Goal: Communication & Community: Answer question/provide support

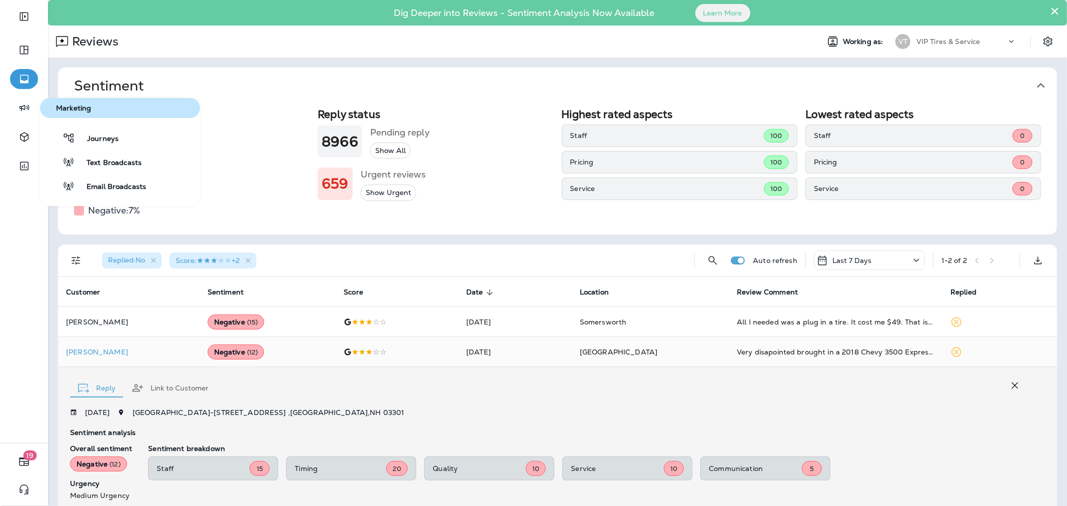
scroll to position [176, 0]
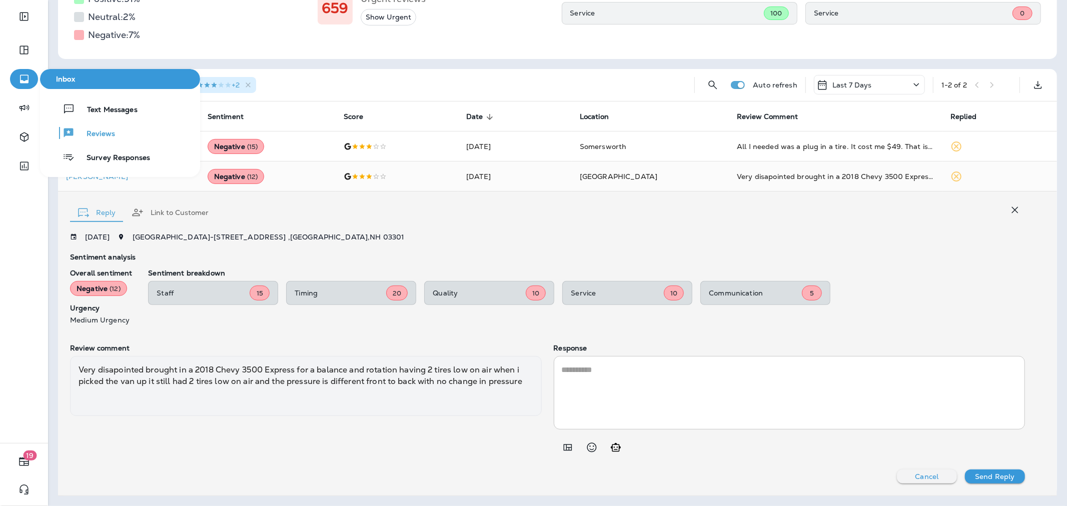
click at [27, 78] on icon "button" at bounding box center [24, 79] width 13 height 12
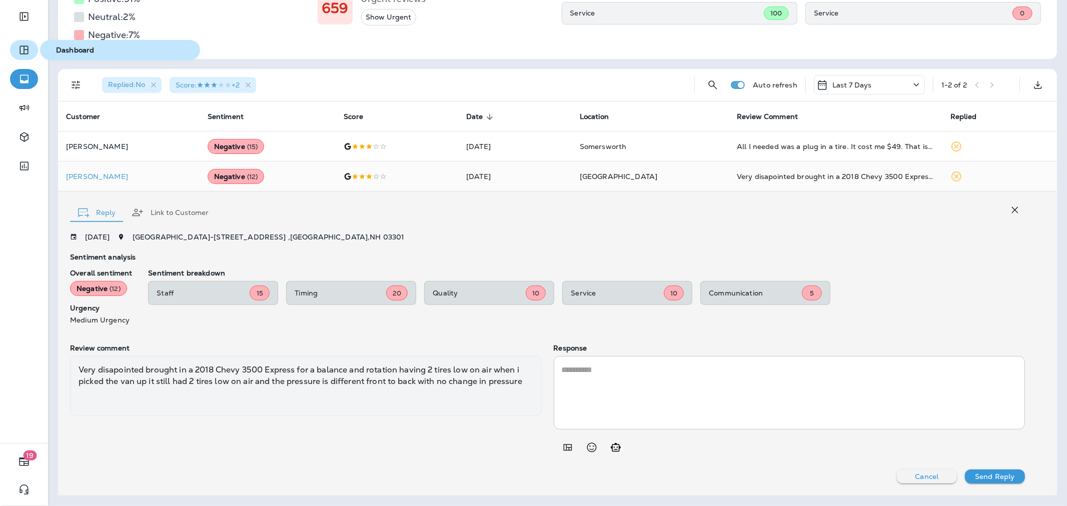
click at [29, 48] on icon "button" at bounding box center [24, 50] width 12 height 12
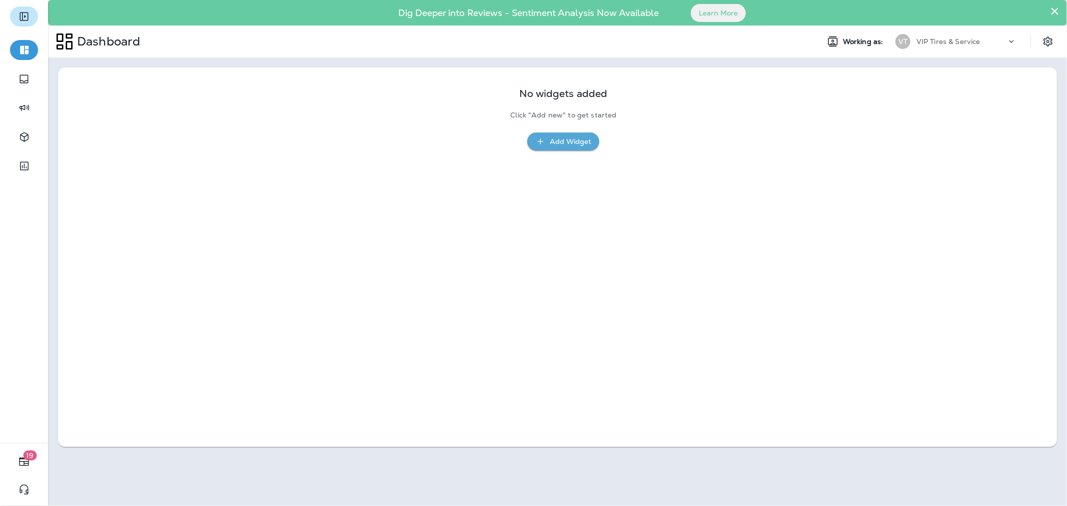
click at [24, 16] on icon "Expand Sidebar" at bounding box center [24, 17] width 9 height 9
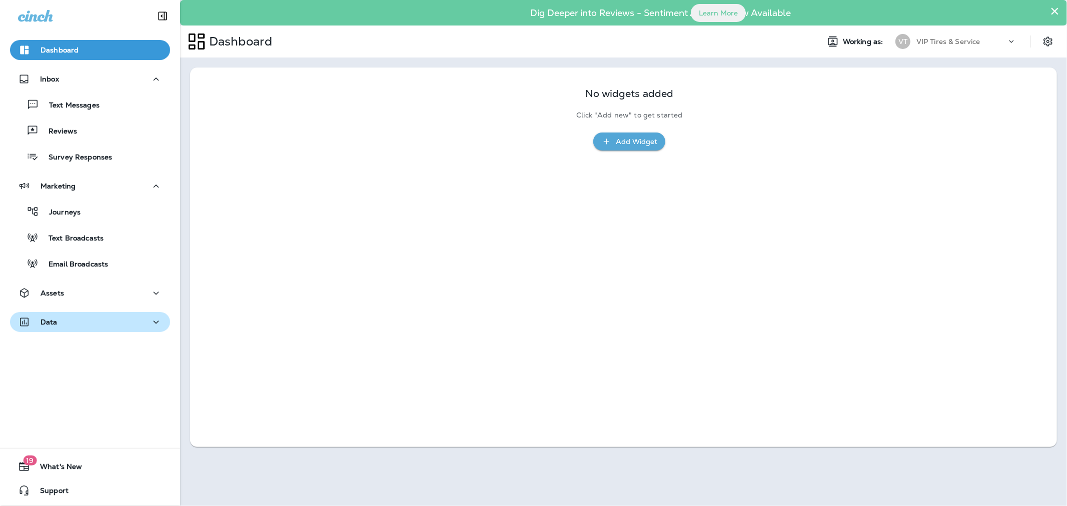
click at [70, 321] on div "Data" at bounding box center [90, 322] width 144 height 13
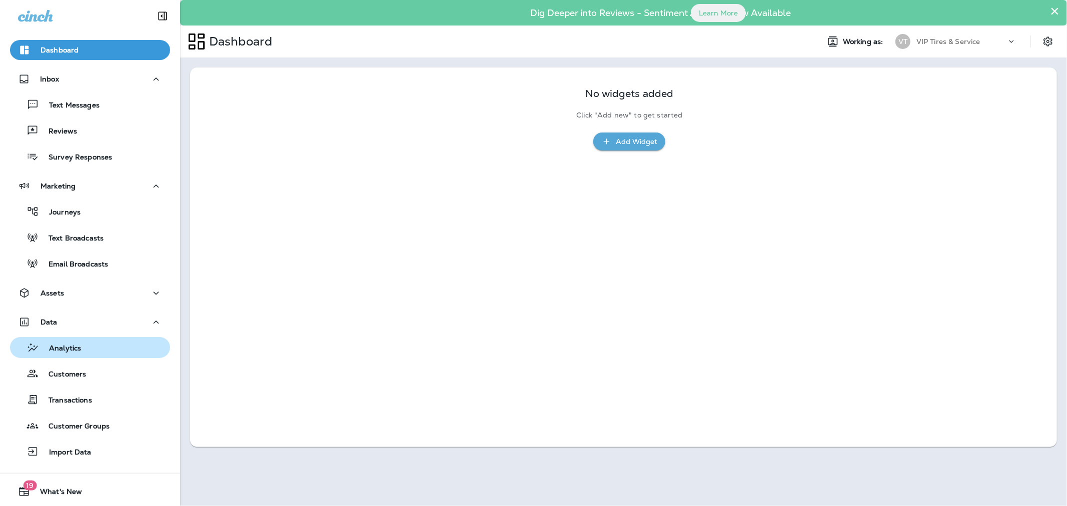
click at [72, 347] on p "Analytics" at bounding box center [60, 349] width 42 height 10
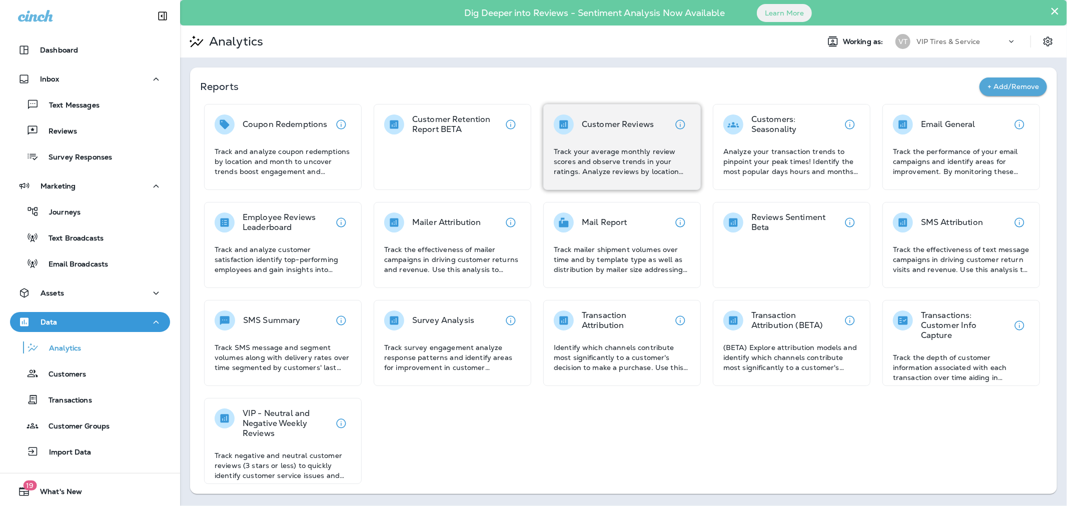
click at [603, 138] on div "Customer Reviews Track your average monthly review scores and observe trends in…" at bounding box center [622, 146] width 137 height 62
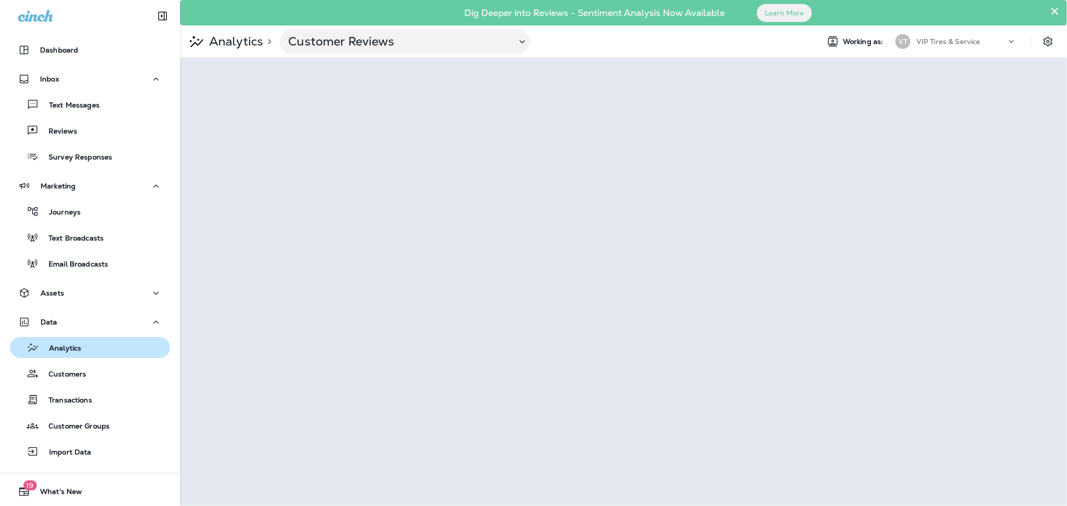
click at [62, 341] on div "Analytics" at bounding box center [47, 347] width 67 height 15
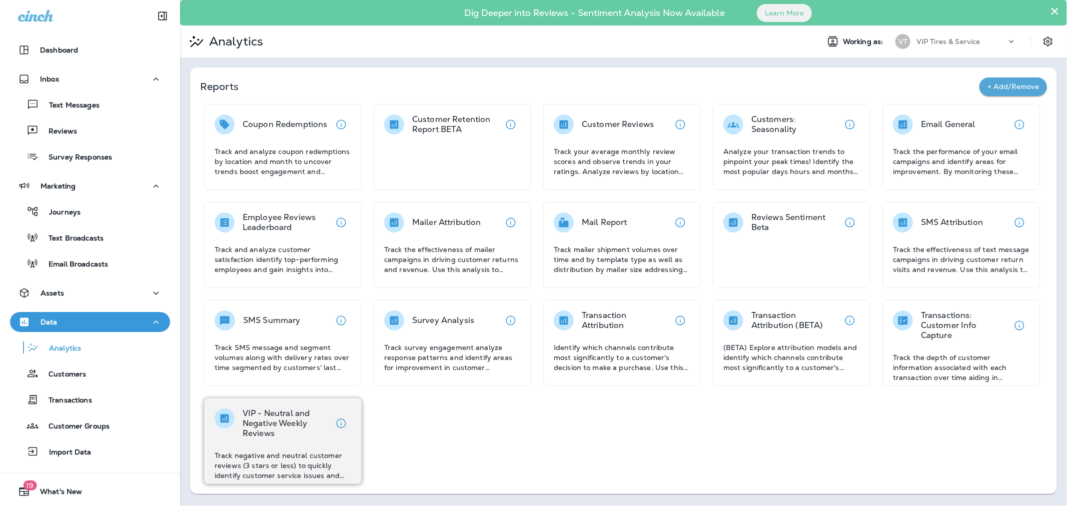
click at [272, 438] on p "VIP - Neutral and Negative Weekly Reviews" at bounding box center [287, 424] width 89 height 30
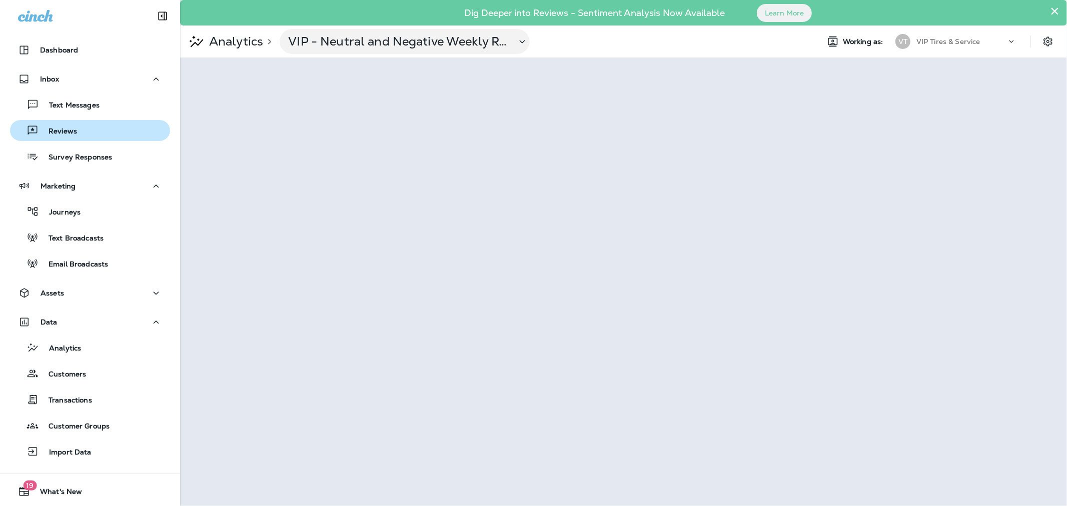
click at [39, 122] on button "Reviews" at bounding box center [90, 130] width 160 height 21
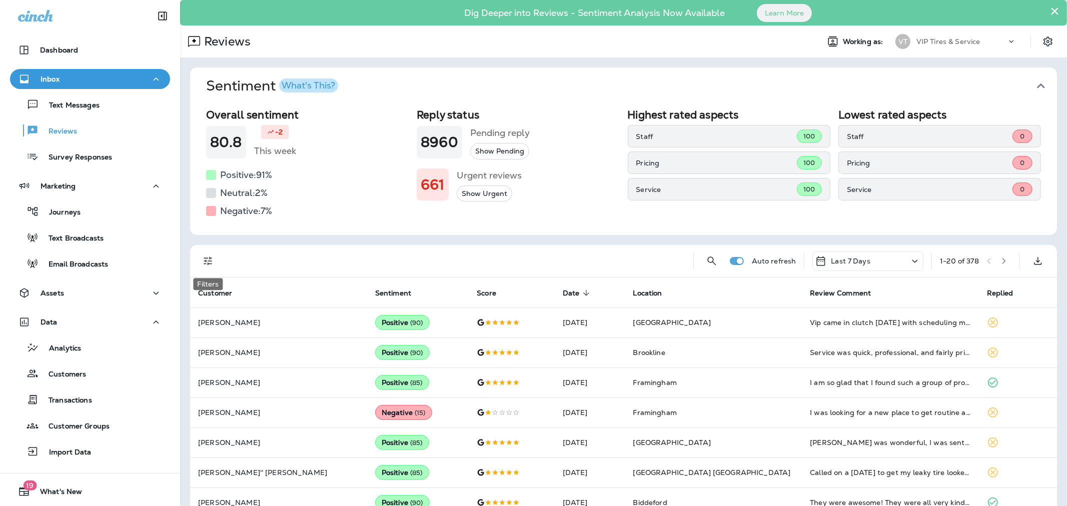
click at [212, 263] on icon "Filters" at bounding box center [208, 261] width 12 height 12
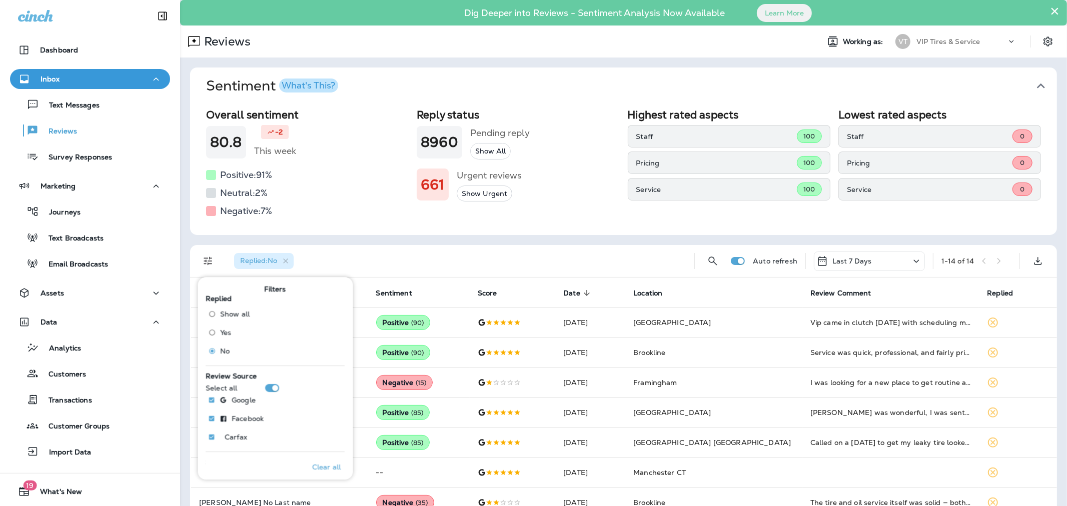
click at [504, 243] on div "Sentiment What's This? Overall sentiment 80.8 -2 This week Positive: 91 % Neutr…" at bounding box center [623, 398] width 887 height 681
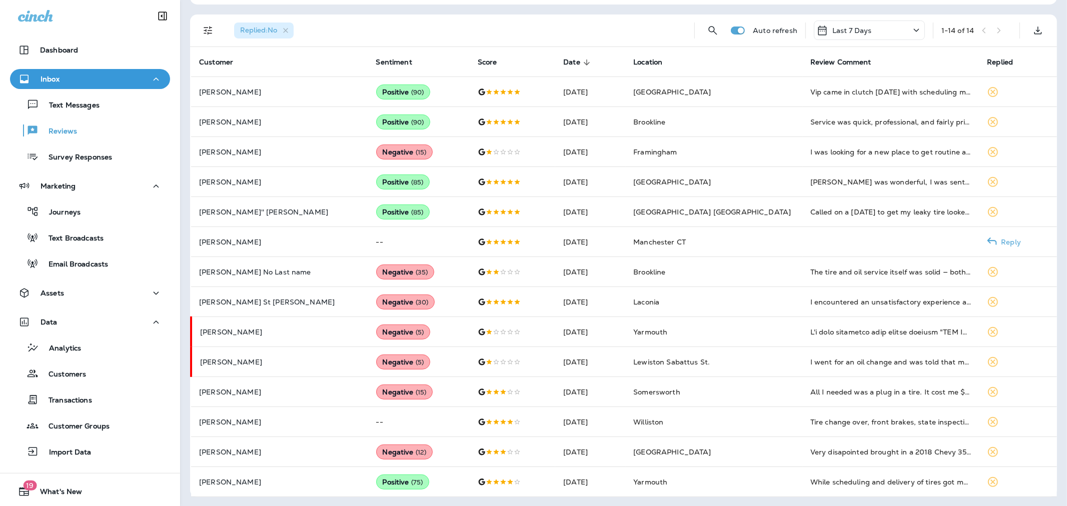
scroll to position [231, 0]
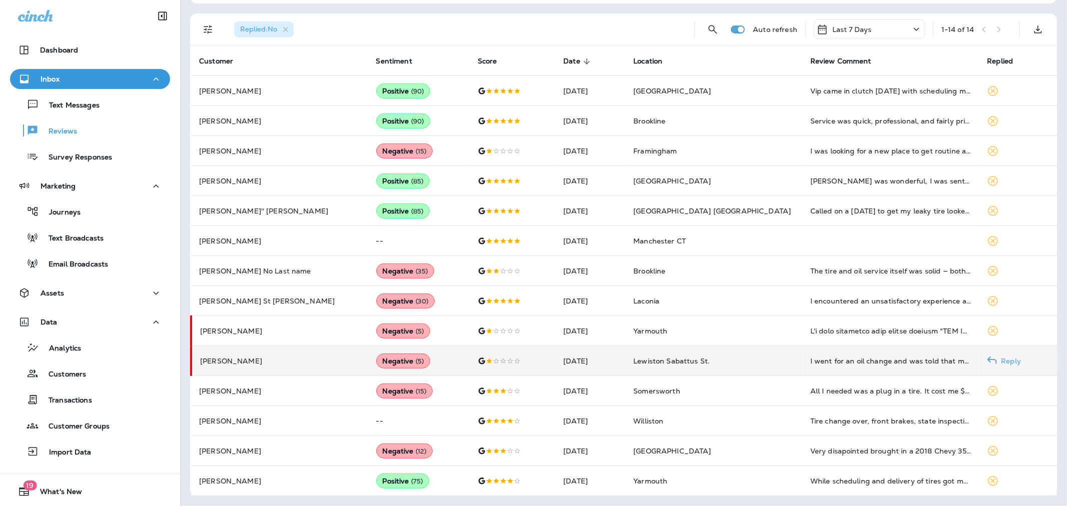
click at [473, 365] on td at bounding box center [513, 361] width 86 height 30
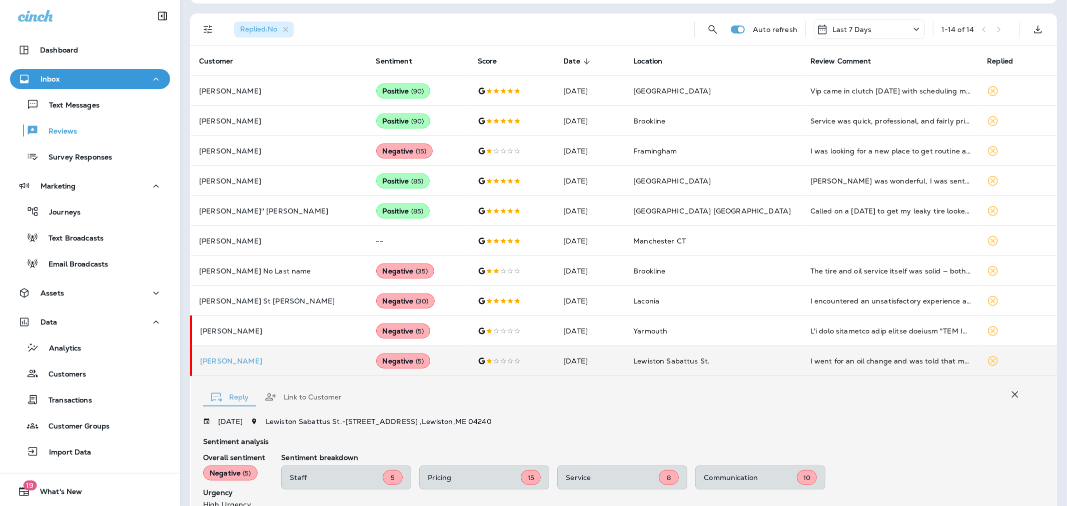
scroll to position [405, 0]
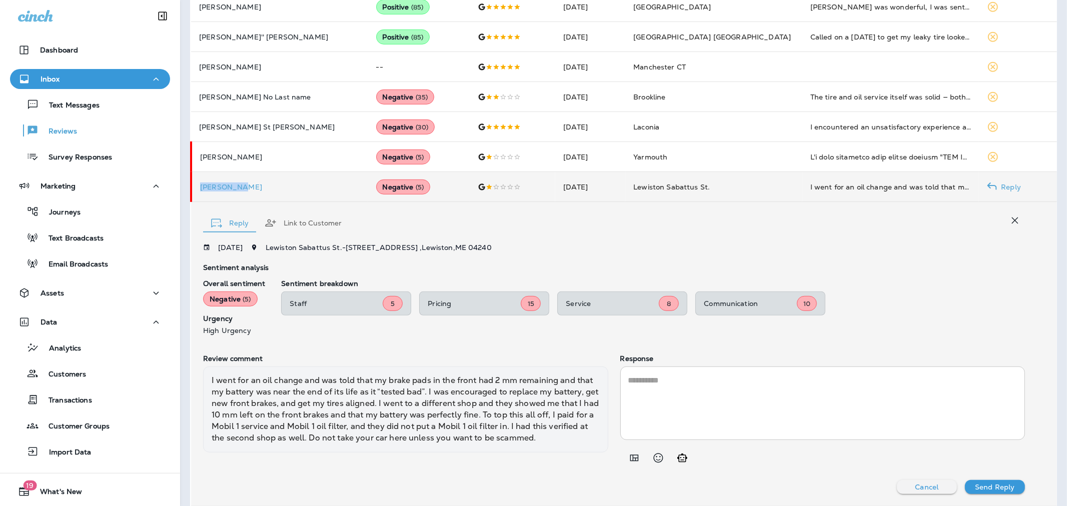
drag, startPoint x: 241, startPoint y: 191, endPoint x: 199, endPoint y: 184, distance: 42.6
click at [199, 184] on td "[PERSON_NAME]" at bounding box center [279, 187] width 177 height 30
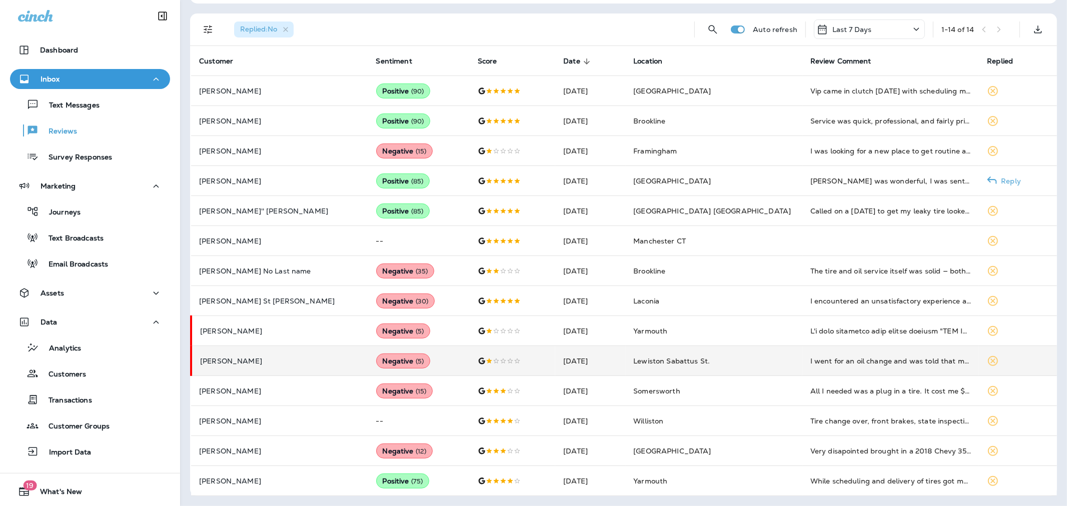
scroll to position [231, 0]
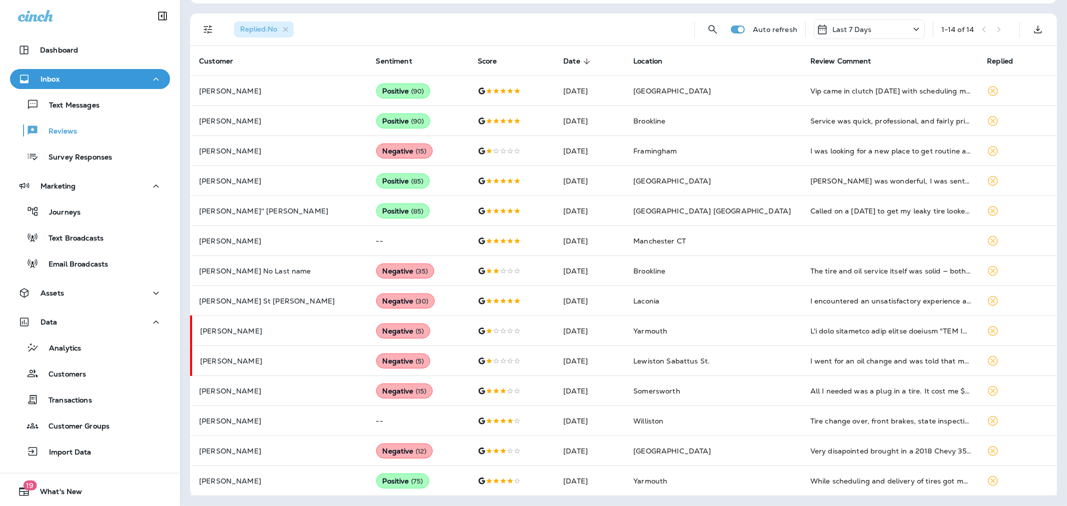
copy p "[PERSON_NAME]"
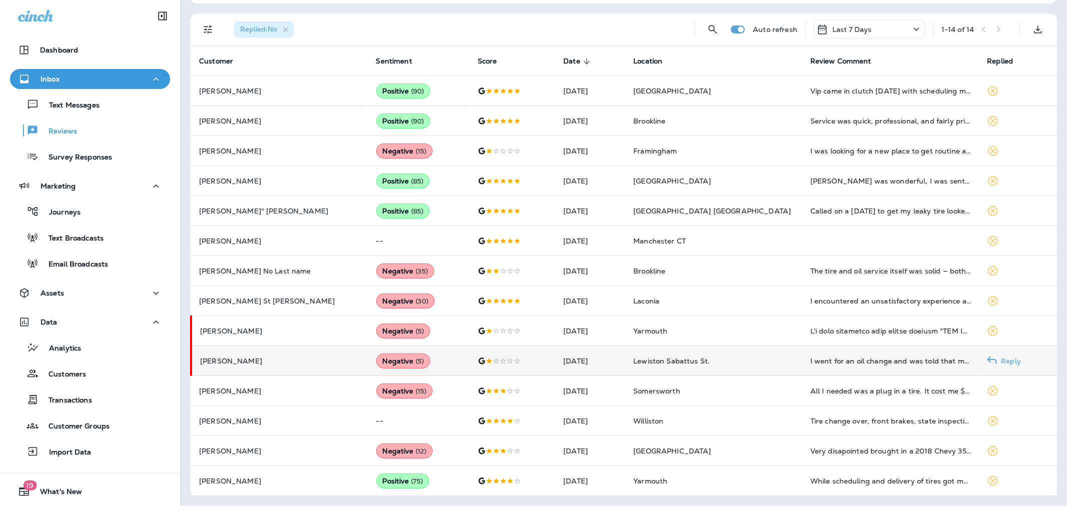
click at [221, 358] on p "[PERSON_NAME]" at bounding box center [280, 361] width 160 height 8
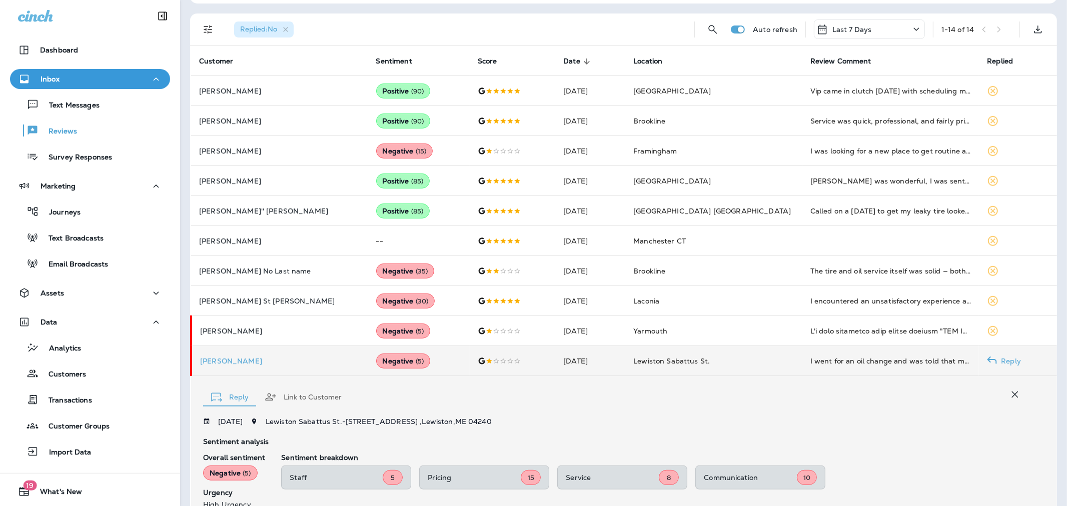
scroll to position [405, 0]
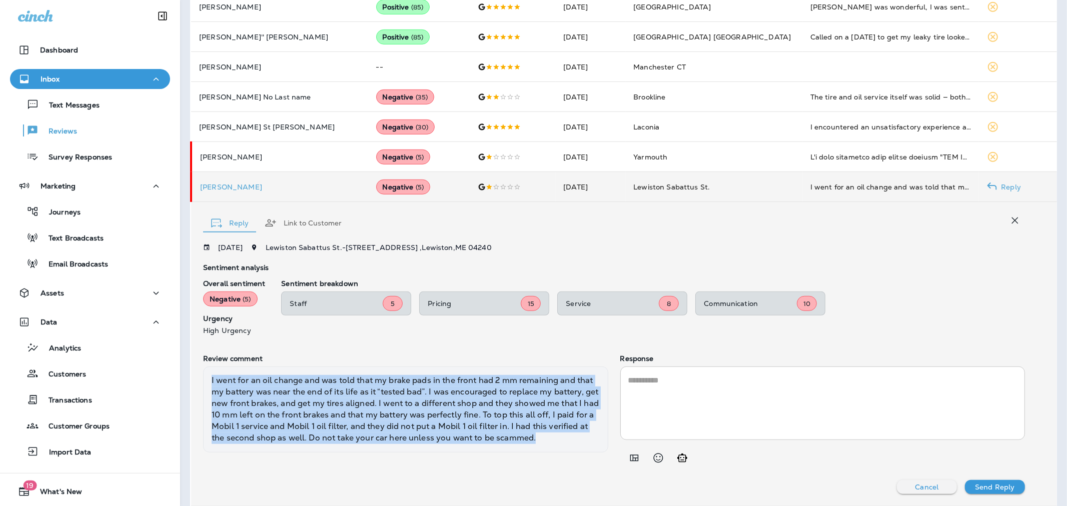
drag, startPoint x: 581, startPoint y: 441, endPoint x: 198, endPoint y: 373, distance: 389.7
click at [198, 373] on div "Reply Link to Customer [DATE] Lewiston Sabattus St. - 485 Sabattus St , Lewisto…" at bounding box center [624, 354] width 866 height 304
copy div "I went for an oil change and was told that my brake pads in the front had 2 mm …"
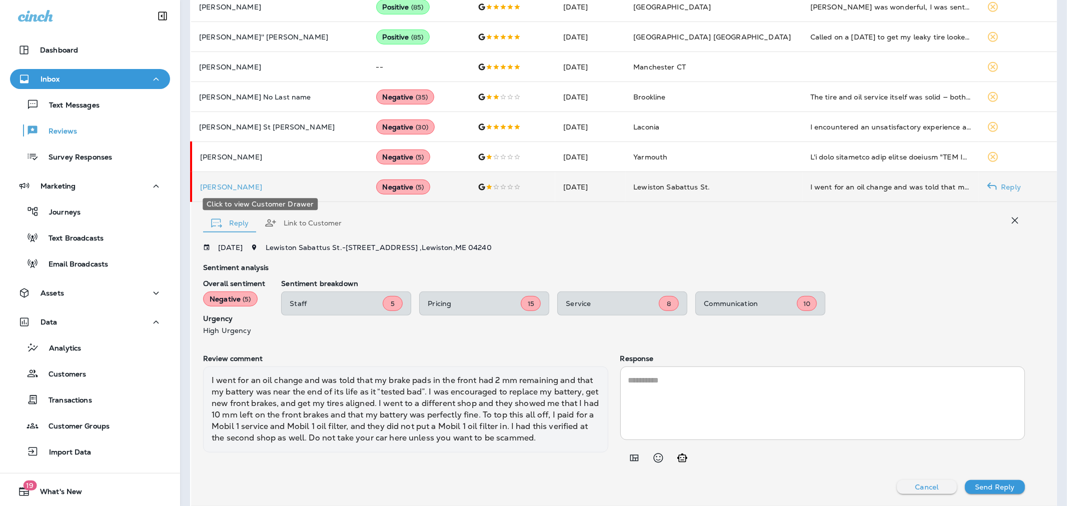
click at [228, 183] on p "[PERSON_NAME]" at bounding box center [280, 187] width 160 height 8
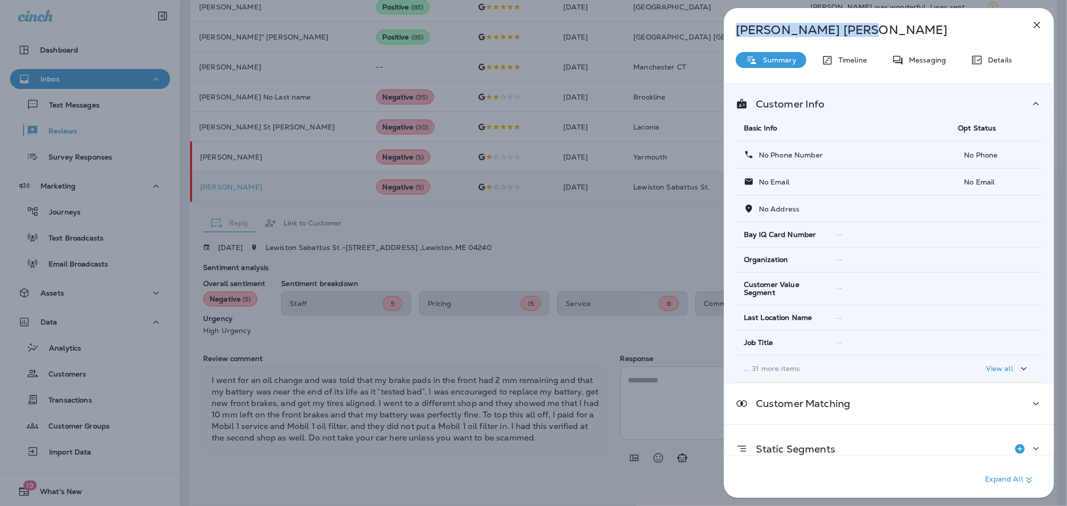
drag, startPoint x: 788, startPoint y: 38, endPoint x: 738, endPoint y: 29, distance: 50.9
click at [738, 29] on p "[PERSON_NAME]" at bounding box center [872, 30] width 273 height 14
copy p "[PERSON_NAME]"
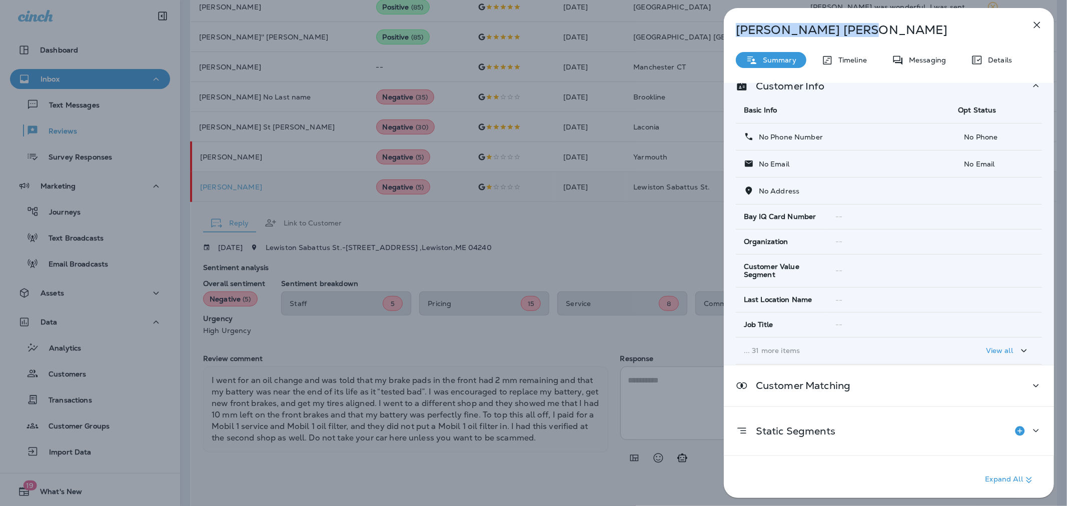
click at [654, 241] on div "[PERSON_NAME] Summary Timeline Messaging Details Customer Info Basic Info Opt S…" at bounding box center [533, 253] width 1067 height 506
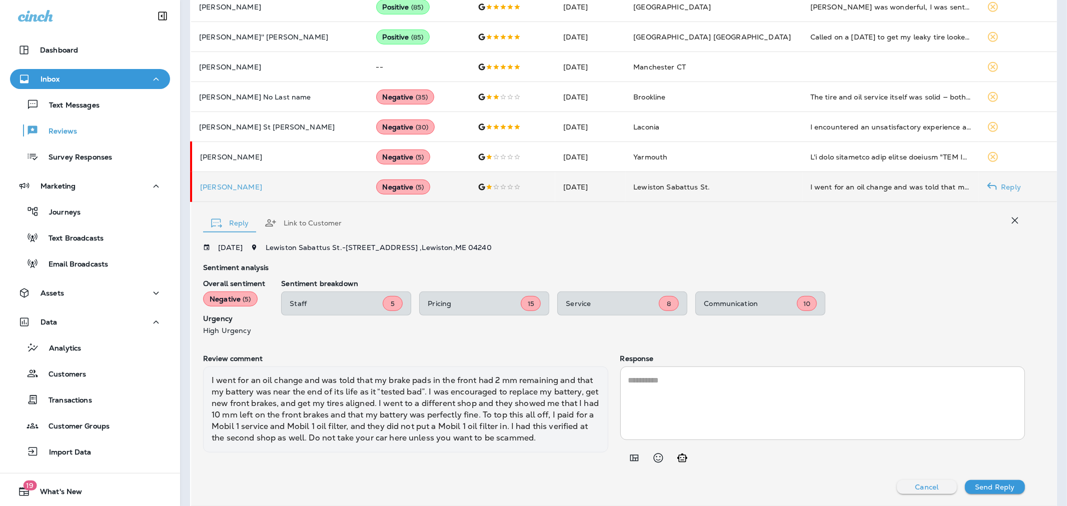
click at [691, 416] on textarea at bounding box center [823, 404] width 389 height 58
click at [630, 463] on icon "Add in a premade template" at bounding box center [635, 458] width 12 height 12
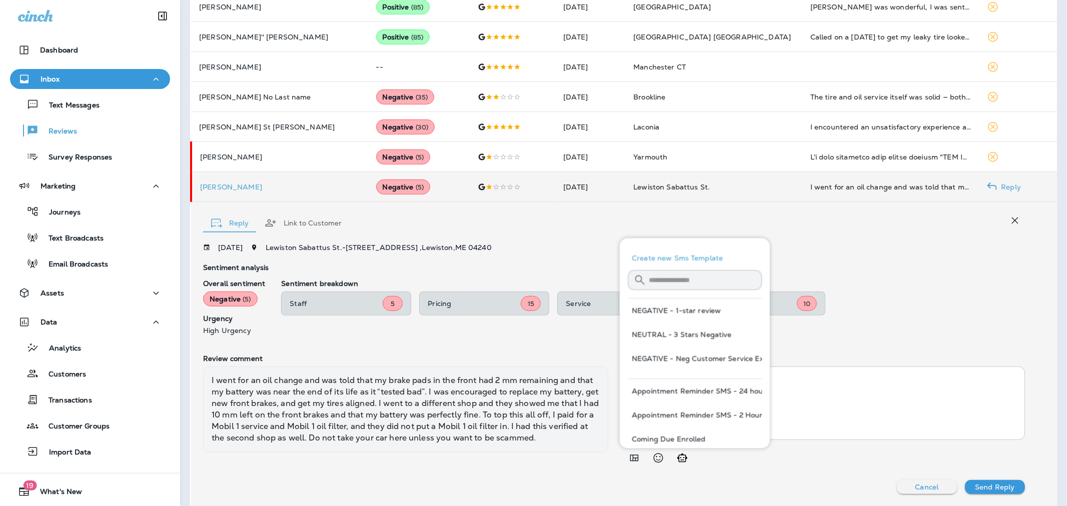
click at [680, 312] on button "NEGATIVE - 1-star review" at bounding box center [695, 311] width 134 height 24
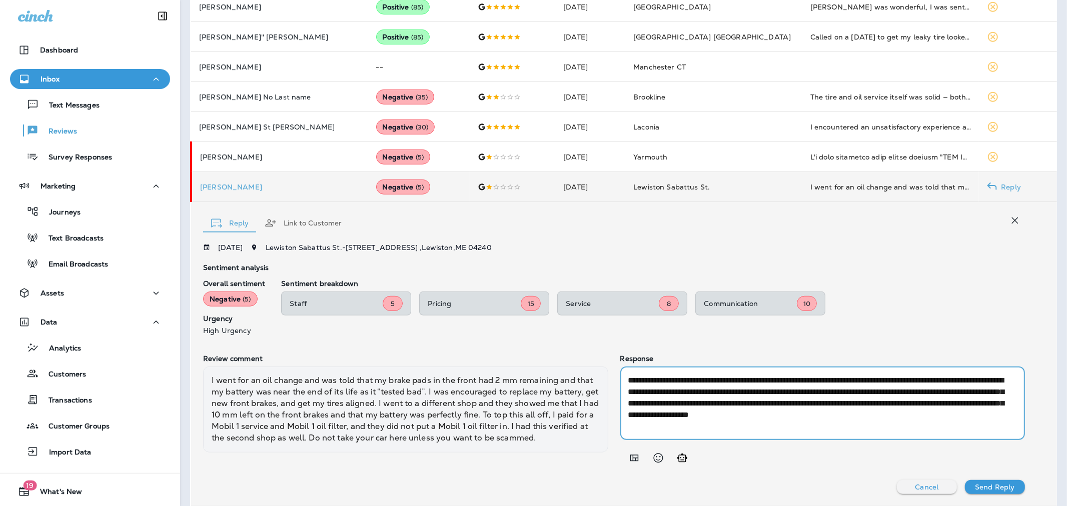
drag, startPoint x: 789, startPoint y: 402, endPoint x: 773, endPoint y: 412, distance: 18.7
click at [785, 409] on textarea "**********" at bounding box center [821, 404] width 385 height 58
click at [718, 412] on textarea "**********" at bounding box center [821, 404] width 385 height 58
click at [799, 411] on textarea "**********" at bounding box center [821, 404] width 385 height 58
drag, startPoint x: 789, startPoint y: 401, endPoint x: 948, endPoint y: 406, distance: 159.7
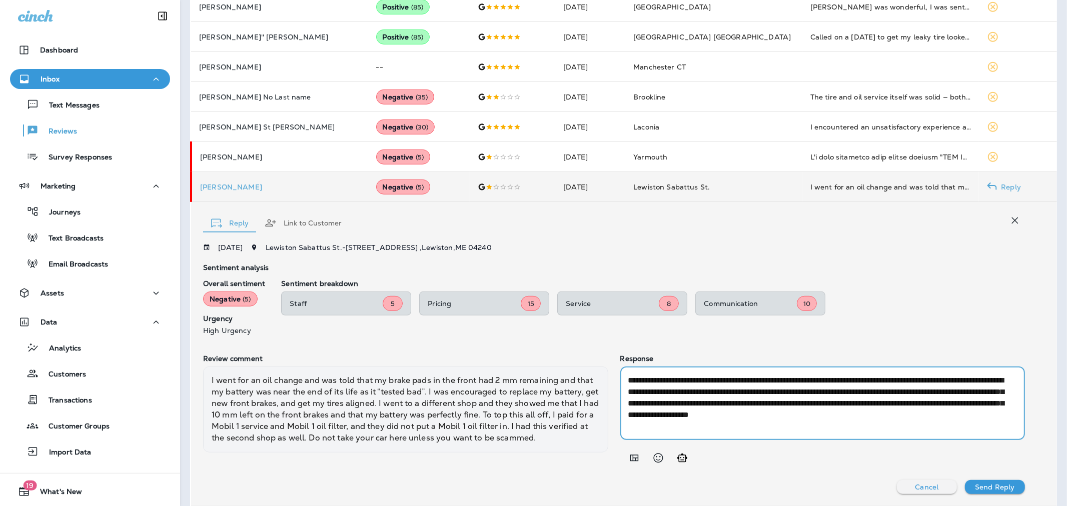
click at [948, 406] on textarea "**********" at bounding box center [821, 404] width 385 height 58
click at [736, 413] on textarea "**********" at bounding box center [821, 404] width 385 height 58
drag, startPoint x: 741, startPoint y: 413, endPoint x: 704, endPoint y: 413, distance: 37.0
click at [704, 413] on textarea "**********" at bounding box center [821, 404] width 385 height 58
type textarea "**********"
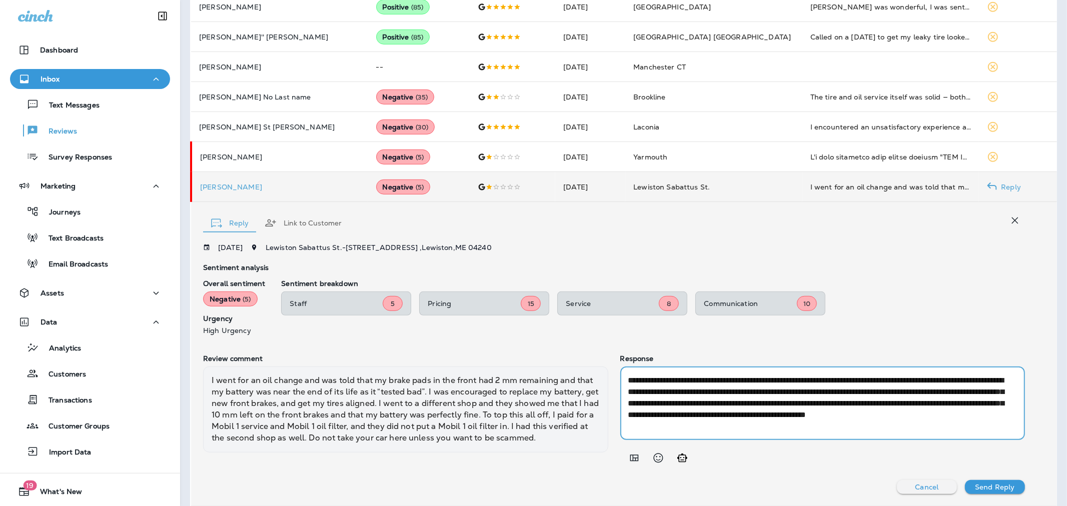
click at [980, 487] on p "Send Reply" at bounding box center [995, 487] width 40 height 8
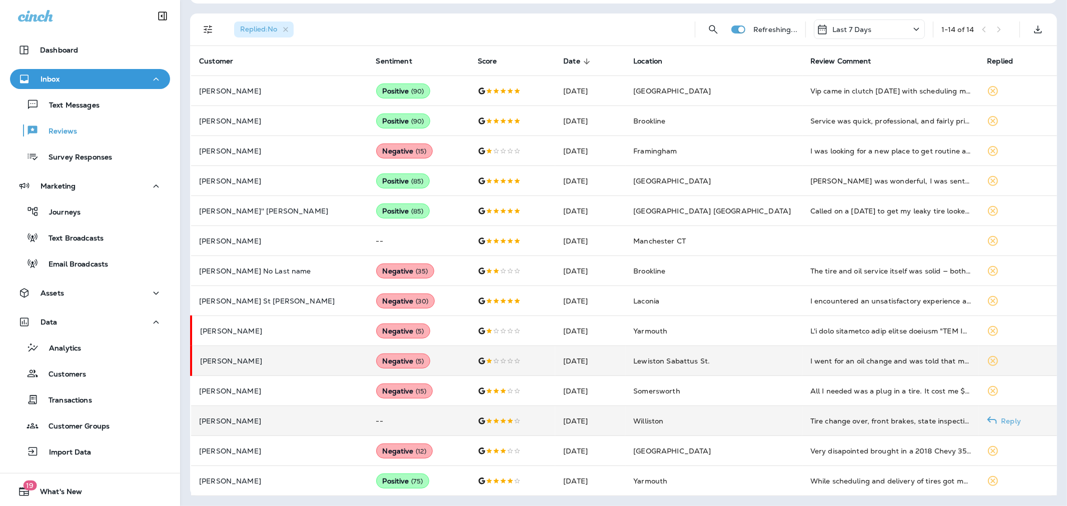
scroll to position [201, 0]
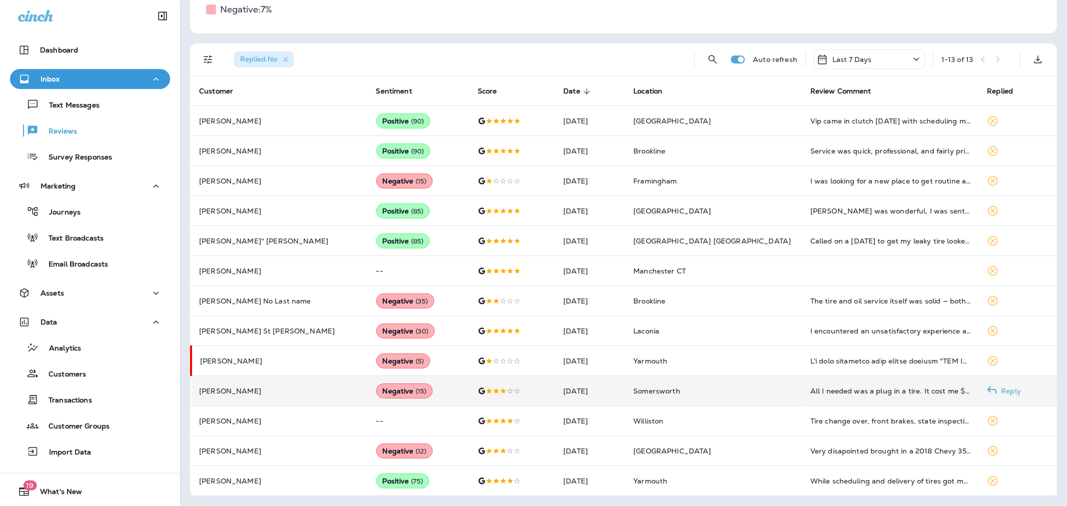
click at [307, 391] on p "[PERSON_NAME]" at bounding box center [279, 391] width 161 height 8
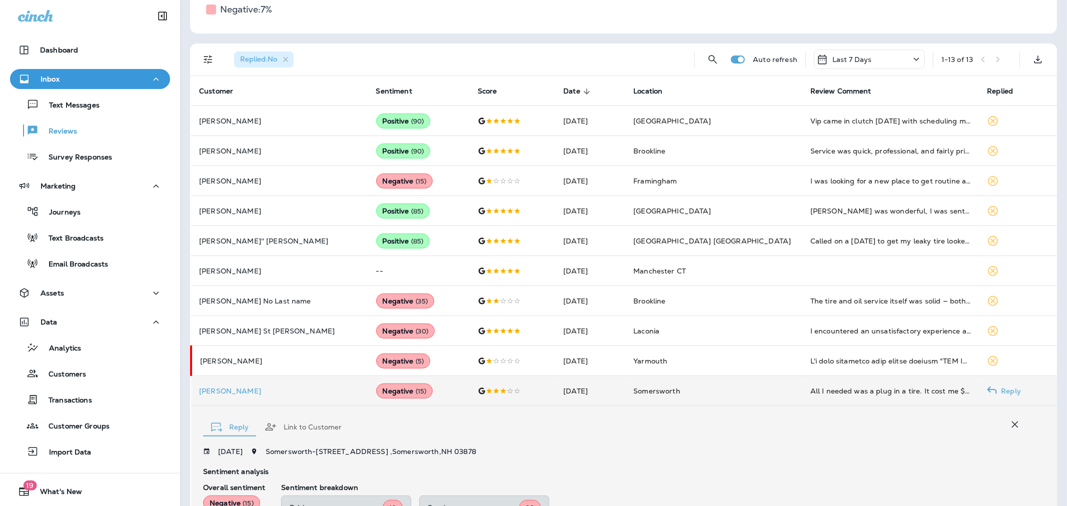
scroll to position [405, 0]
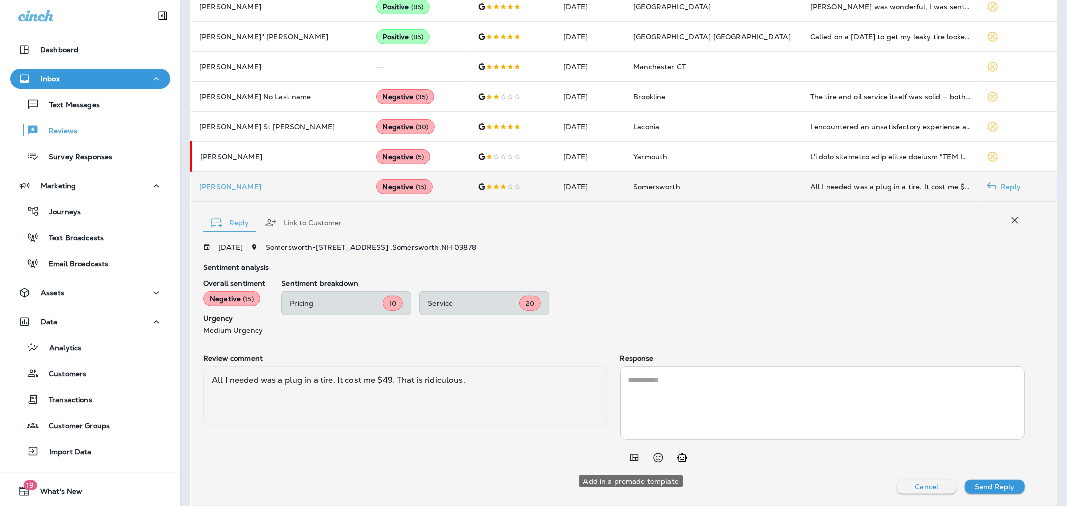
click at [631, 460] on icon "Add in a premade template" at bounding box center [634, 458] width 9 height 7
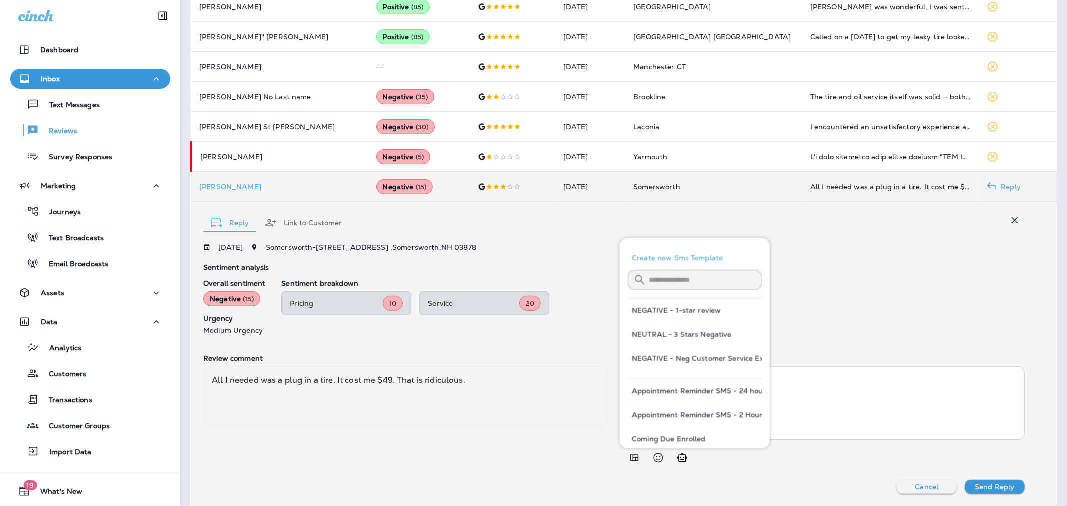
click at [684, 332] on button "NEUTRAL - 3 Stars Negative" at bounding box center [695, 335] width 134 height 24
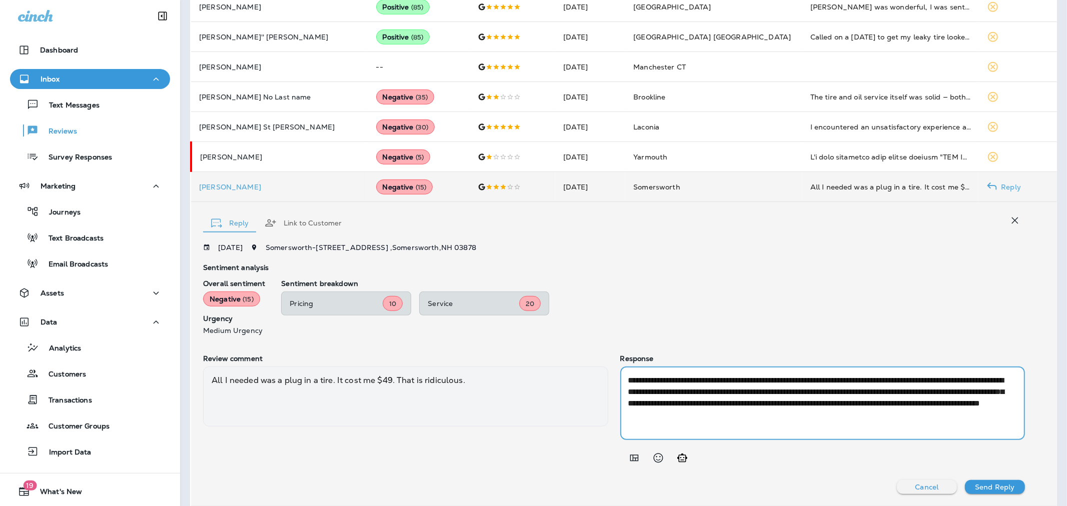
click at [834, 405] on textarea "**********" at bounding box center [821, 404] width 385 height 58
drag, startPoint x: 868, startPoint y: 407, endPoint x: 833, endPoint y: 407, distance: 34.5
click at [833, 407] on textarea "**********" at bounding box center [821, 404] width 385 height 58
type textarea "**********"
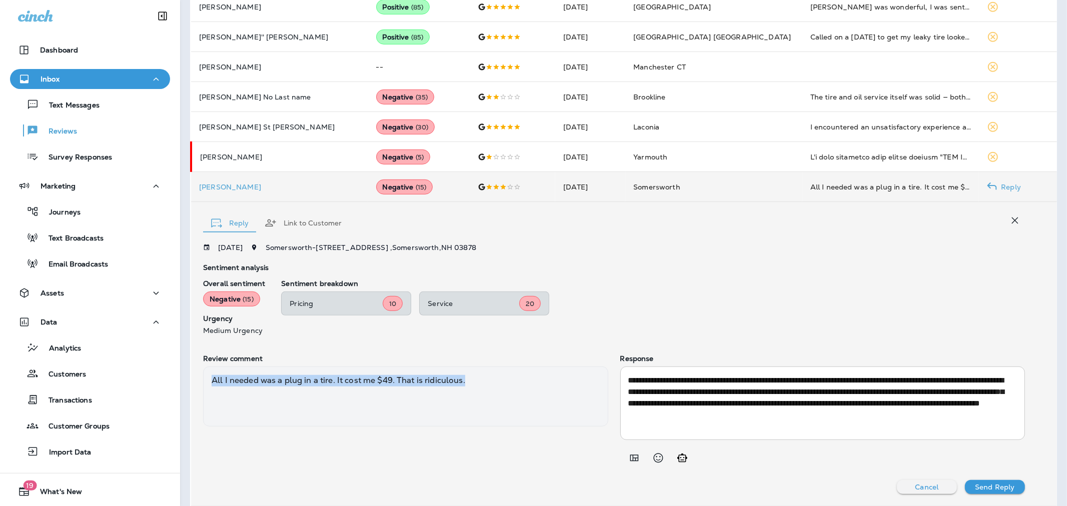
drag, startPoint x: 478, startPoint y: 388, endPoint x: 192, endPoint y: 385, distance: 285.8
click at [192, 385] on div "**********" at bounding box center [624, 354] width 866 height 304
copy div "All I needed was a plug in a tire. It cost me $49. That is ridiculous."
click at [996, 483] on p "Send Reply" at bounding box center [995, 487] width 40 height 8
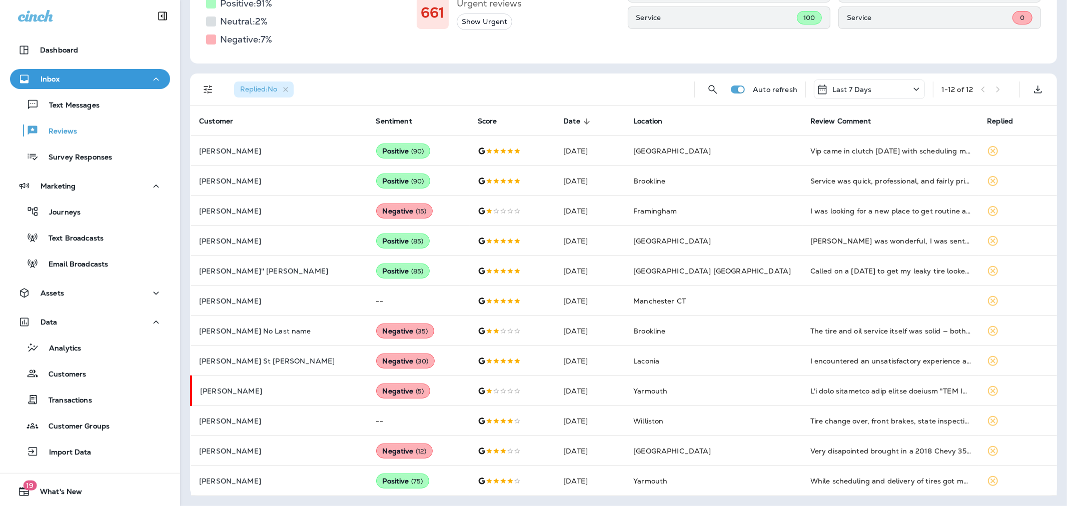
scroll to position [171, 0]
click at [284, 87] on icon "button" at bounding box center [286, 90] width 9 height 9
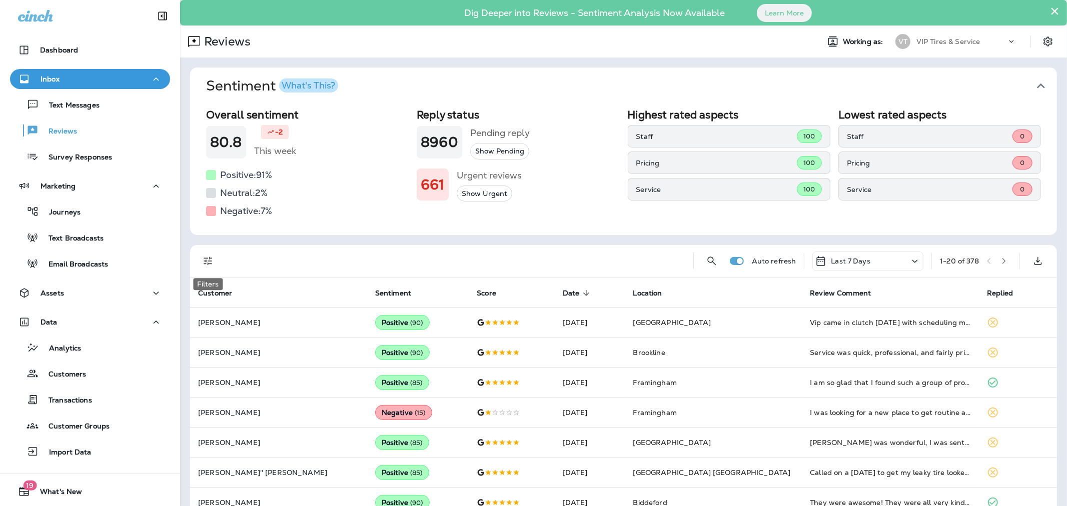
click at [208, 263] on icon "Filters" at bounding box center [208, 261] width 9 height 9
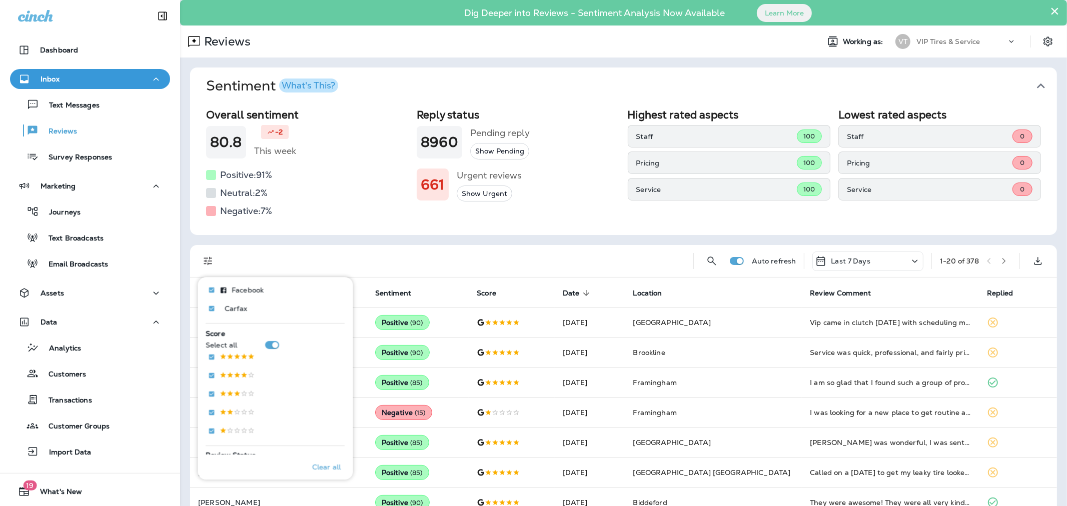
scroll to position [167, 0]
click at [324, 355] on p "Only" at bounding box center [325, 356] width 17 height 8
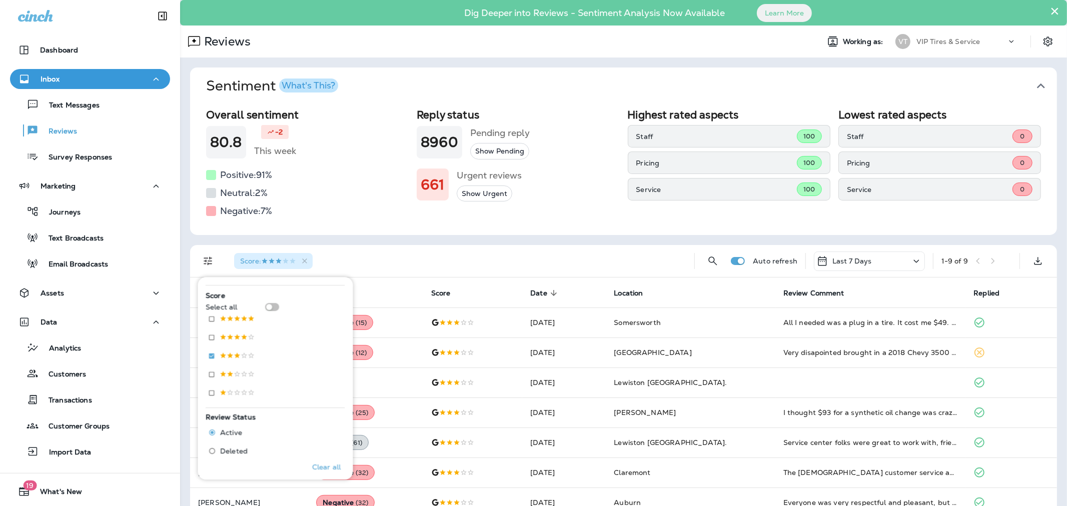
click at [416, 228] on div "Overall sentiment 80.8 -2 This week Positive: 91 % Neutral: 2 % Negative: 7 % R…" at bounding box center [623, 170] width 867 height 131
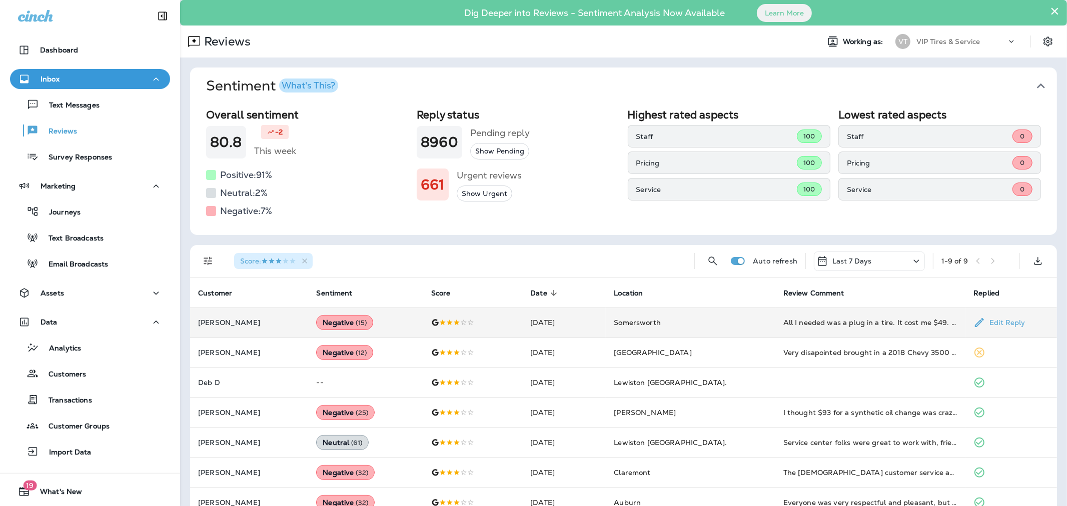
click at [268, 327] on td "[PERSON_NAME]" at bounding box center [249, 323] width 118 height 30
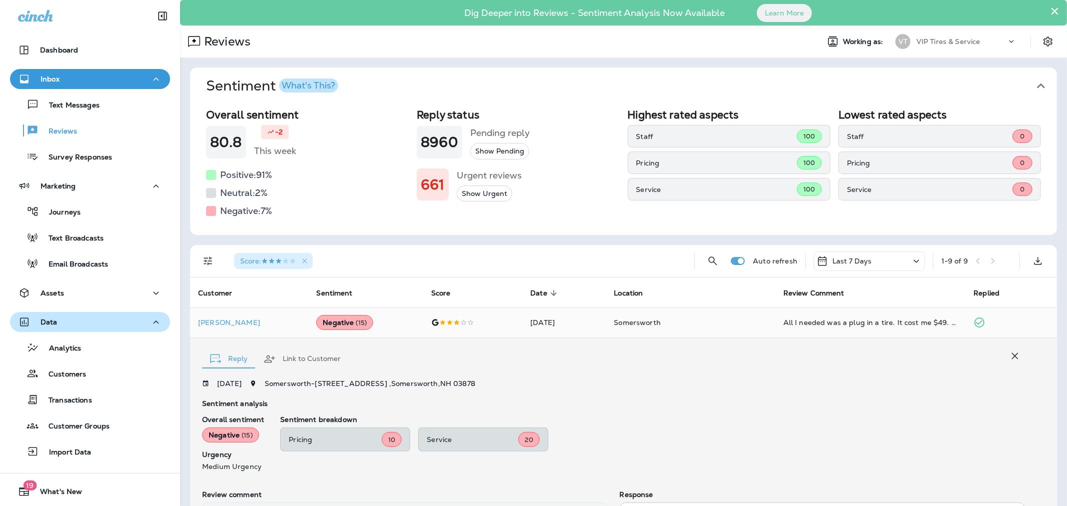
scroll to position [136, 0]
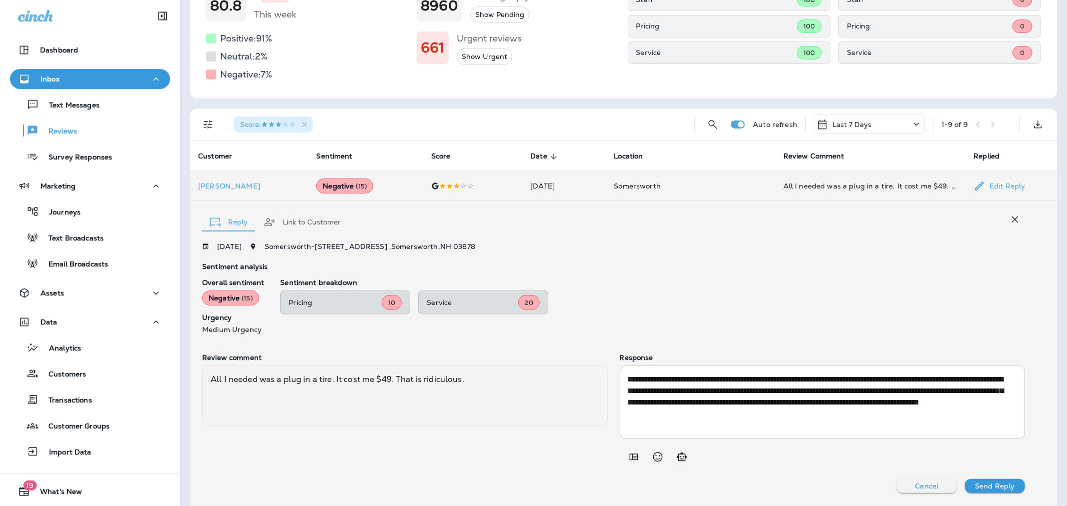
click at [232, 184] on p "[PERSON_NAME]" at bounding box center [249, 186] width 102 height 8
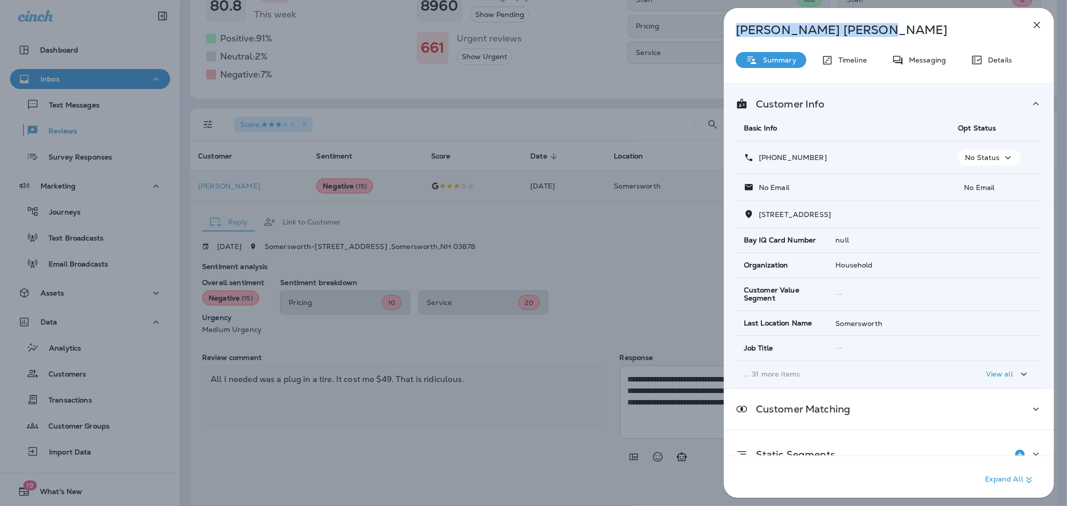
drag, startPoint x: 836, startPoint y: 29, endPoint x: 733, endPoint y: 31, distance: 103.1
click at [733, 31] on div "[PERSON_NAME]" at bounding box center [872, 30] width 297 height 14
copy p "[PERSON_NAME]"
drag, startPoint x: 840, startPoint y: 216, endPoint x: 756, endPoint y: 211, distance: 83.7
click at [756, 211] on p "[STREET_ADDRESS]" at bounding box center [792, 215] width 77 height 8
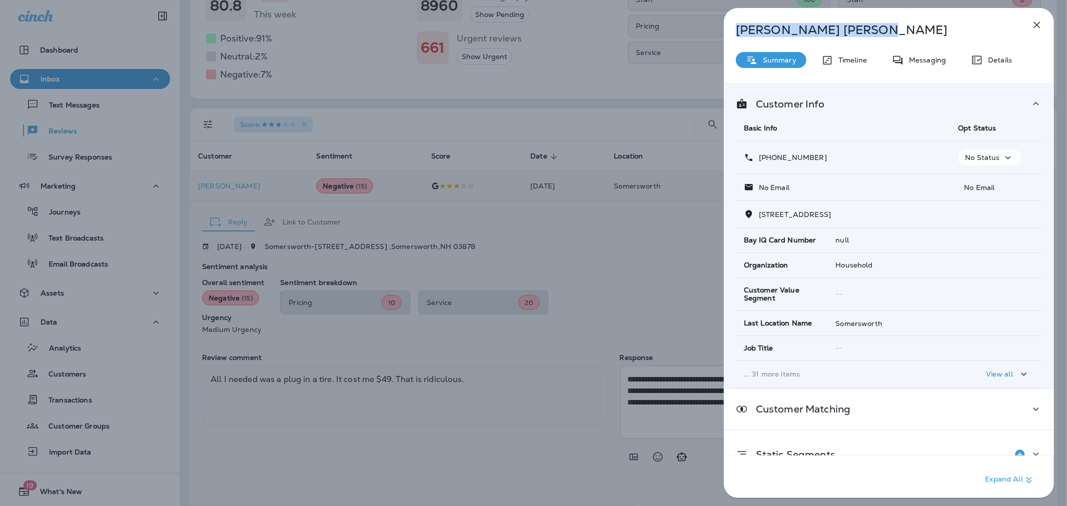
copy span "[STREET_ADDRESS]"
drag, startPoint x: 848, startPoint y: 161, endPoint x: 767, endPoint y: 156, distance: 80.7
click at [767, 156] on div "[PHONE_NUMBER]" at bounding box center [843, 158] width 198 height 11
copy p "[PHONE_NUMBER]"
click at [563, 237] on div "[PERSON_NAME] Summary Timeline Messaging Details Customer Info Basic Info Opt S…" at bounding box center [533, 253] width 1067 height 506
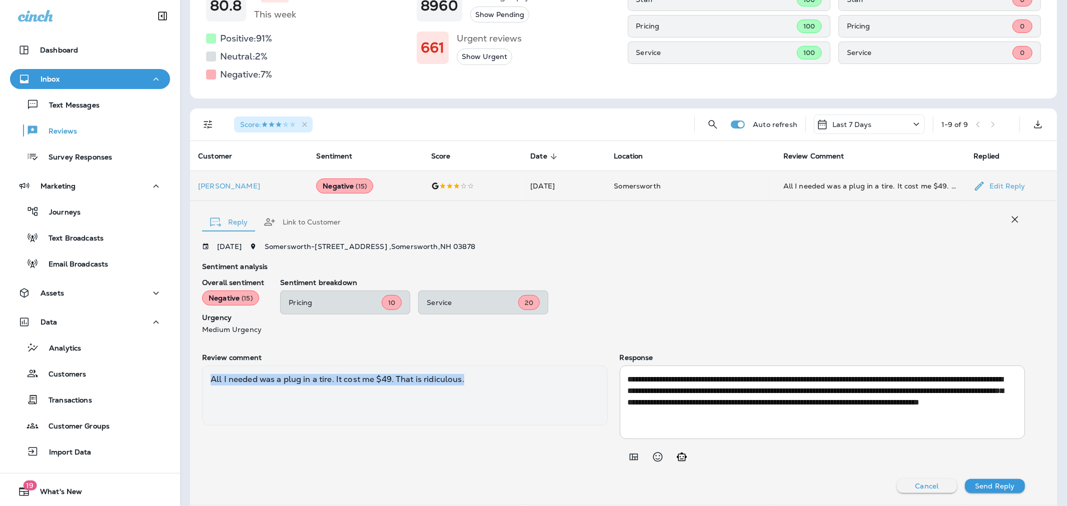
drag, startPoint x: 471, startPoint y: 383, endPoint x: 192, endPoint y: 391, distance: 279.4
click at [192, 391] on div "**********" at bounding box center [623, 353] width 867 height 304
copy div "All I needed was a plug in a tire. It cost me $49. That is ridiculous."
click at [307, 123] on icon "button" at bounding box center [304, 124] width 5 height 5
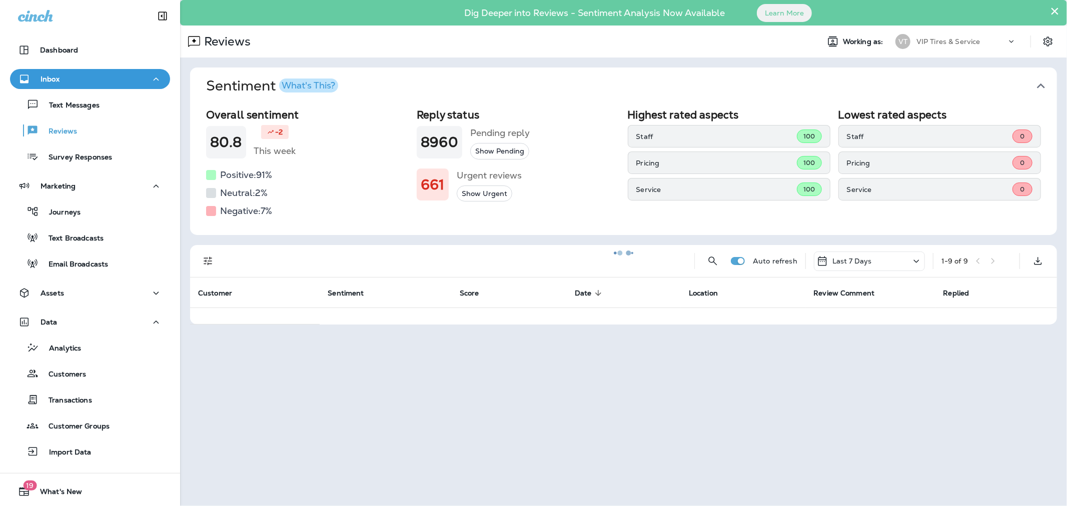
click at [208, 259] on div at bounding box center [623, 253] width 885 height 504
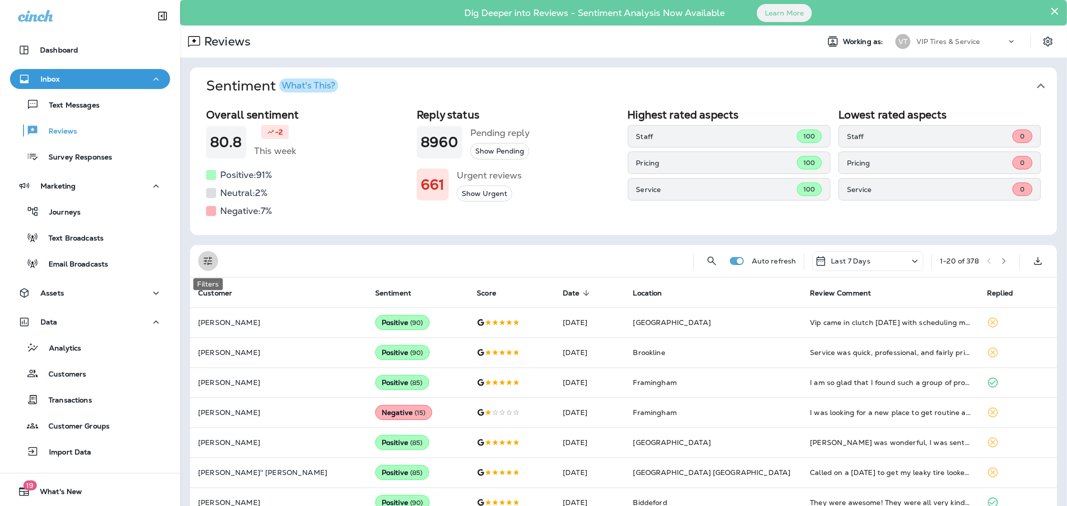
click at [204, 258] on icon "Filters" at bounding box center [208, 261] width 12 height 12
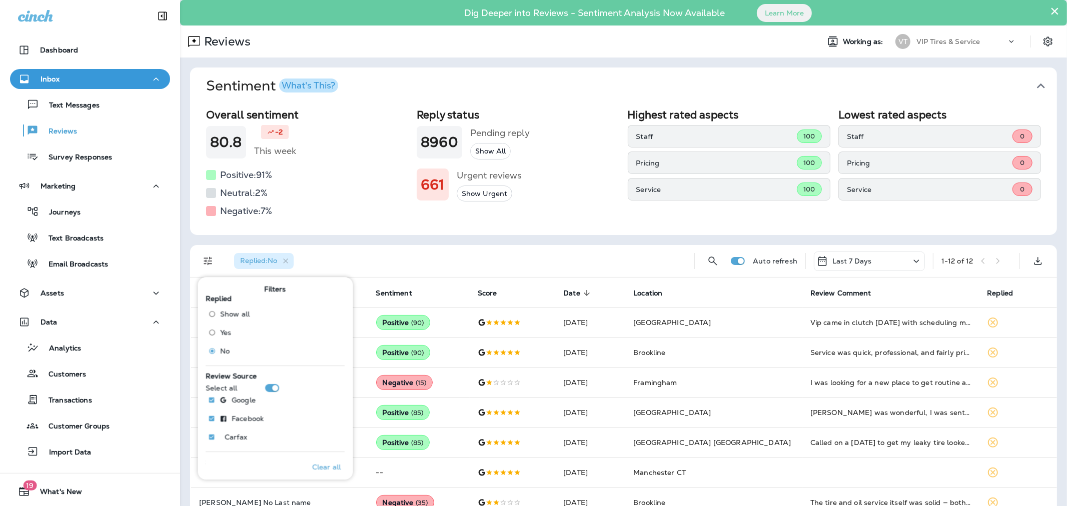
click at [426, 241] on div "Sentiment What's This? Overall sentiment 80.8 -2 This week Positive: 91 % Neutr…" at bounding box center [623, 368] width 887 height 621
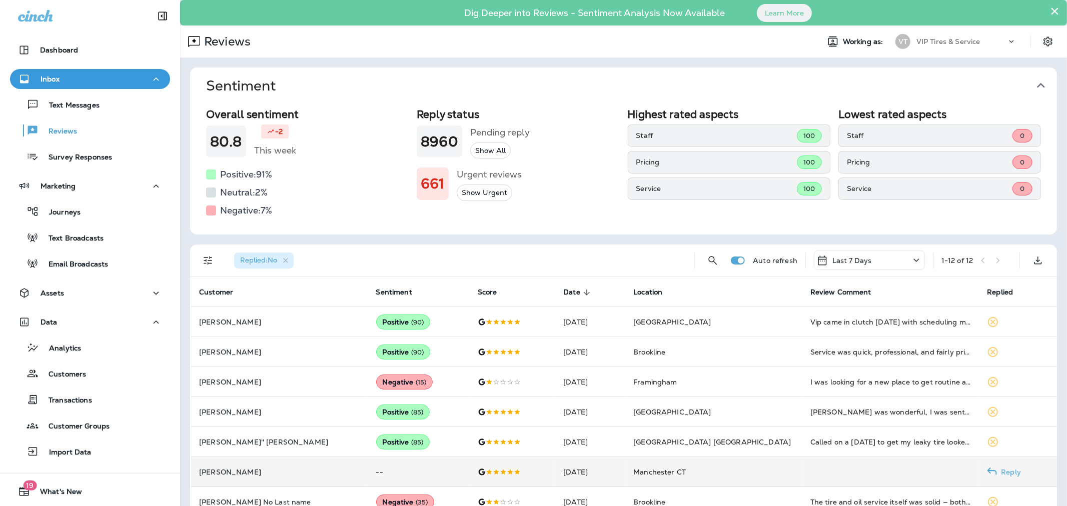
scroll to position [171, 0]
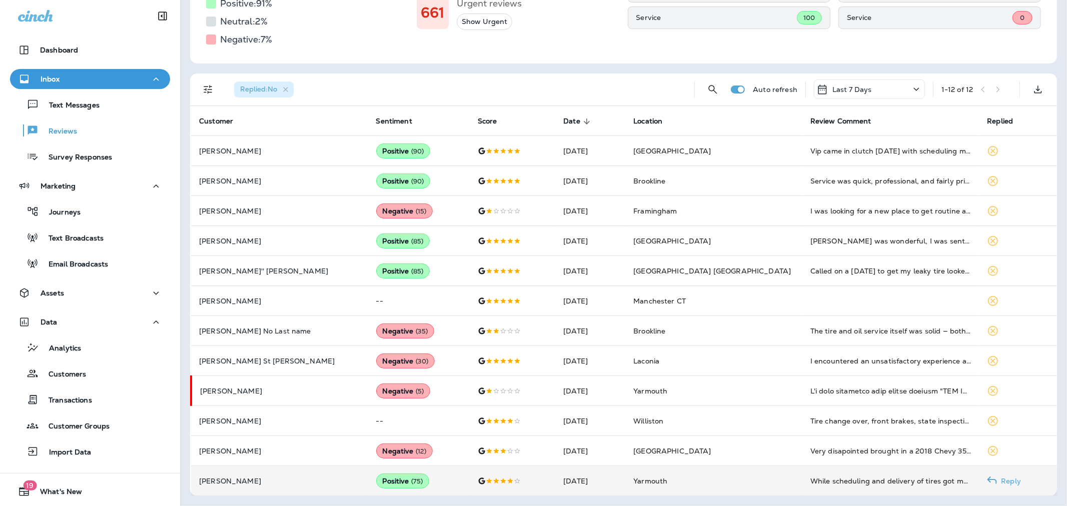
click at [317, 480] on p "[PERSON_NAME]" at bounding box center [279, 481] width 161 height 8
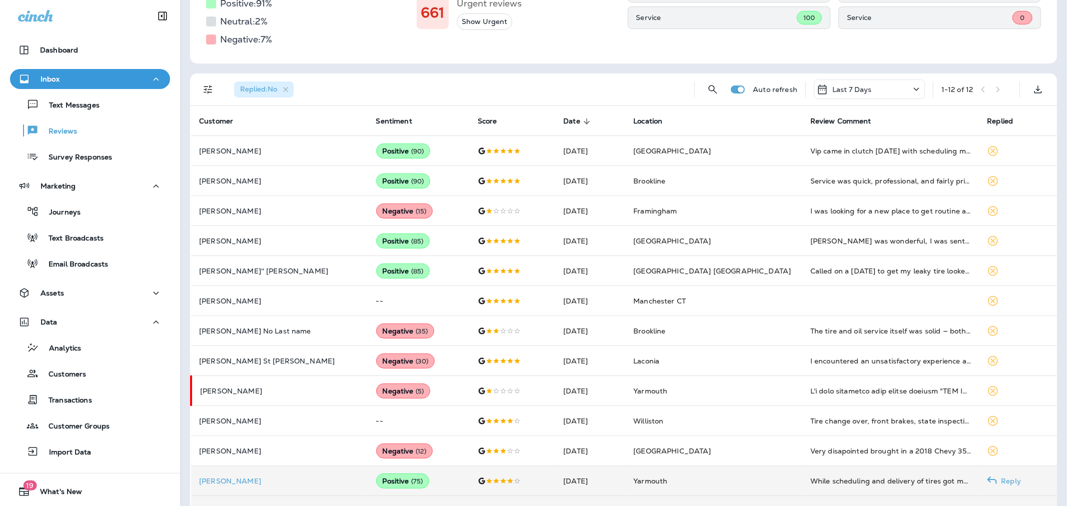
scroll to position [465, 0]
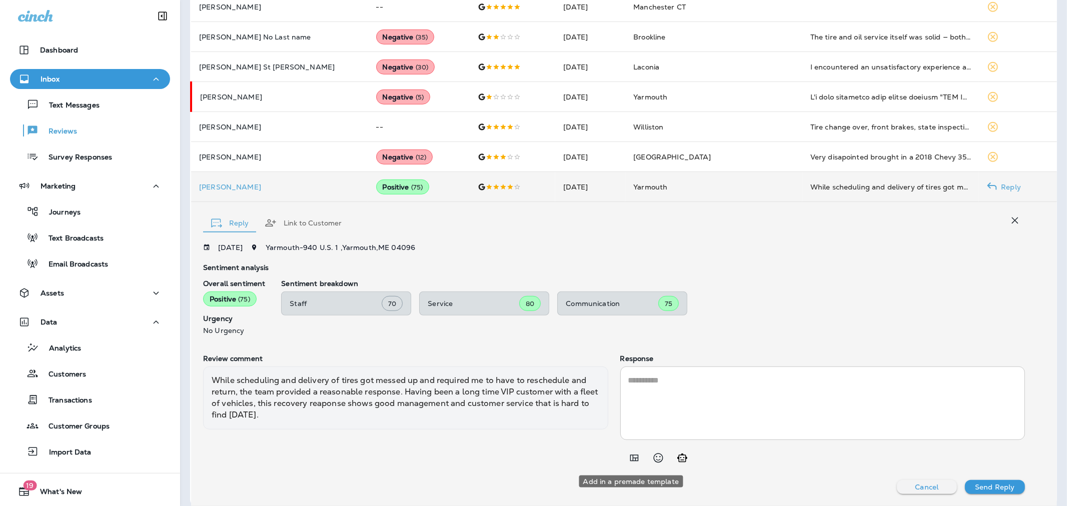
click at [629, 459] on icon "Add in a premade template" at bounding box center [635, 458] width 12 height 12
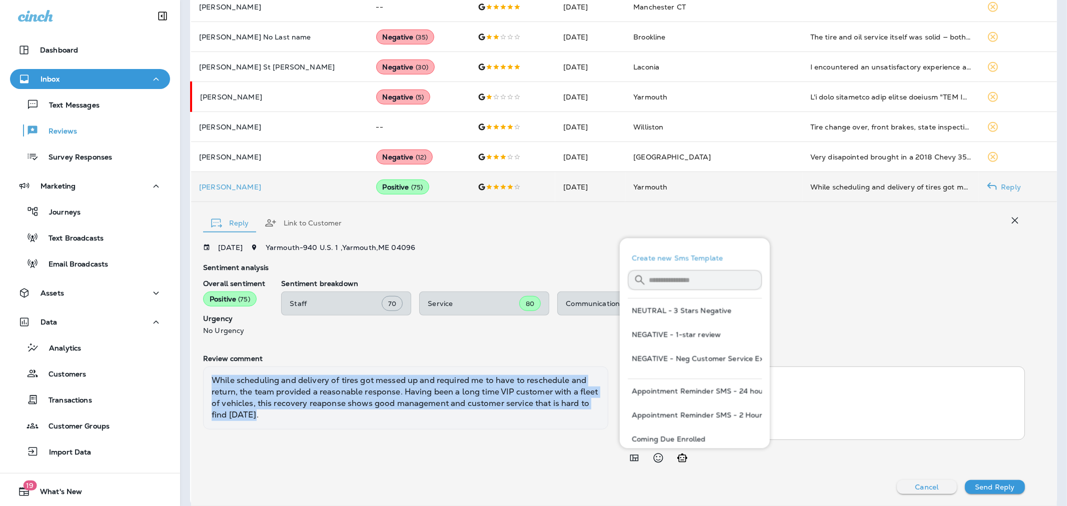
drag, startPoint x: 363, startPoint y: 419, endPoint x: 208, endPoint y: 382, distance: 160.0
click at [208, 382] on div "While scheduling and delivery of tires got messed up and required me to have to…" at bounding box center [405, 398] width 405 height 63
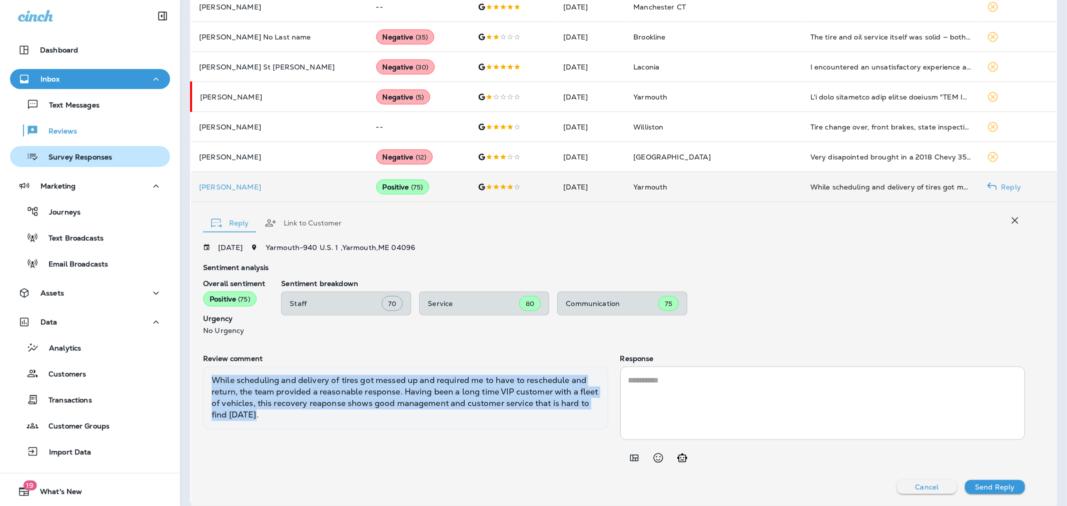
copy div "While scheduling and delivery of tires got messed up and required me to have to…"
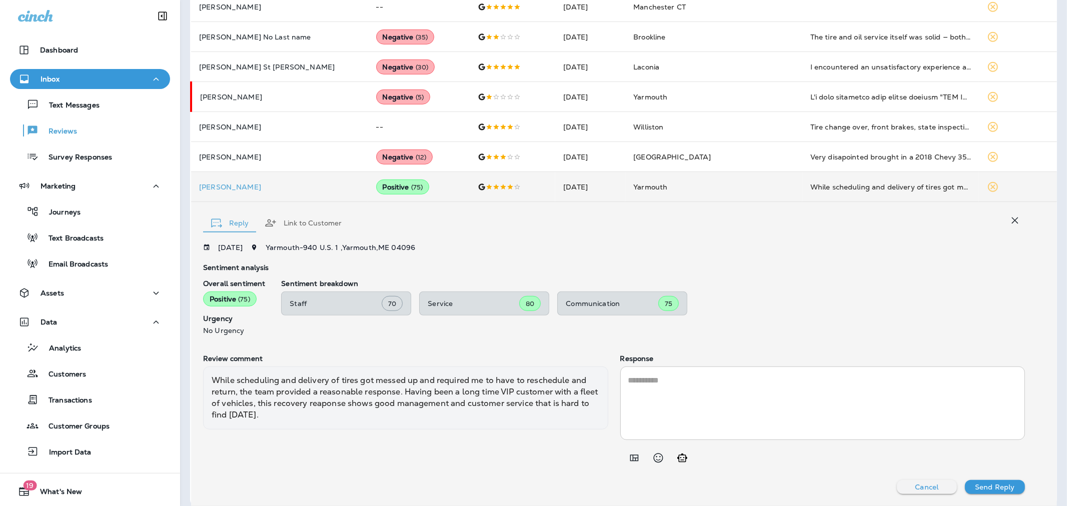
click at [678, 373] on div "* ​" at bounding box center [823, 404] width 405 height 74
paste textarea "**********"
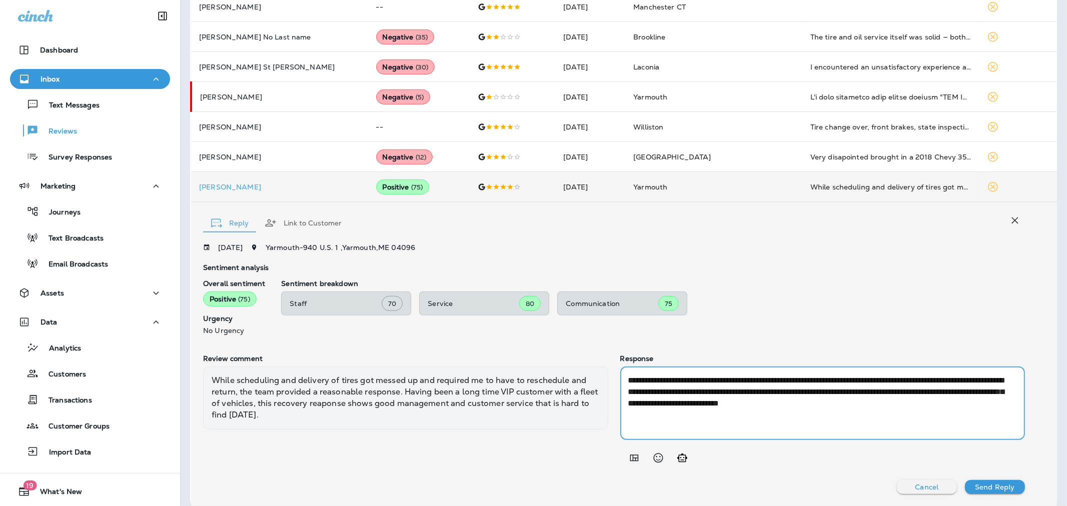
click at [880, 404] on textarea "**********" at bounding box center [821, 404] width 385 height 58
click at [927, 377] on textarea "**********" at bounding box center [821, 404] width 385 height 58
type textarea "**********"
click at [987, 483] on p "Send Reply" at bounding box center [995, 487] width 40 height 8
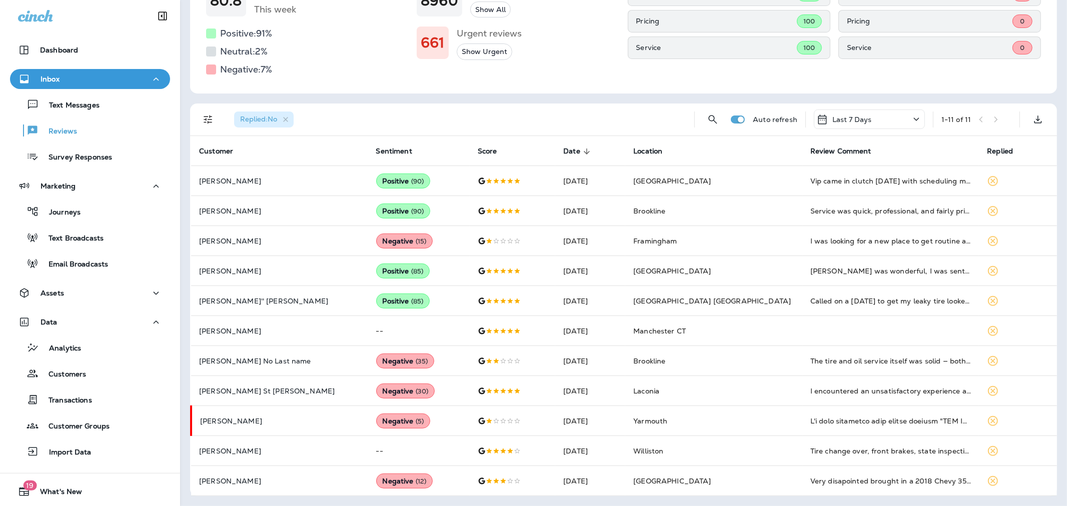
scroll to position [141, 0]
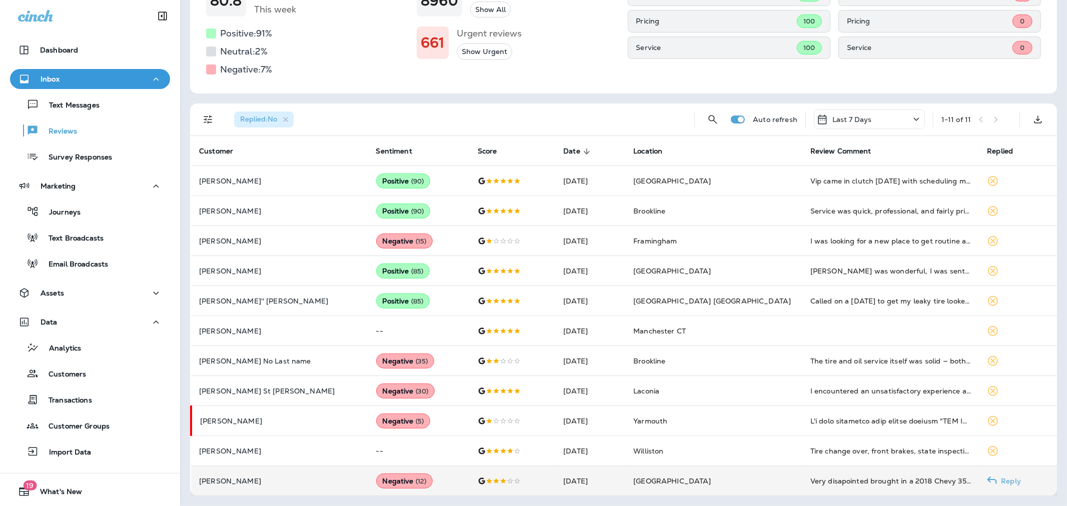
click at [286, 479] on p "[PERSON_NAME]" at bounding box center [279, 481] width 161 height 8
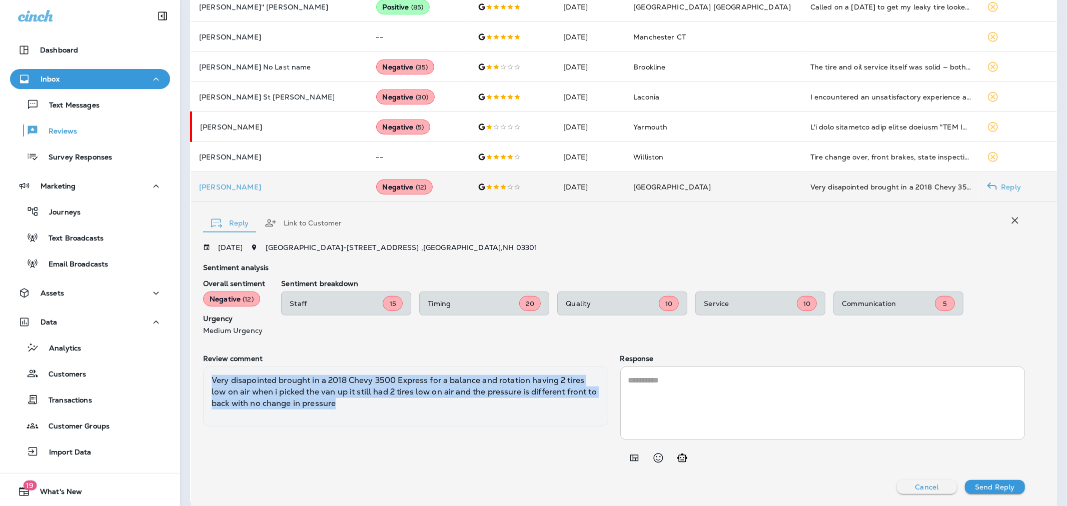
drag, startPoint x: 363, startPoint y: 402, endPoint x: 212, endPoint y: 384, distance: 152.3
click at [212, 384] on div "Very disapointed brought in a 2018 Chevy 3500 Express for a balance and rotatio…" at bounding box center [405, 397] width 405 height 60
copy div "Very disapointed brought in a 2018 Chevy 3500 Express for a balance and rotatio…"
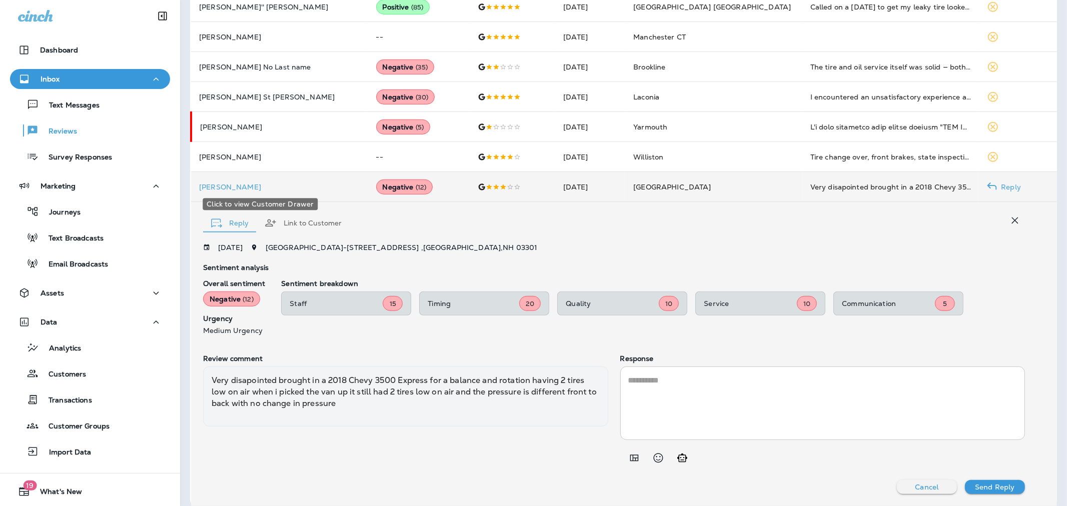
click at [217, 183] on p "[PERSON_NAME]" at bounding box center [279, 187] width 161 height 8
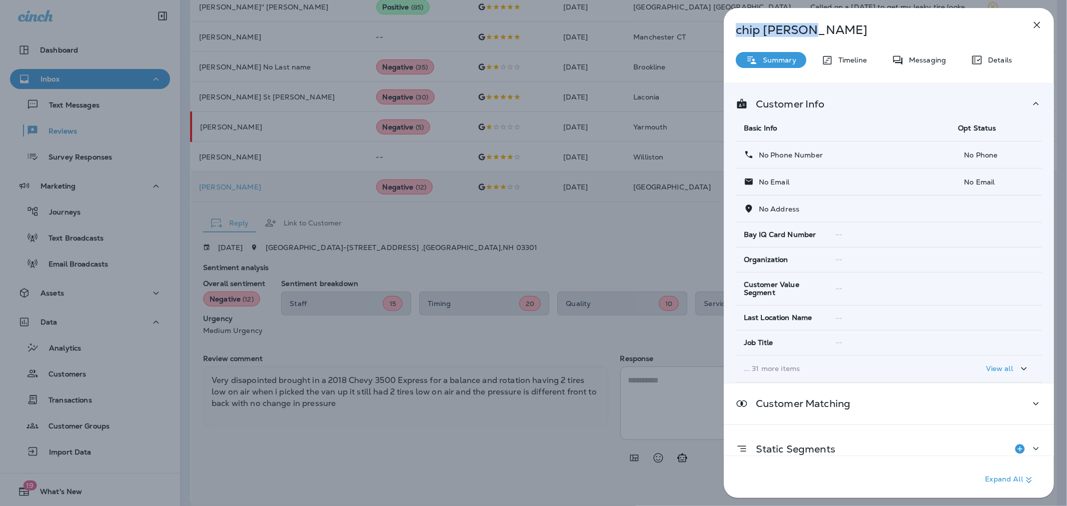
drag, startPoint x: 813, startPoint y: 26, endPoint x: 729, endPoint y: 33, distance: 84.9
click at [729, 33] on div "[PERSON_NAME]" at bounding box center [872, 30] width 297 height 14
click at [411, 331] on div "[PERSON_NAME] Summary Timeline Messaging Details Customer Info Basic Info Opt S…" at bounding box center [533, 253] width 1067 height 506
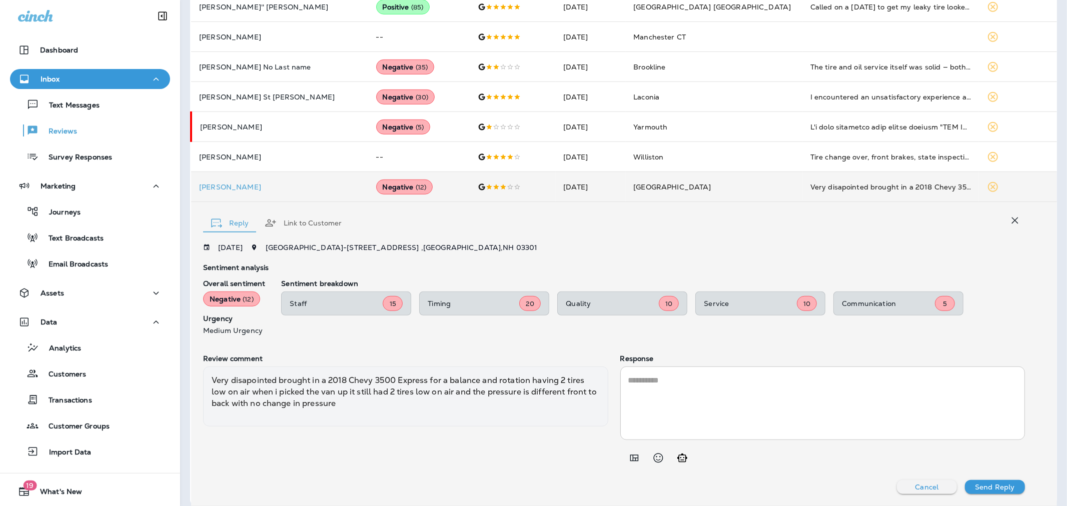
click at [649, 404] on textarea at bounding box center [823, 404] width 389 height 58
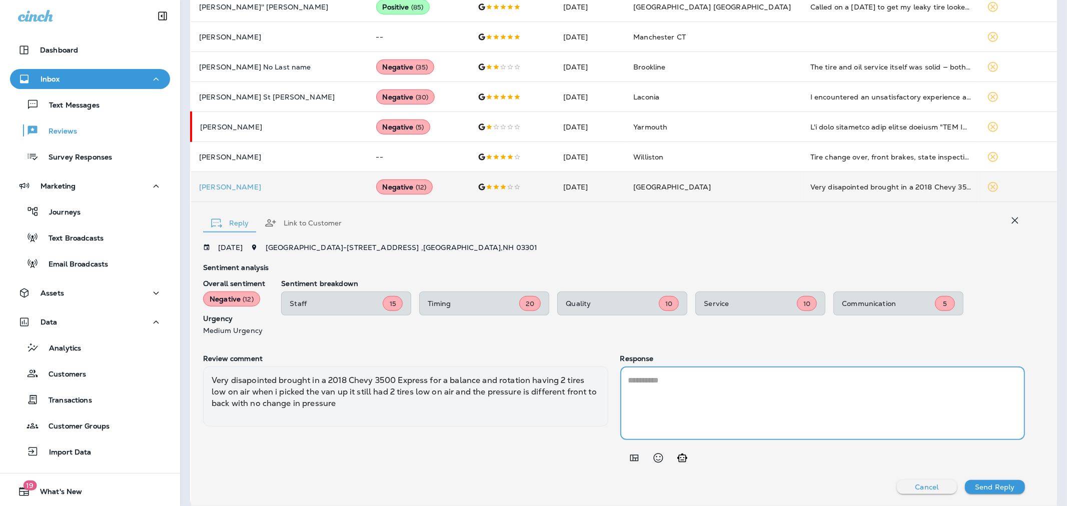
click at [629, 458] on icon "Add in a premade template" at bounding box center [635, 458] width 12 height 12
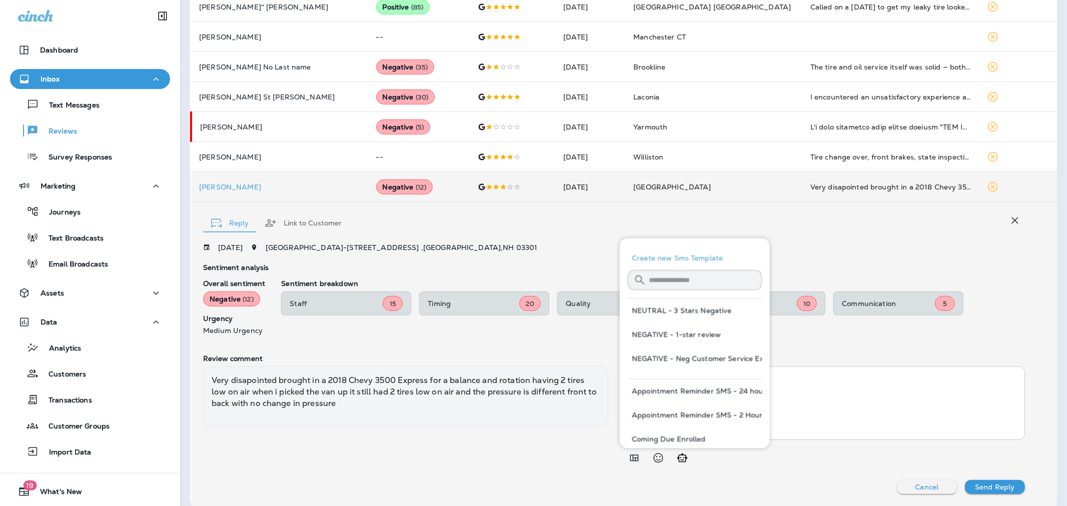
click at [672, 303] on button "NEUTRAL - 3 Stars Negative" at bounding box center [695, 311] width 134 height 24
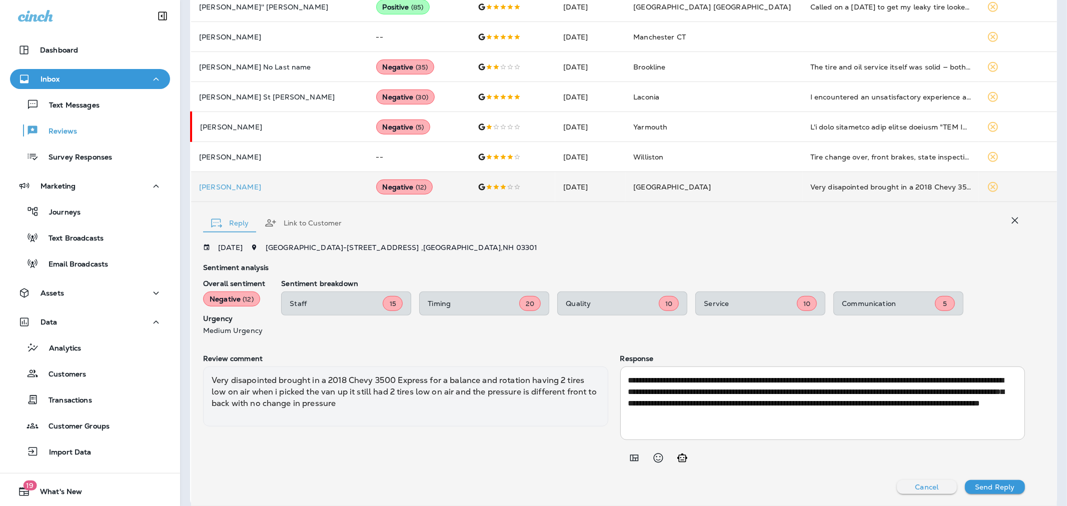
click at [673, 388] on textarea "**********" at bounding box center [821, 404] width 385 height 58
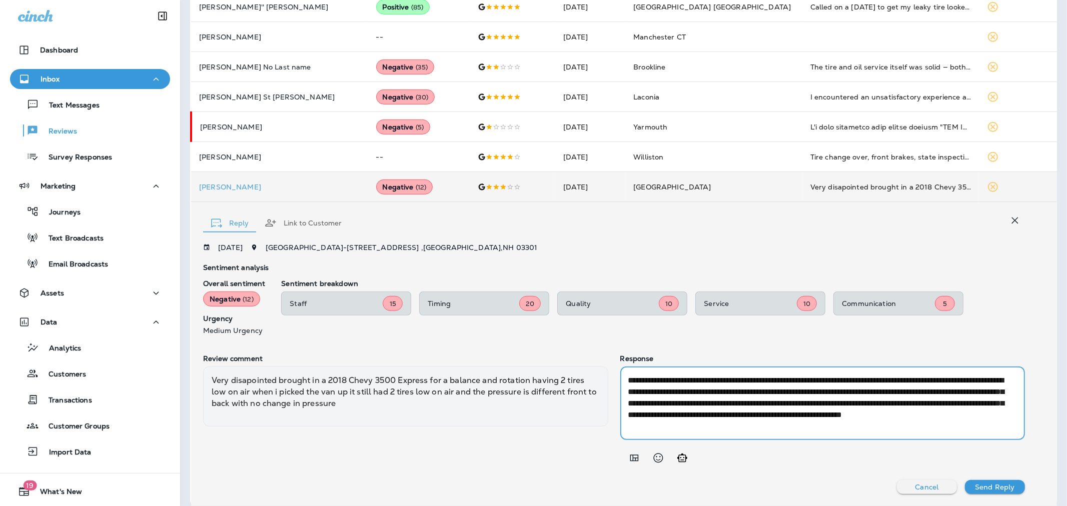
drag, startPoint x: 963, startPoint y: 378, endPoint x: 672, endPoint y: 391, distance: 291.0
click at [672, 391] on textarea "**********" at bounding box center [821, 404] width 385 height 58
drag, startPoint x: 768, startPoint y: 416, endPoint x: 734, endPoint y: 414, distance: 34.1
click at [734, 414] on textarea "**********" at bounding box center [821, 404] width 385 height 58
type textarea "**********"
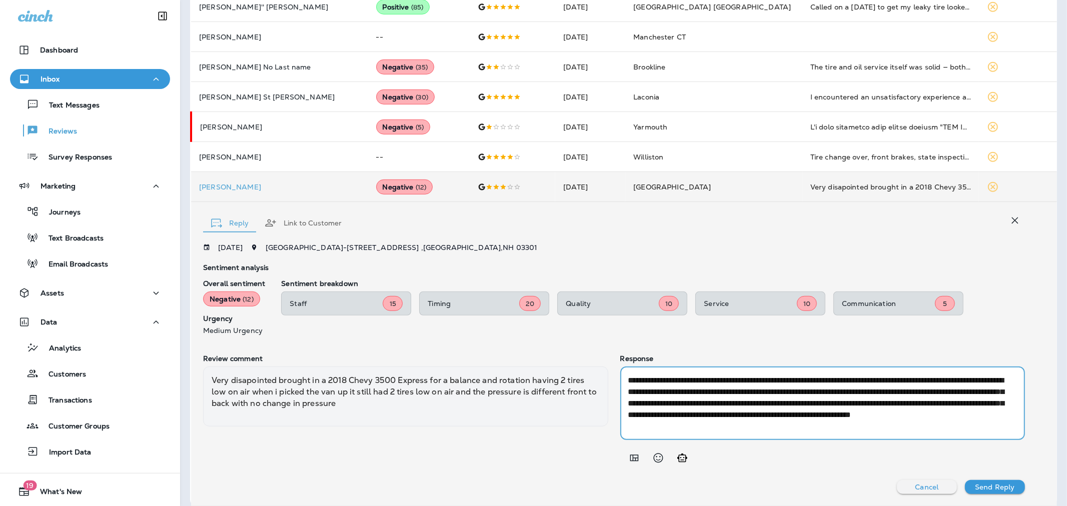
click at [988, 488] on p "Send Reply" at bounding box center [995, 487] width 40 height 8
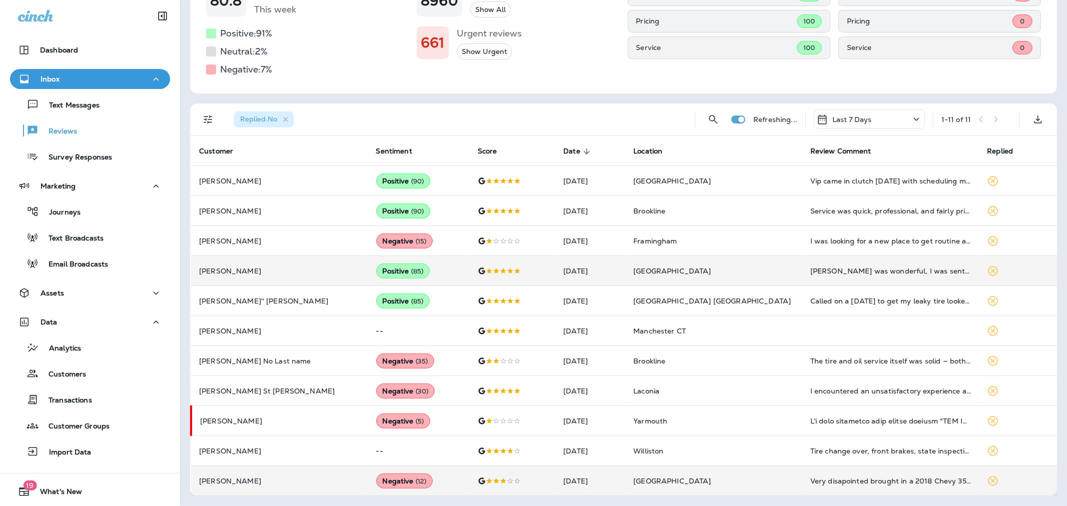
scroll to position [141, 0]
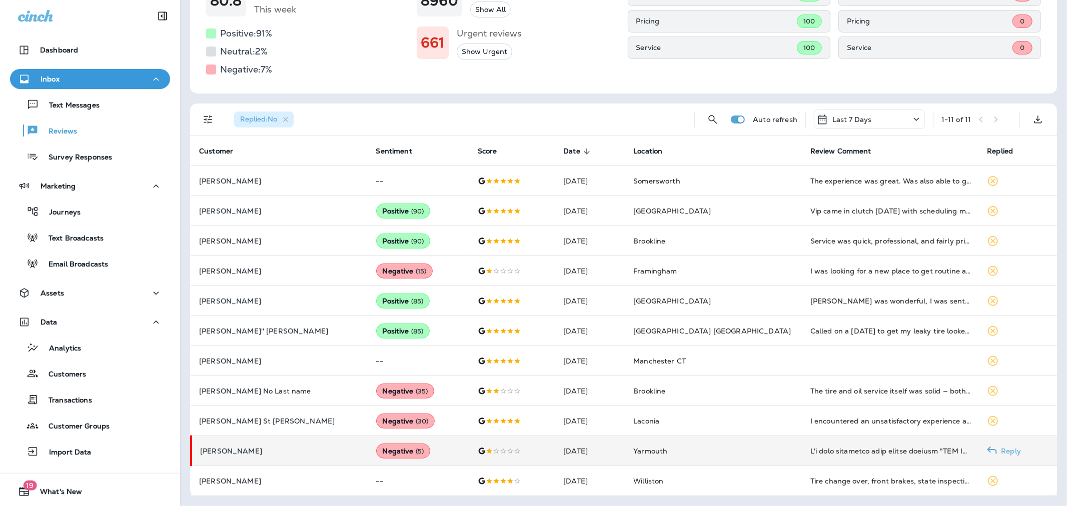
click at [282, 445] on td "[PERSON_NAME]" at bounding box center [279, 451] width 177 height 30
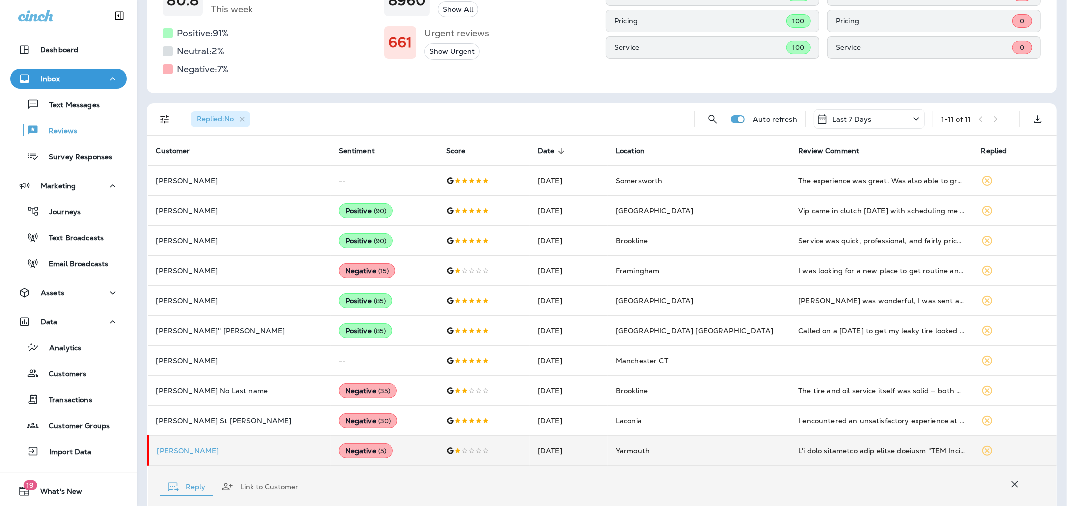
scroll to position [527, 0]
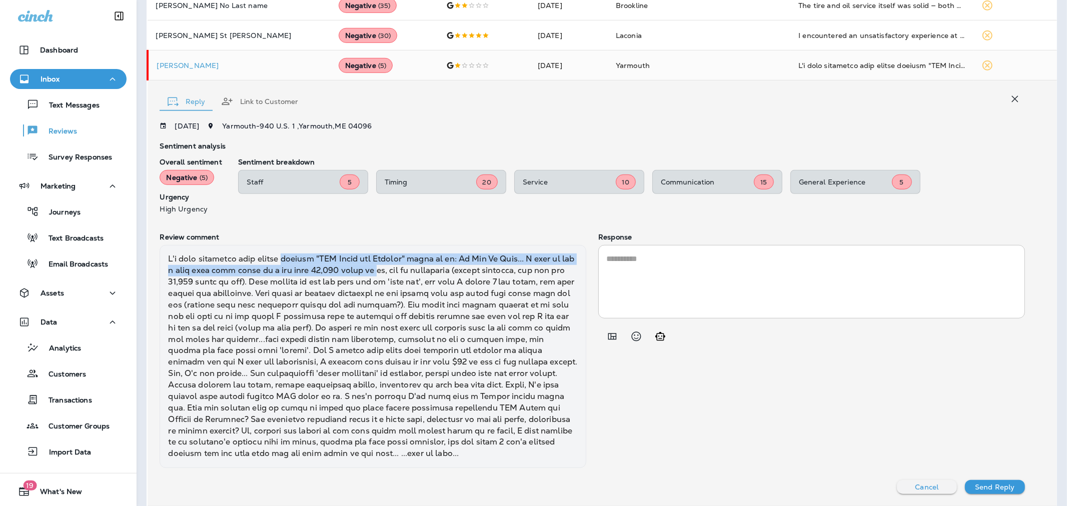
drag, startPoint x: 286, startPoint y: 263, endPoint x: 379, endPoint y: 271, distance: 92.9
click at [379, 271] on div at bounding box center [373, 356] width 427 height 223
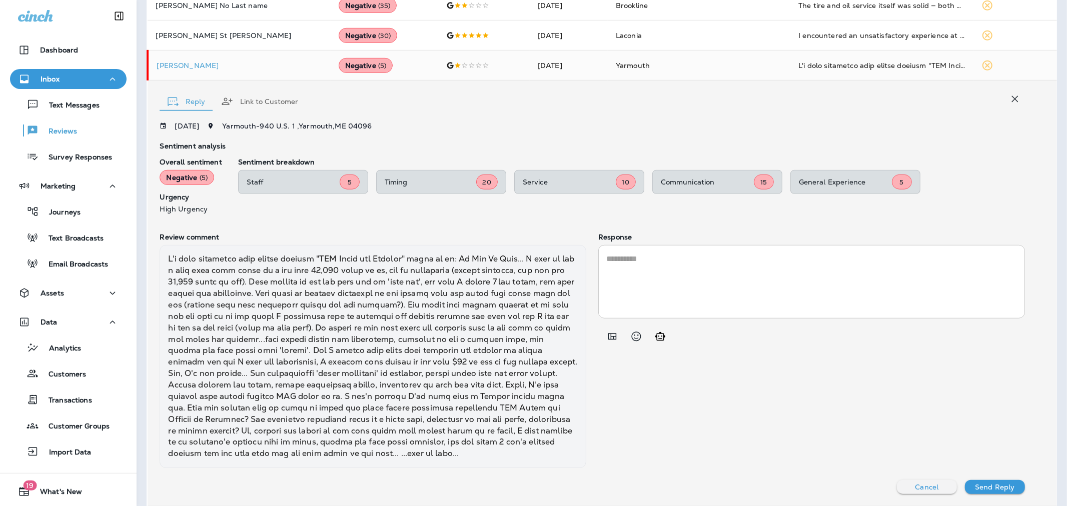
click at [315, 282] on div at bounding box center [373, 356] width 427 height 223
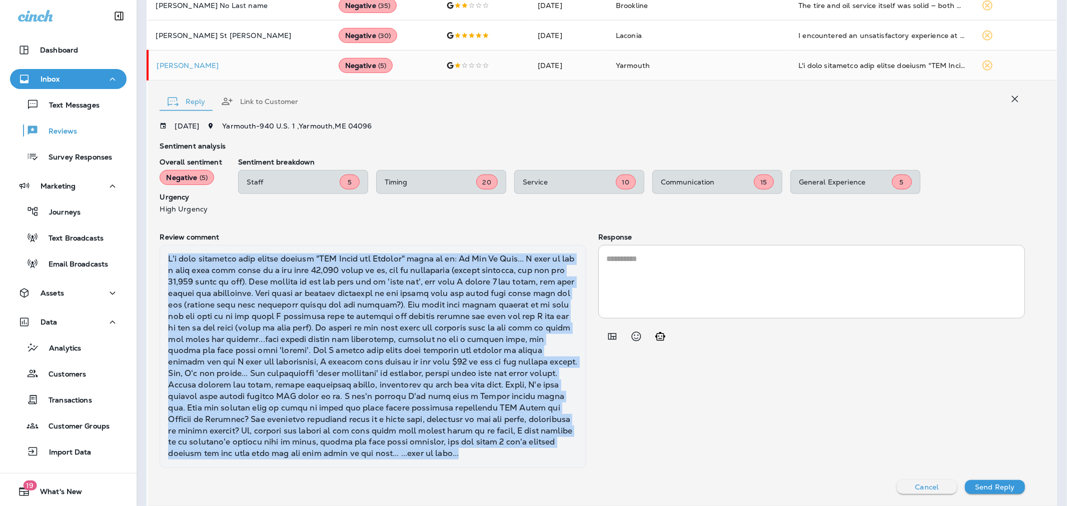
drag, startPoint x: 169, startPoint y: 261, endPoint x: 504, endPoint y: 453, distance: 387.1
click at [504, 453] on div at bounding box center [373, 356] width 427 height 223
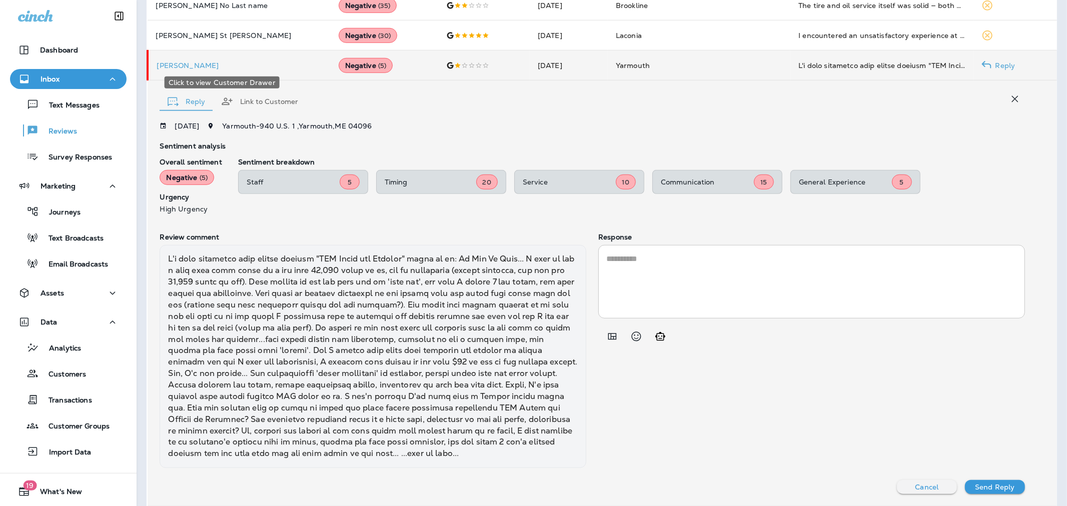
click at [182, 63] on p "[PERSON_NAME]" at bounding box center [240, 66] width 166 height 8
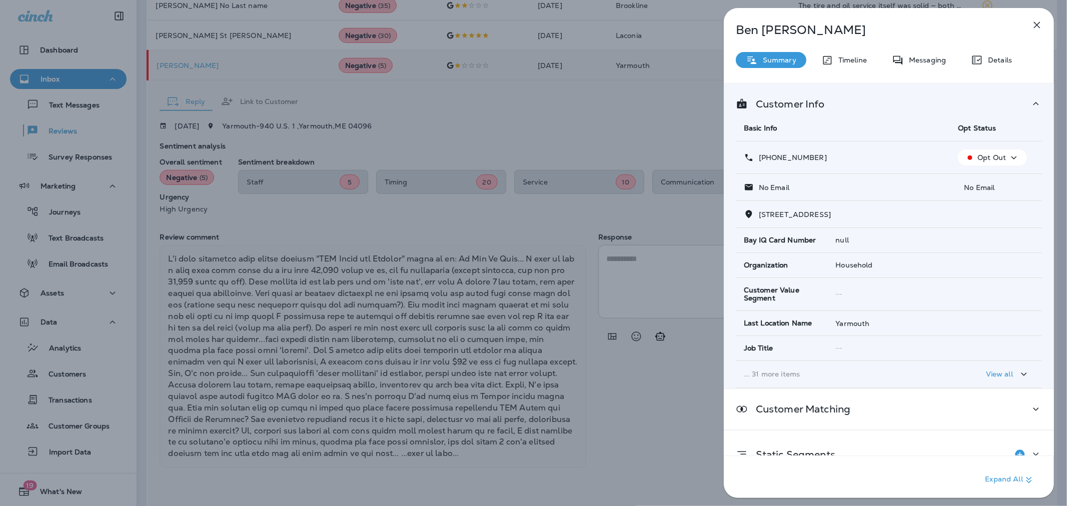
drag, startPoint x: 820, startPoint y: 160, endPoint x: 769, endPoint y: 158, distance: 51.1
click at [769, 158] on div "[PHONE_NUMBER]" at bounding box center [843, 158] width 198 height 11
click at [813, 214] on span "[STREET_ADDRESS]" at bounding box center [795, 214] width 72 height 9
drag, startPoint x: 759, startPoint y: 217, endPoint x: 812, endPoint y: 213, distance: 52.7
click at [812, 213] on p "[STREET_ADDRESS]" at bounding box center [792, 215] width 77 height 8
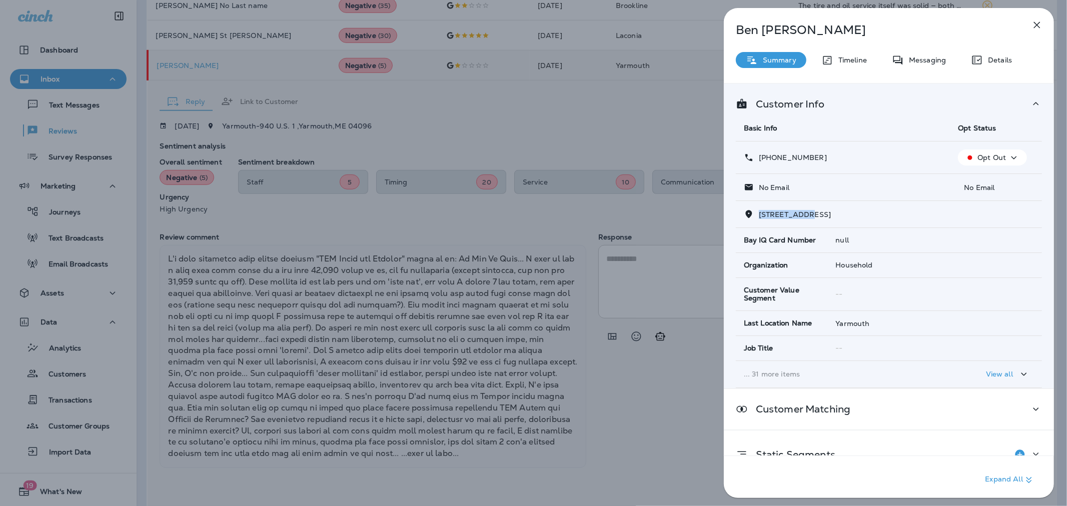
drag, startPoint x: 819, startPoint y: 152, endPoint x: 768, endPoint y: 151, distance: 50.5
click at [768, 151] on td "[PHONE_NUMBER]" at bounding box center [843, 158] width 214 height 33
click at [668, 383] on div "[PERSON_NAME] Summary Timeline Messaging Details Customer Info Basic Info Opt S…" at bounding box center [533, 253] width 1067 height 506
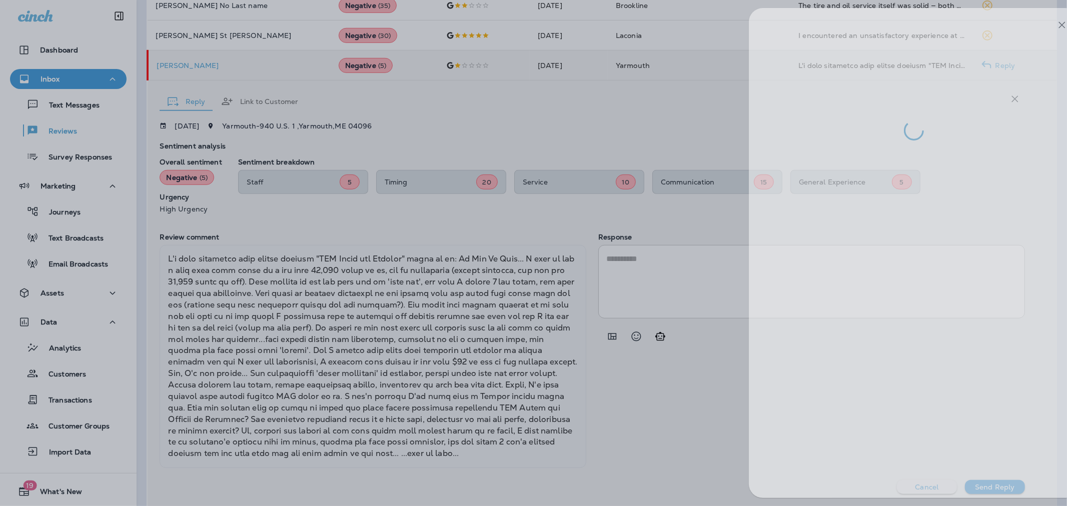
click at [666, 266] on div at bounding box center [558, 253] width 1067 height 506
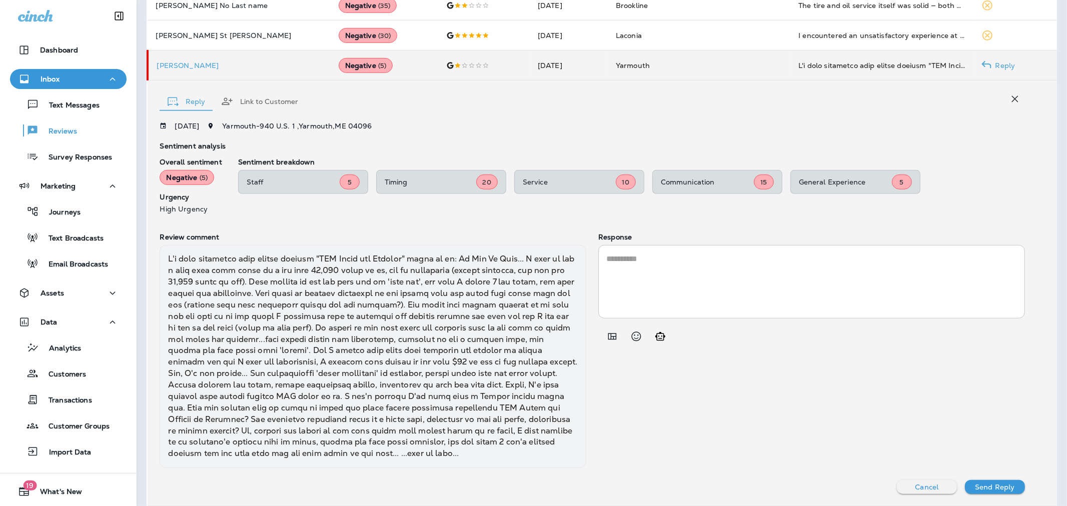
click at [657, 291] on div at bounding box center [583, 253] width 1067 height 506
click at [608, 341] on icon "Add in a premade template" at bounding box center [613, 337] width 12 height 12
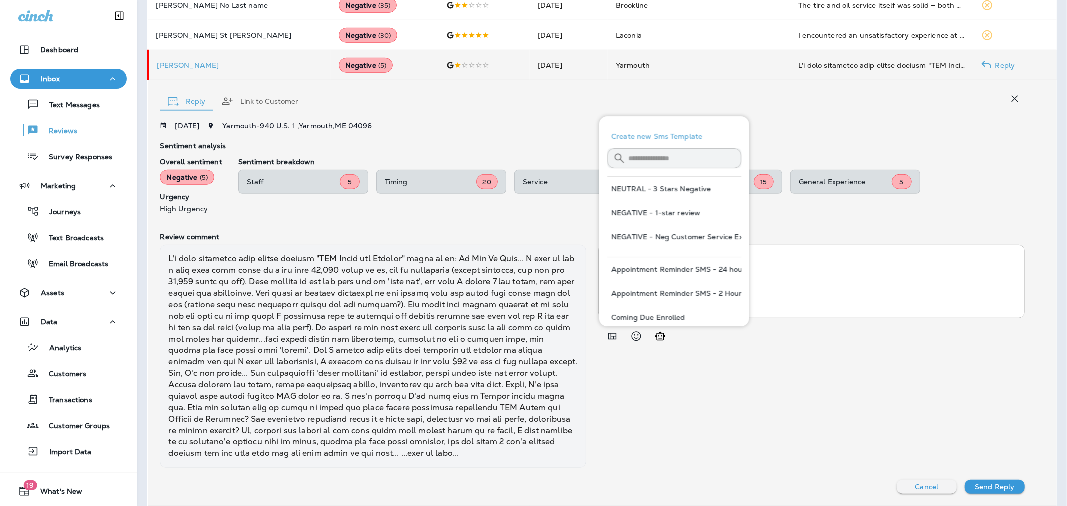
click at [653, 156] on input "text" at bounding box center [685, 159] width 113 height 27
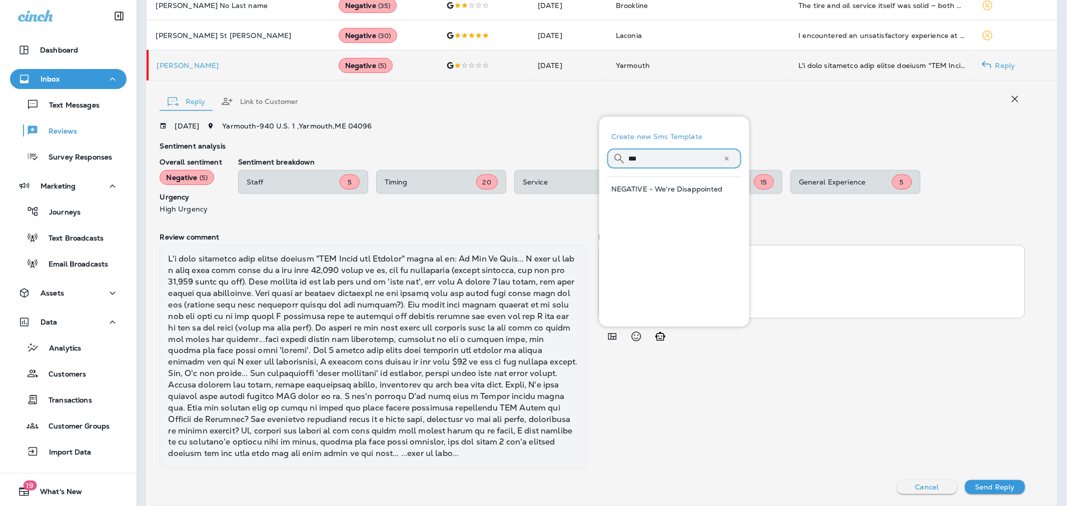
type input "***"
click at [651, 186] on button "NEGATIVE - We're Disappointed" at bounding box center [675, 189] width 134 height 24
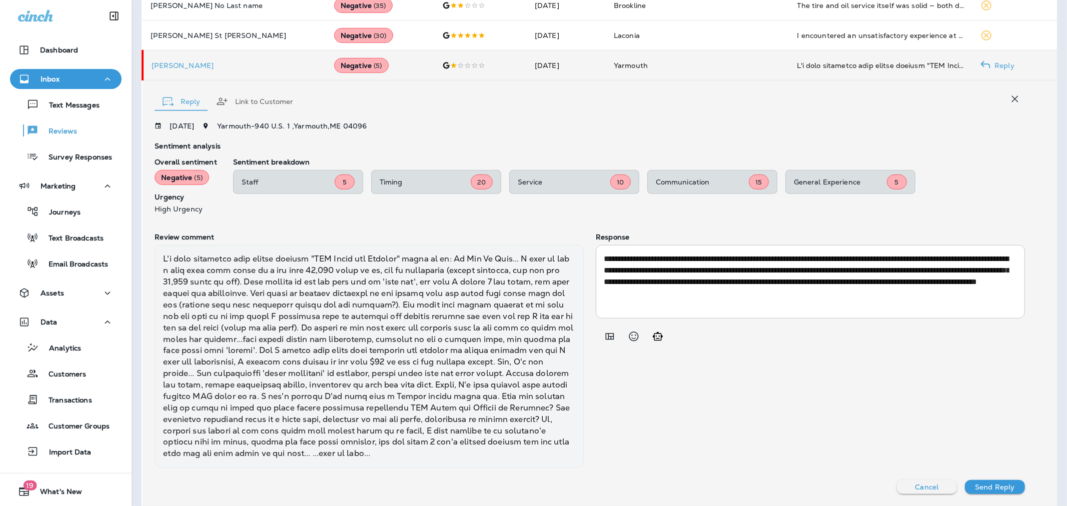
click at [783, 267] on textarea "**********" at bounding box center [807, 282] width 406 height 58
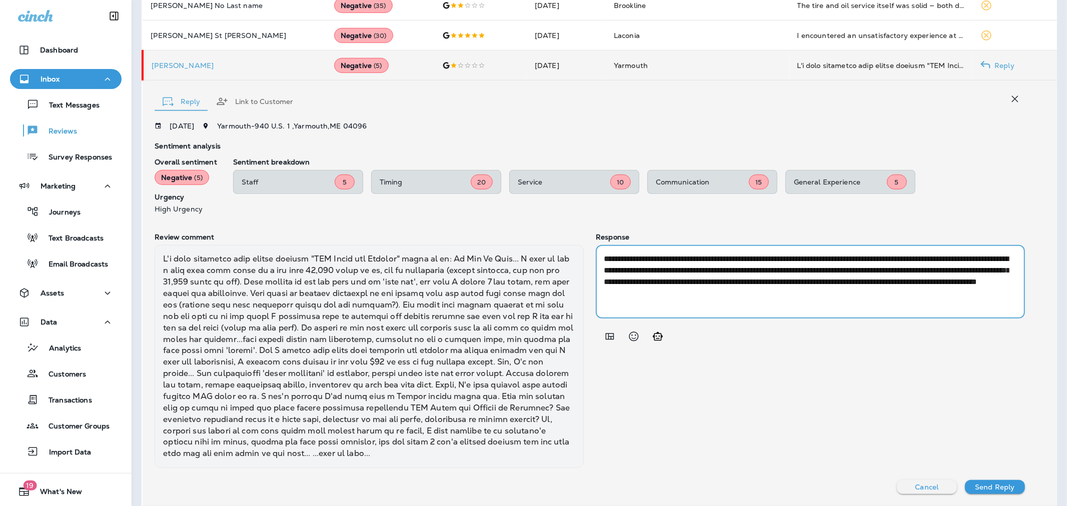
drag, startPoint x: 855, startPoint y: 282, endPoint x: 891, endPoint y: 277, distance: 36.9
click at [891, 277] on textarea "**********" at bounding box center [807, 282] width 406 height 58
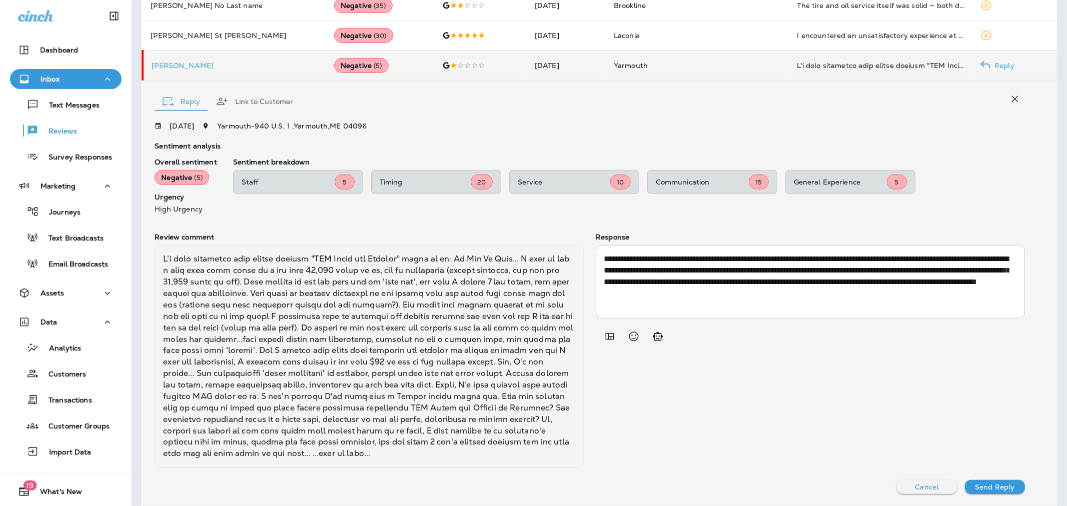
click at [856, 345] on div at bounding box center [810, 337] width 429 height 20
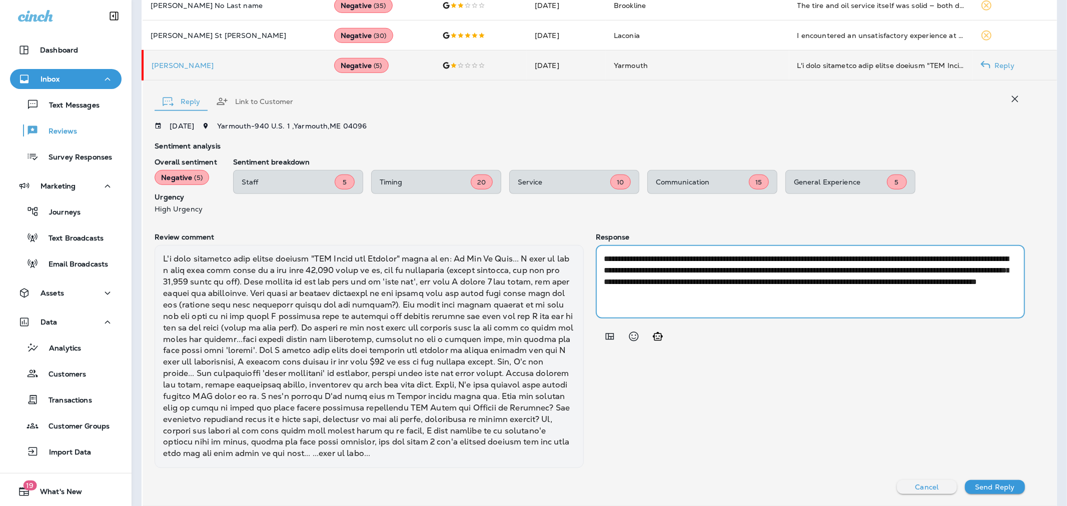
drag, startPoint x: 957, startPoint y: 295, endPoint x: 904, endPoint y: 288, distance: 54.1
click at [904, 288] on textarea "**********" at bounding box center [807, 282] width 406 height 58
click at [961, 288] on textarea "**********" at bounding box center [807, 282] width 406 height 58
click at [961, 293] on textarea "**********" at bounding box center [807, 282] width 406 height 58
click at [877, 308] on textarea "**********" at bounding box center [807, 282] width 406 height 58
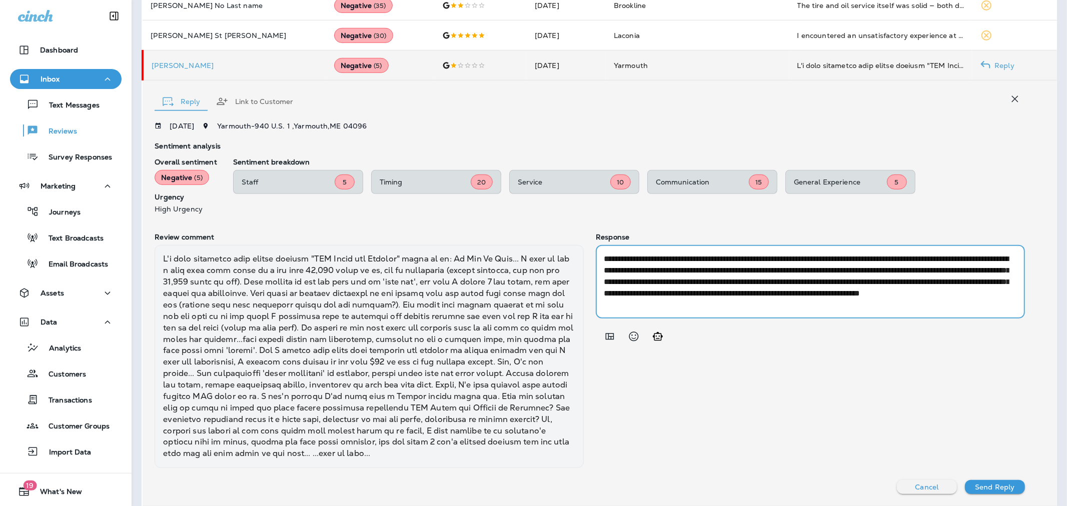
type textarea "**********"
click at [1009, 487] on button "Send Reply" at bounding box center [995, 487] width 60 height 14
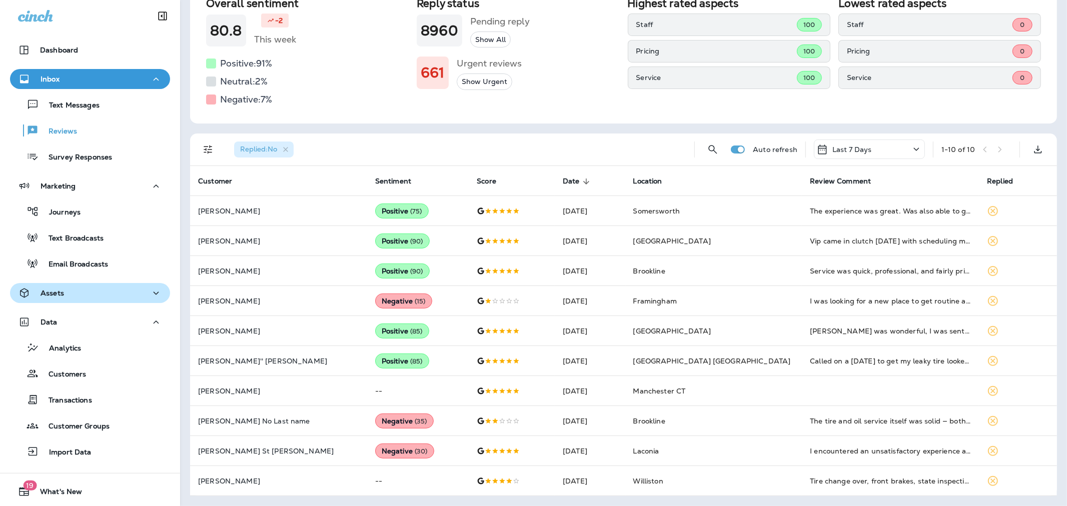
scroll to position [111, 0]
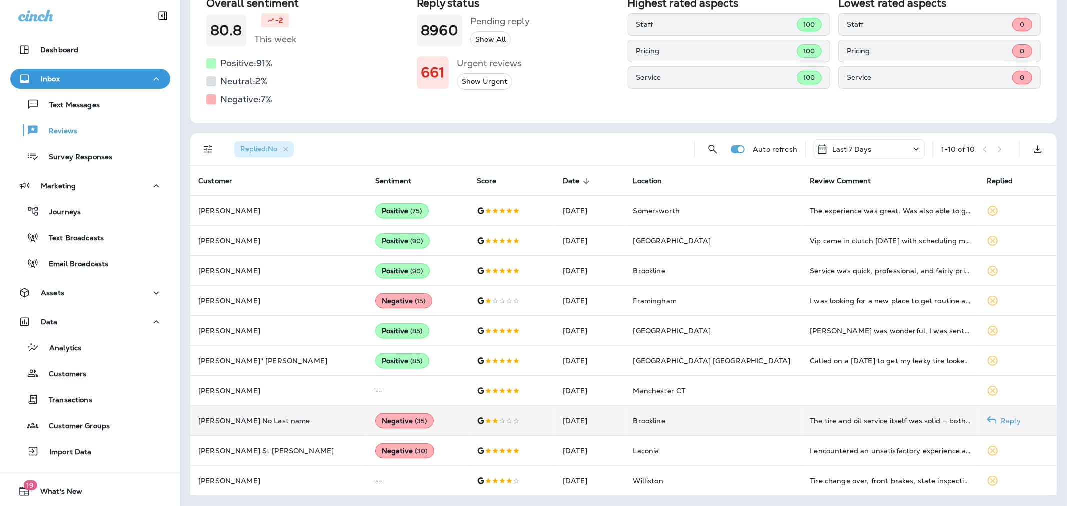
click at [249, 420] on p "[PERSON_NAME] No Last name" at bounding box center [278, 421] width 161 height 8
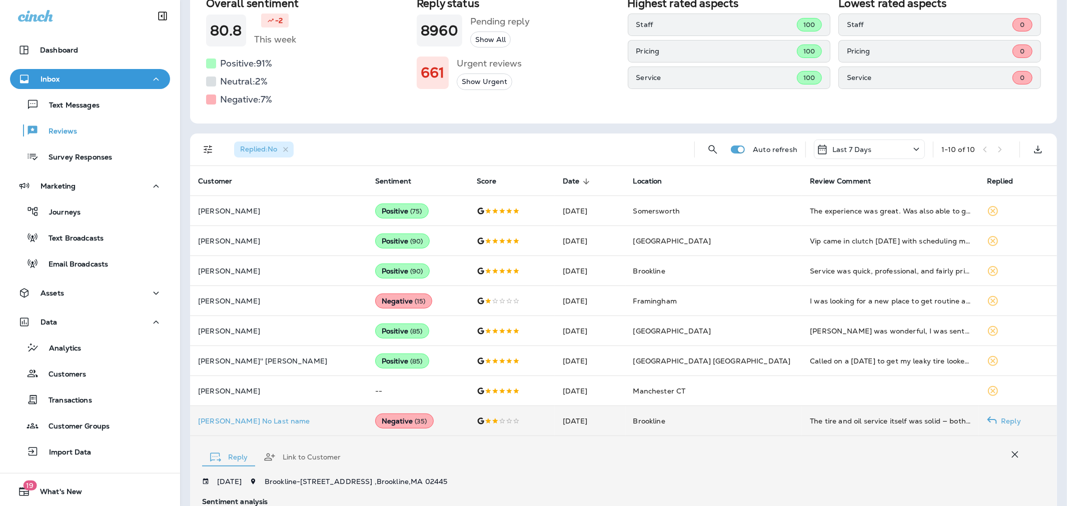
scroll to position [352, 0]
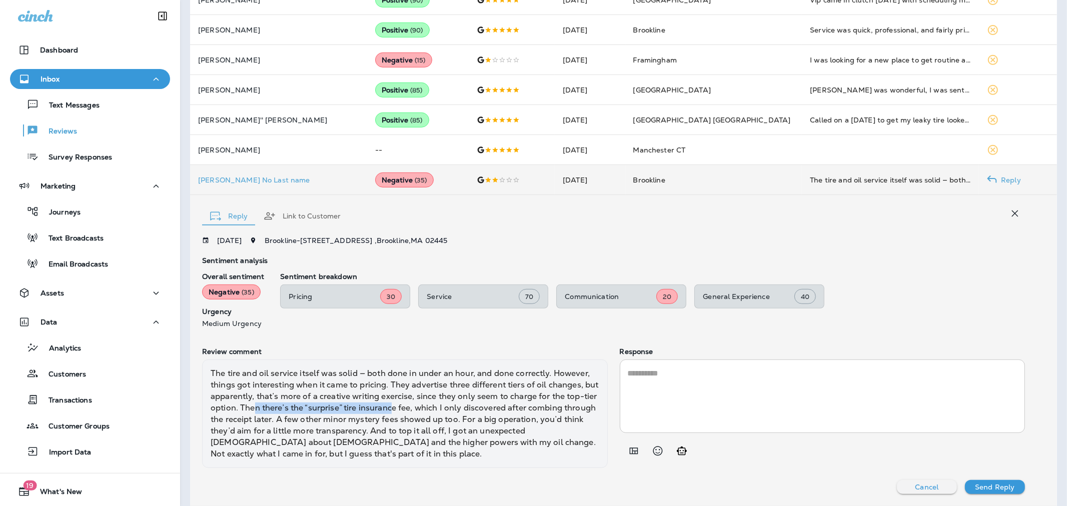
drag, startPoint x: 285, startPoint y: 412, endPoint x: 424, endPoint y: 404, distance: 138.8
click at [424, 404] on div "The tire and oil service itself was solid — both done in under an hour, and don…" at bounding box center [405, 414] width 406 height 109
click at [465, 407] on div "The tire and oil service itself was solid — both done in under an hour, and don…" at bounding box center [405, 414] width 406 height 109
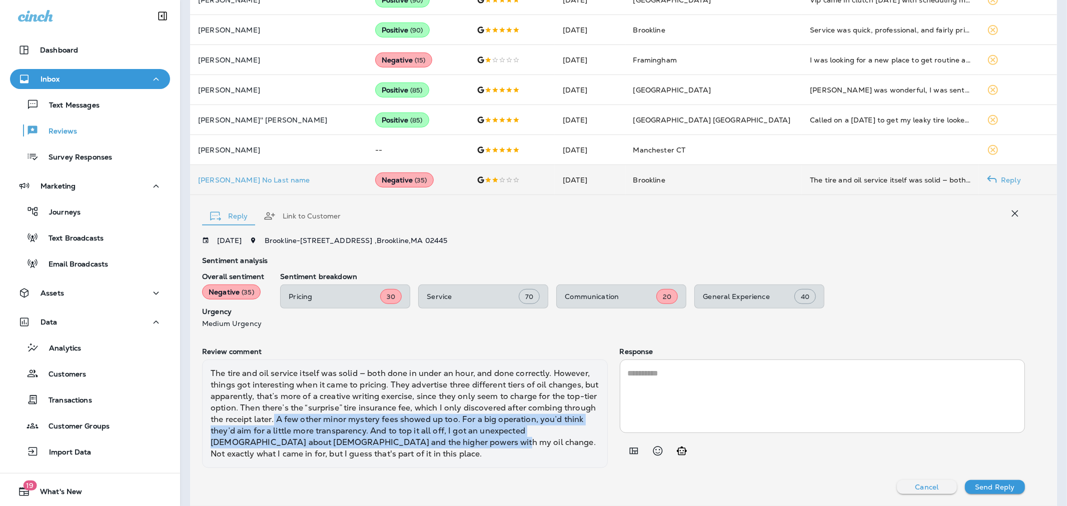
drag, startPoint x: 307, startPoint y: 421, endPoint x: 458, endPoint y: 439, distance: 151.7
click at [458, 439] on div "The tire and oil service itself was solid — both done in under an hour, and don…" at bounding box center [405, 414] width 406 height 109
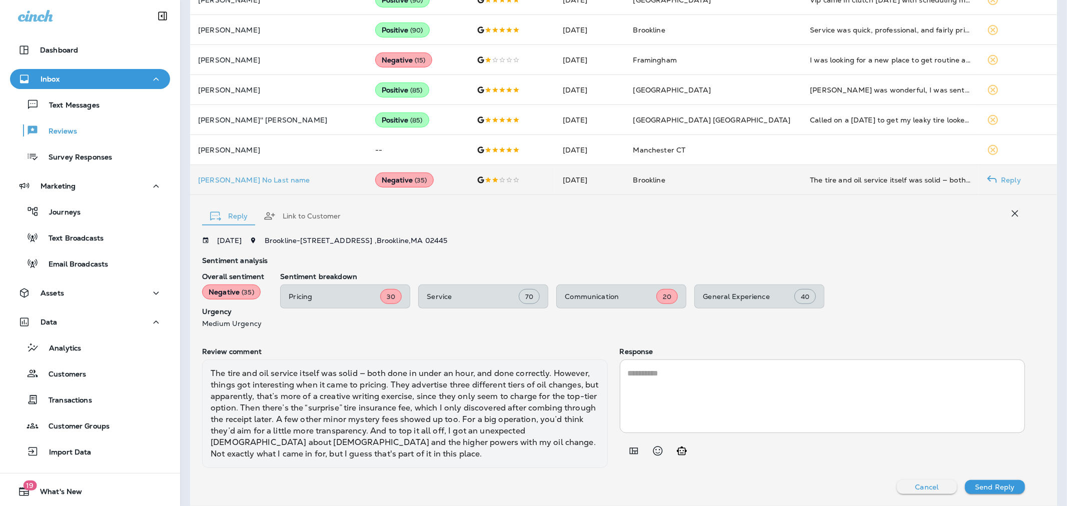
click at [369, 455] on div "The tire and oil service itself was solid — both done in under an hour, and don…" at bounding box center [405, 414] width 406 height 109
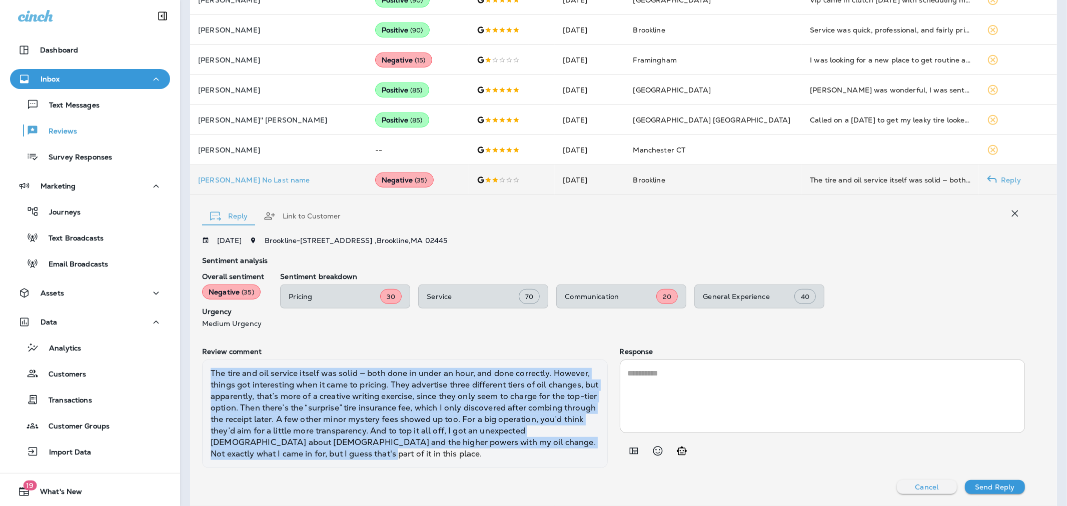
drag, startPoint x: 341, startPoint y: 458, endPoint x: 199, endPoint y: 373, distance: 165.9
click at [199, 373] on div "Reply Link to Customer [DATE] Brookline - [STREET_ADDRESS] Sentiment analysis O…" at bounding box center [623, 350] width 867 height 311
click at [259, 177] on p "[PERSON_NAME] No Last name" at bounding box center [278, 180] width 161 height 8
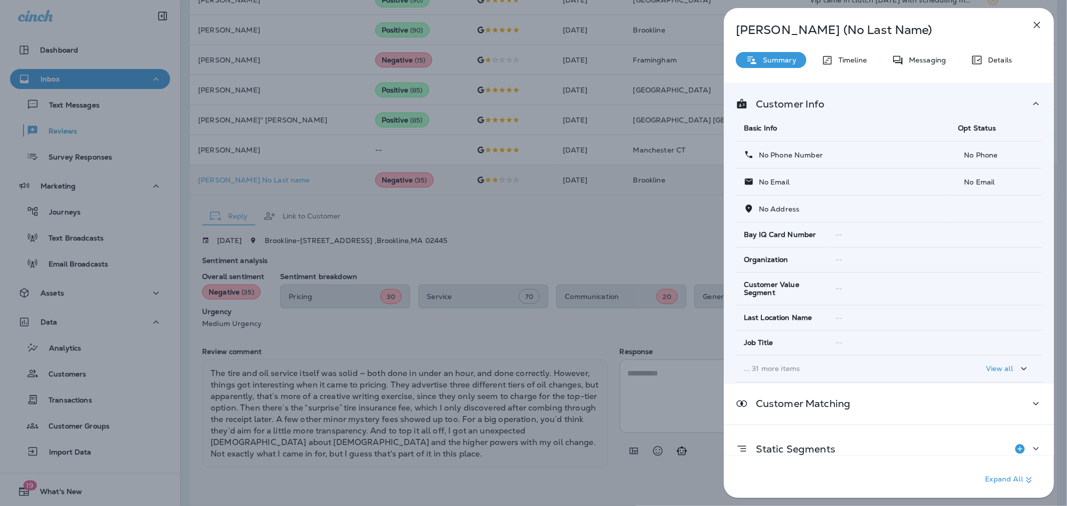
click at [659, 389] on div "[PERSON_NAME] (No Last Name) Summary Timeline Messaging Details Customer Info B…" at bounding box center [533, 253] width 1067 height 506
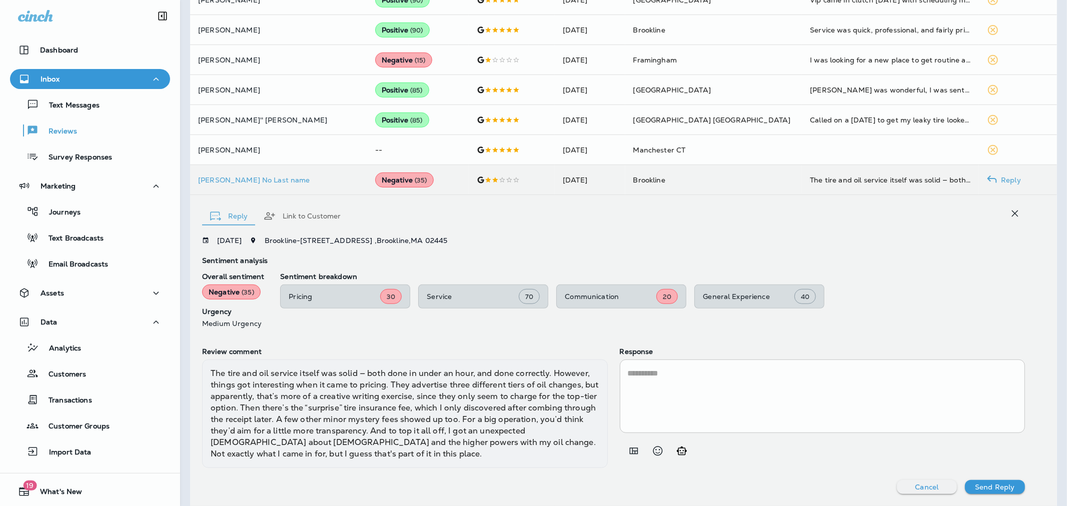
click at [644, 384] on div at bounding box center [584, 253] width 1067 height 506
click at [649, 383] on textarea at bounding box center [823, 397] width 390 height 58
click at [629, 450] on icon "Add in a premade template" at bounding box center [634, 451] width 12 height 12
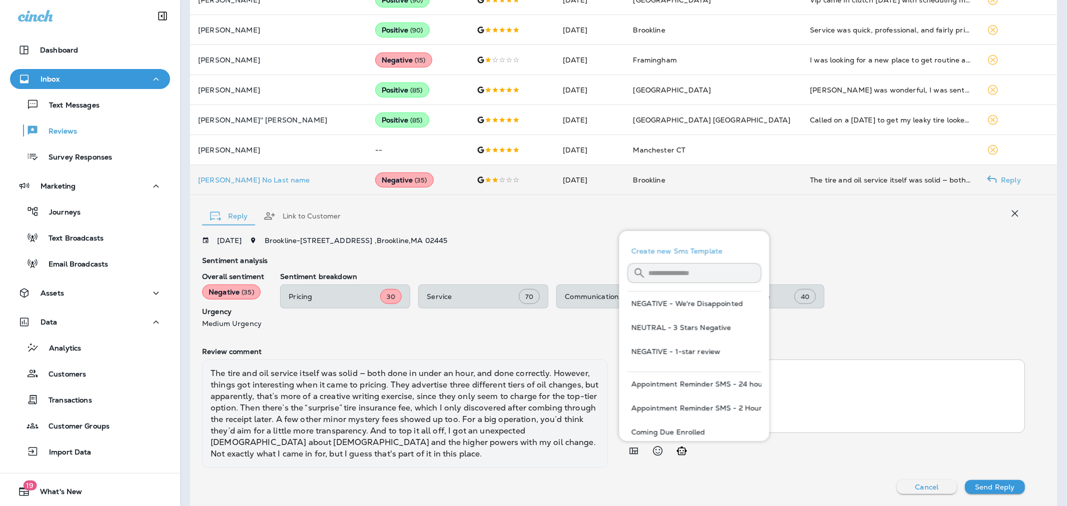
click at [689, 297] on button "NEGATIVE - We're Disappointed" at bounding box center [695, 304] width 134 height 24
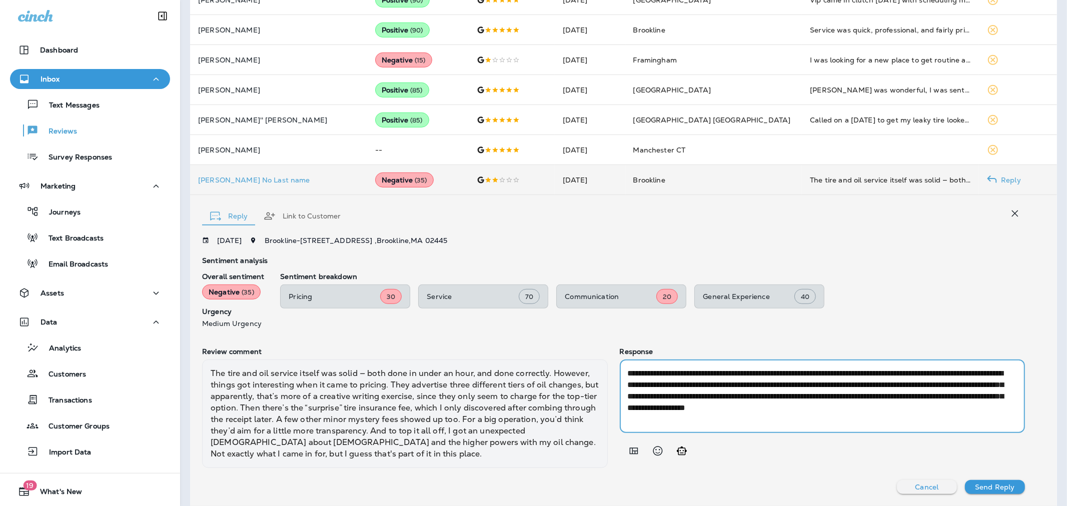
drag, startPoint x: 938, startPoint y: 397, endPoint x: 901, endPoint y: 395, distance: 36.6
click at [901, 395] on textarea "**********" at bounding box center [820, 397] width 385 height 58
type textarea "**********"
click at [977, 488] on p "Send Reply" at bounding box center [995, 487] width 40 height 8
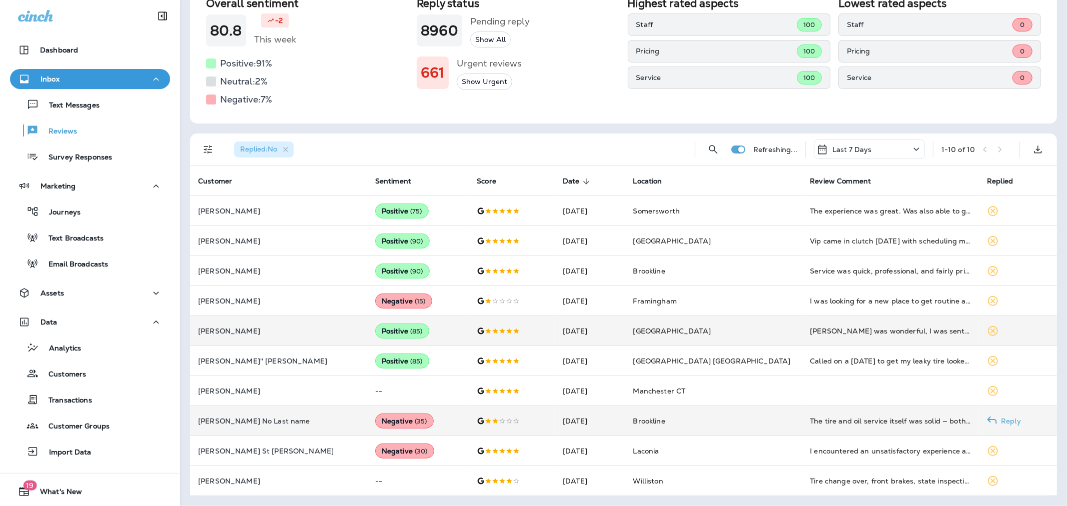
scroll to position [82, 0]
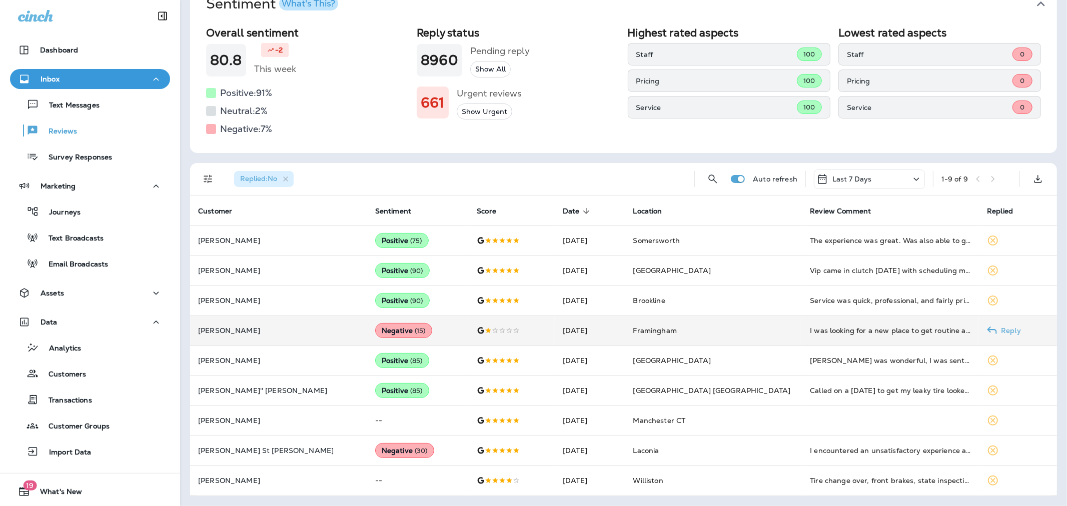
click at [291, 337] on td "[PERSON_NAME]" at bounding box center [278, 331] width 177 height 30
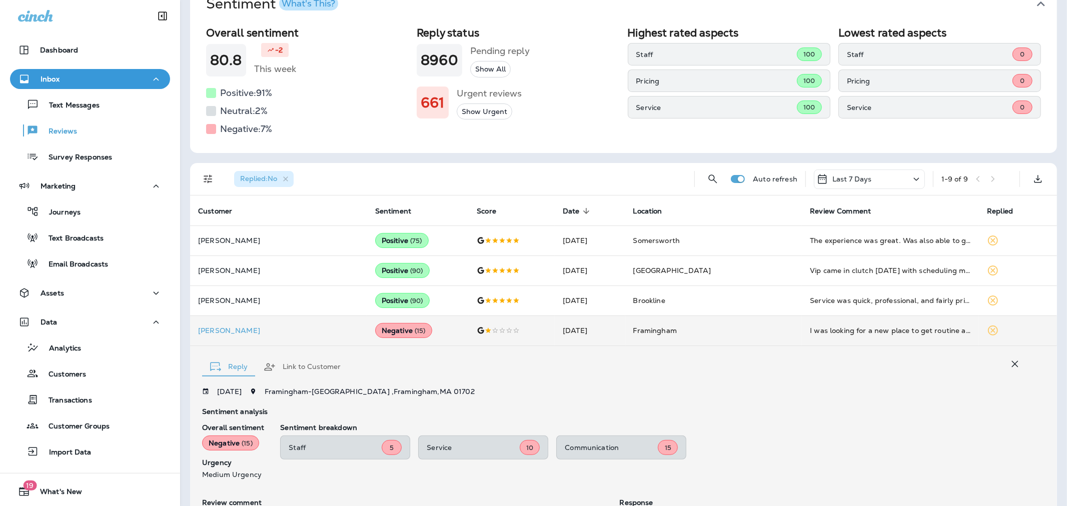
scroll to position [226, 0]
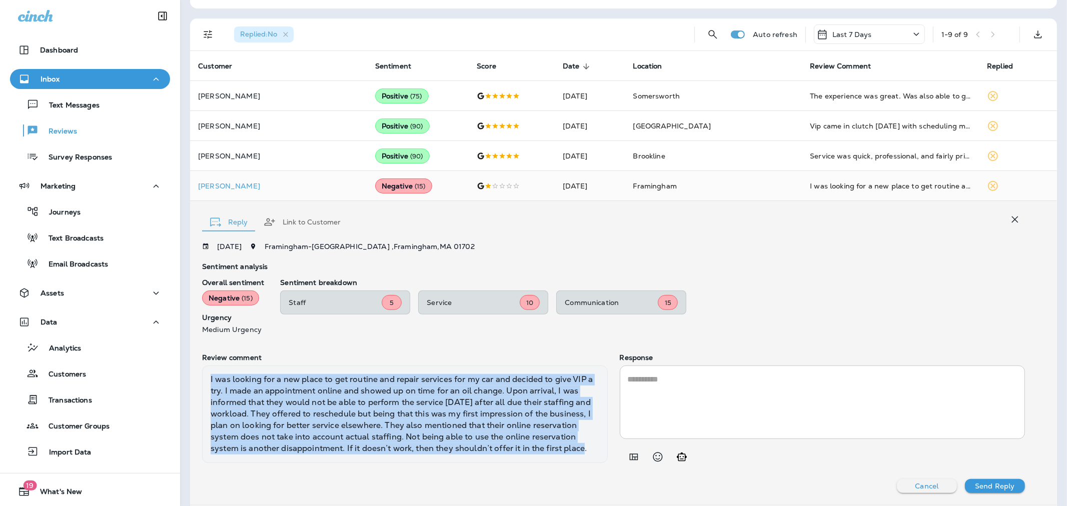
drag, startPoint x: 595, startPoint y: 447, endPoint x: 203, endPoint y: 376, distance: 398.7
click at [203, 376] on div "I was looking for a new place to get routine and repair services for my car and…" at bounding box center [405, 414] width 406 height 97
click at [440, 408] on div "I was looking for a new place to get routine and repair services for my car and…" at bounding box center [405, 414] width 406 height 97
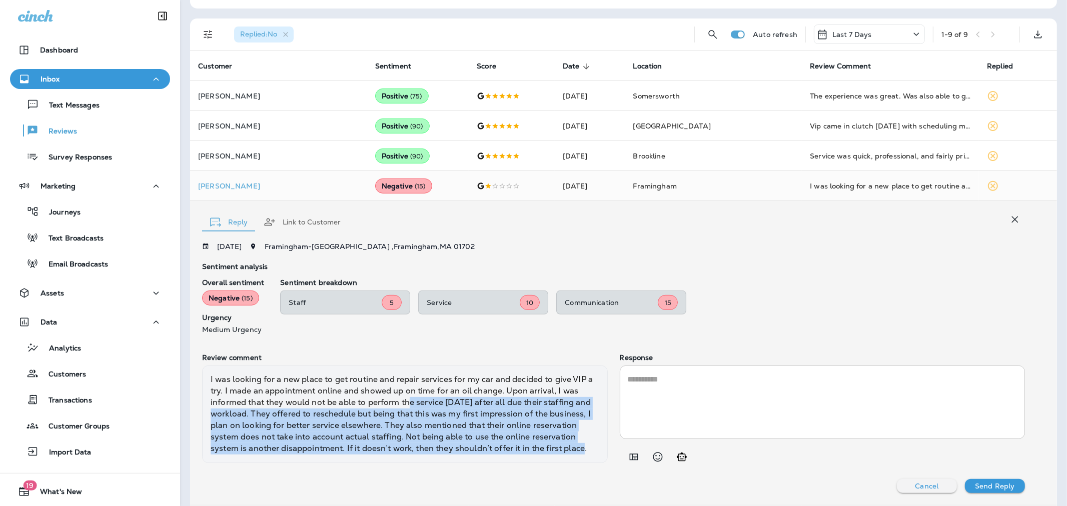
drag, startPoint x: 411, startPoint y: 399, endPoint x: 592, endPoint y: 455, distance: 189.1
click at [592, 455] on div "I was looking for a new place to get routine and repair services for my car and…" at bounding box center [405, 414] width 406 height 97
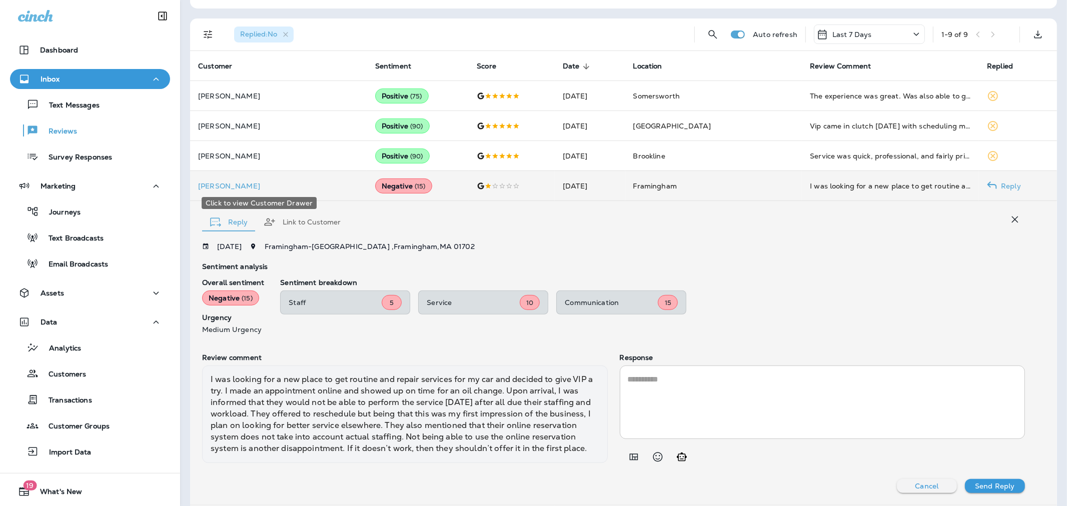
click at [269, 189] on p "[PERSON_NAME]" at bounding box center [278, 186] width 161 height 8
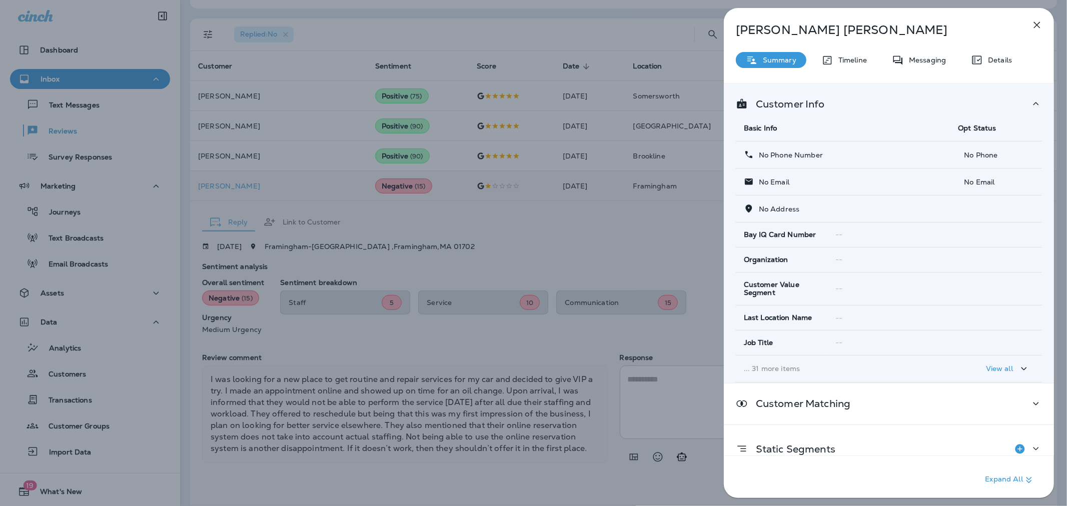
drag, startPoint x: 883, startPoint y: 32, endPoint x: 718, endPoint y: 11, distance: 166.0
click at [718, 11] on div "[PERSON_NAME] Summary Timeline Messaging Details Customer Info Basic Info Opt S…" at bounding box center [889, 253] width 356 height 506
drag, startPoint x: 626, startPoint y: 232, endPoint x: 479, endPoint y: 197, distance: 150.4
click at [626, 232] on div "[PERSON_NAME] Summary Timeline Messaging Details Customer Info Basic Info Opt S…" at bounding box center [533, 253] width 1067 height 506
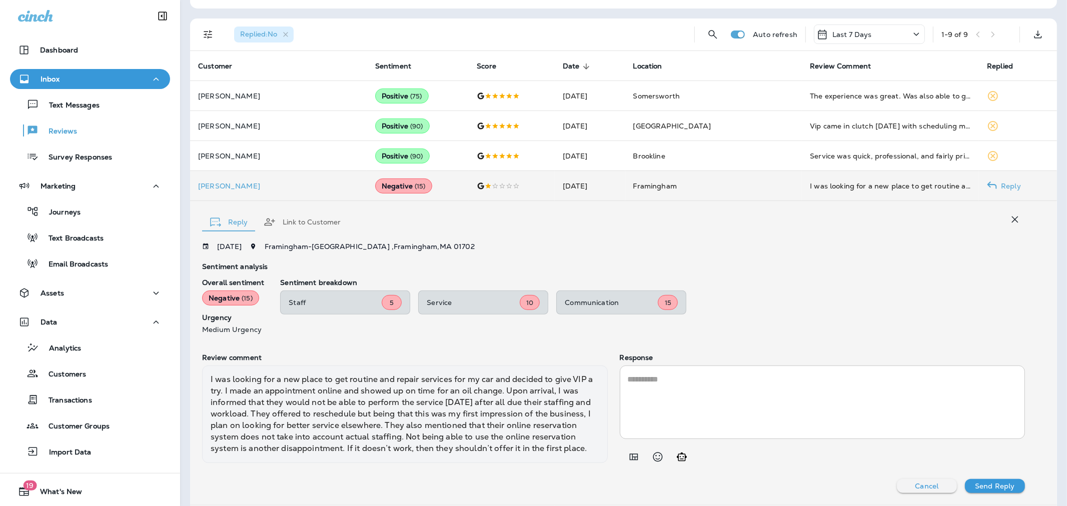
click at [358, 501] on div "Reply Link to Customer [DATE] [GEOGRAPHIC_DATA] - [STREET_ADDRESS] Sentiment an…" at bounding box center [623, 353] width 867 height 304
click at [667, 386] on textarea at bounding box center [823, 403] width 390 height 58
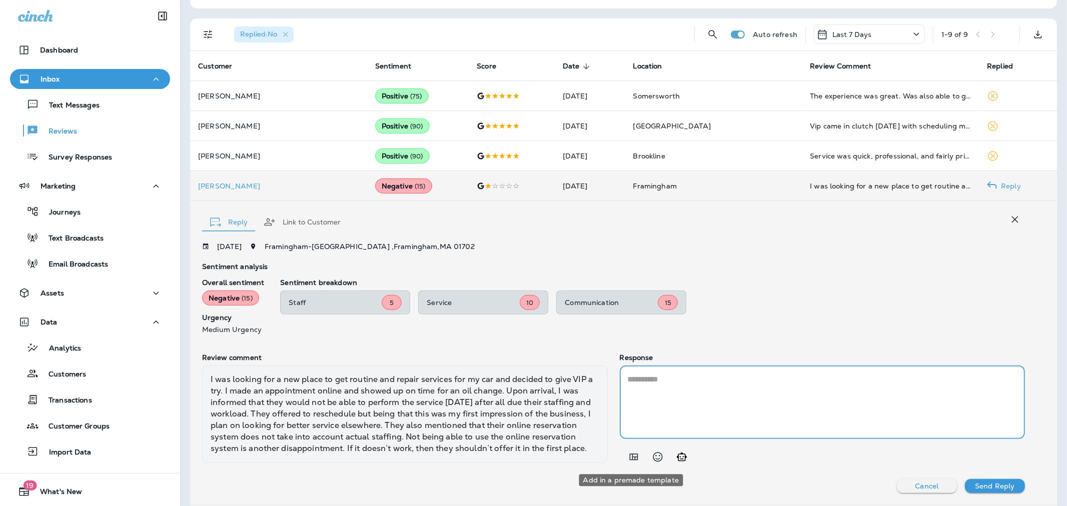
click at [632, 456] on icon "Add in a premade template" at bounding box center [634, 457] width 12 height 12
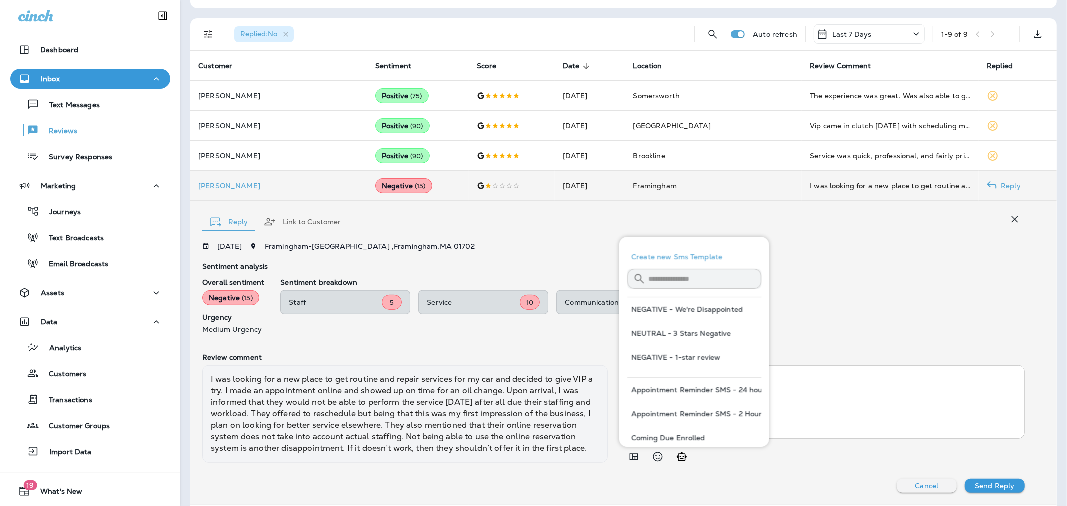
click at [692, 309] on button "NEGATIVE - We're Disappointed" at bounding box center [695, 310] width 134 height 24
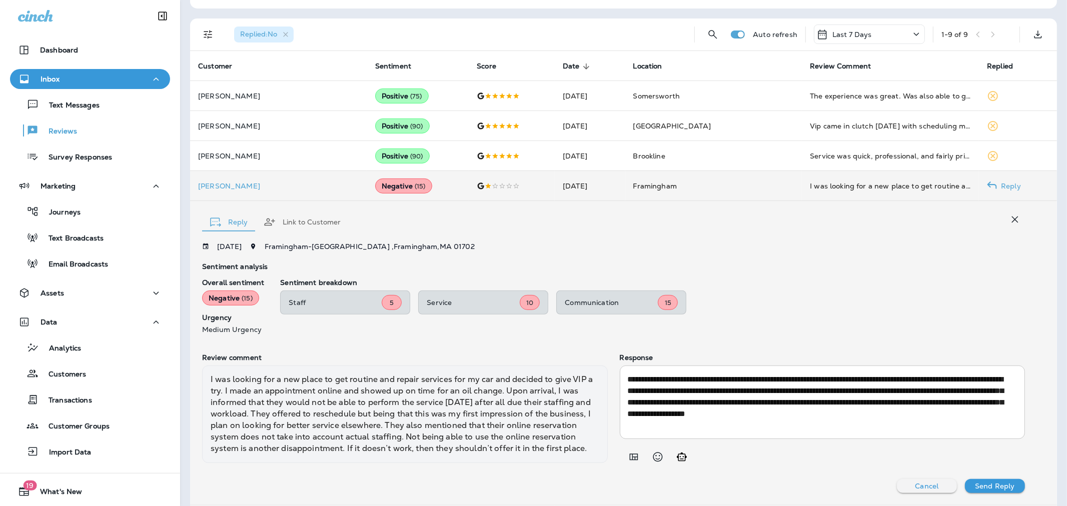
click at [837, 413] on textarea "**********" at bounding box center [820, 403] width 385 height 58
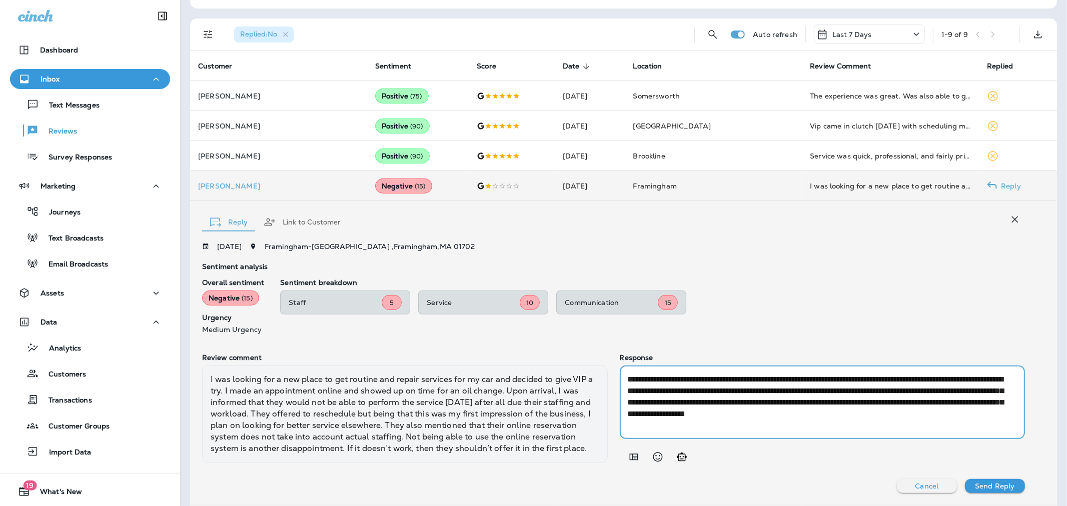
drag, startPoint x: 936, startPoint y: 402, endPoint x: 901, endPoint y: 398, distance: 35.3
click at [901, 398] on textarea "**********" at bounding box center [820, 403] width 385 height 58
type textarea "**********"
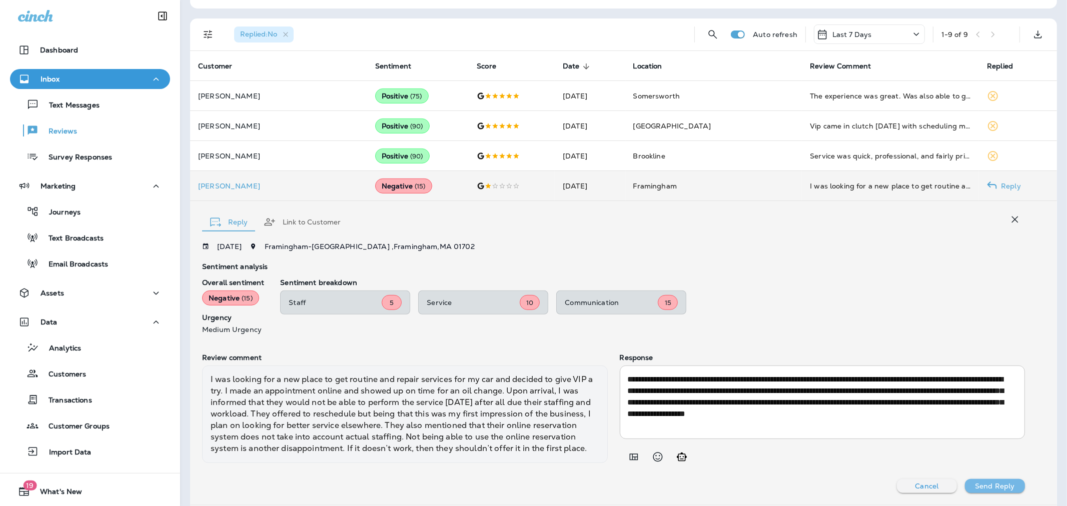
click at [999, 486] on p "Send Reply" at bounding box center [995, 486] width 40 height 8
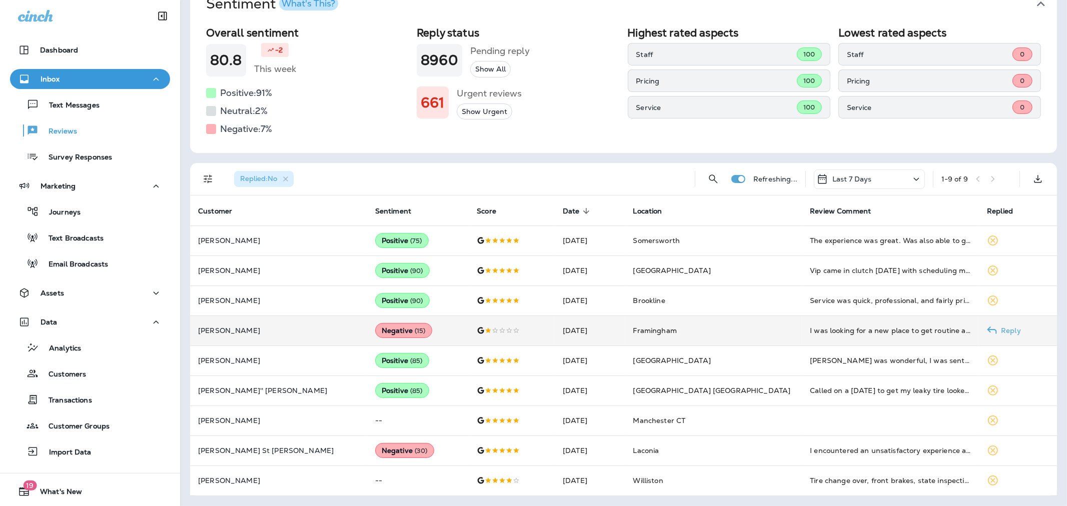
scroll to position [52, 0]
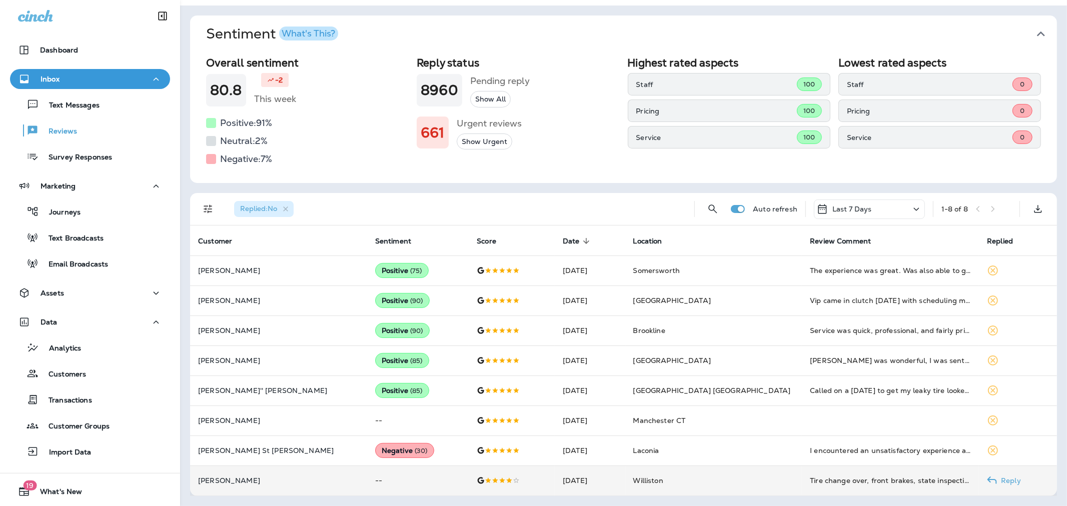
click at [296, 482] on p "[PERSON_NAME]" at bounding box center [278, 481] width 161 height 8
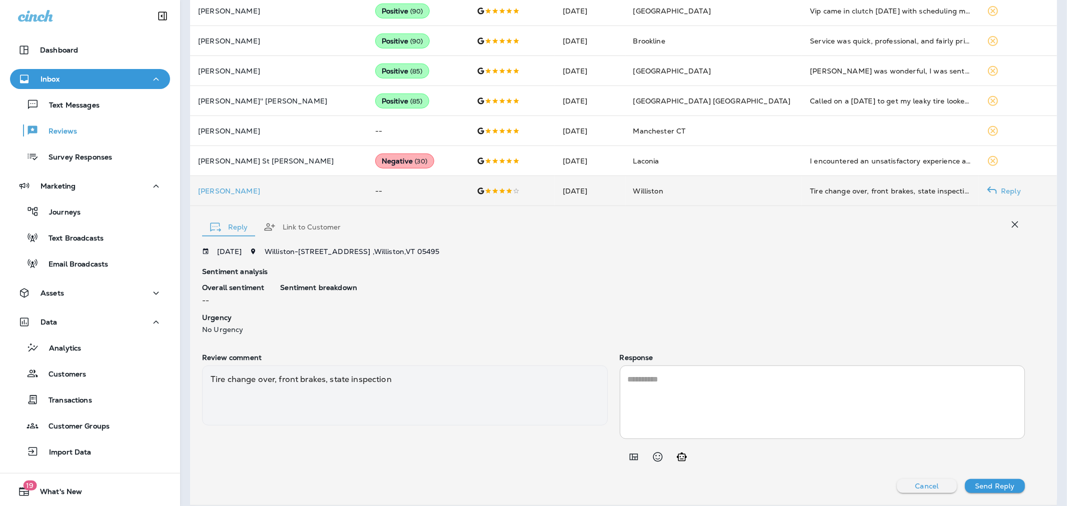
scroll to position [340, 0]
click at [628, 462] on icon "Add in a premade template" at bounding box center [634, 458] width 12 height 12
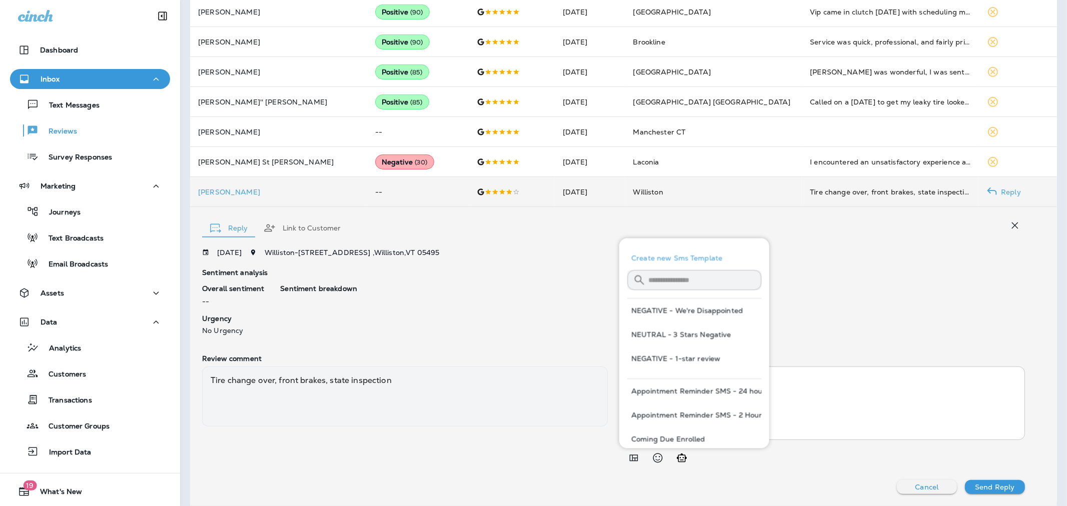
click at [688, 281] on input "text" at bounding box center [705, 280] width 113 height 27
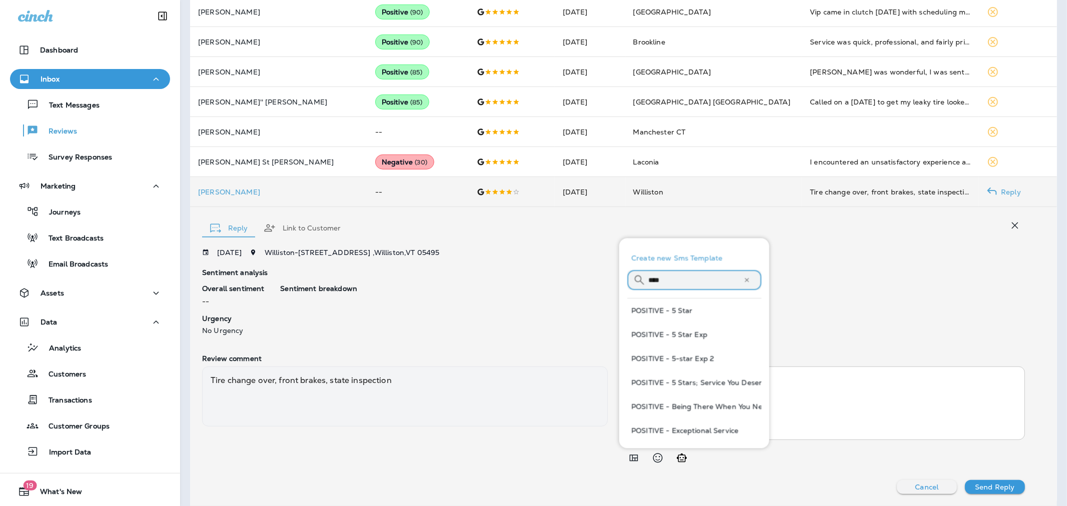
type input "****"
click at [682, 404] on button "POSITIVE - Being There When You Need Us" at bounding box center [695, 407] width 134 height 24
type textarea "**********"
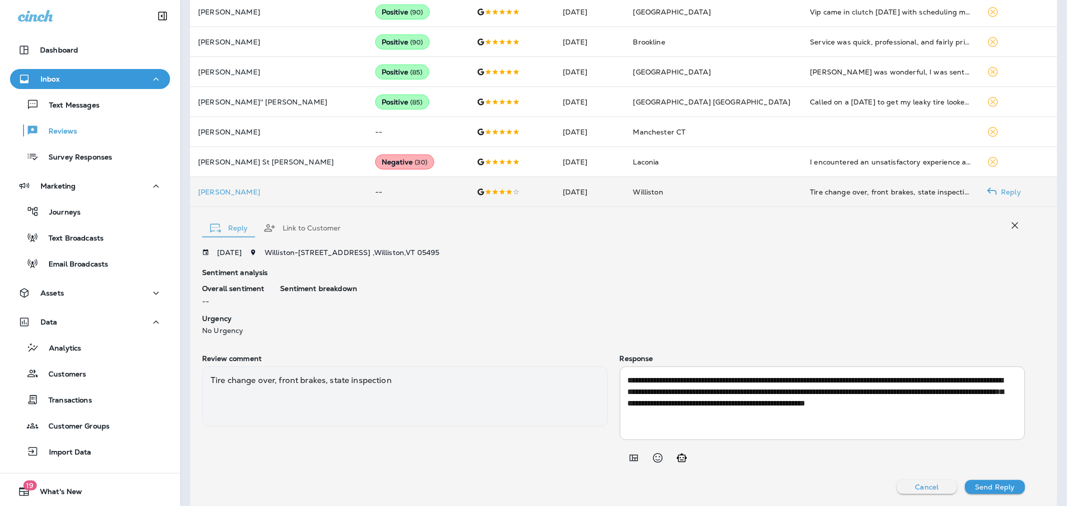
click at [981, 487] on p "Send Reply" at bounding box center [995, 487] width 40 height 8
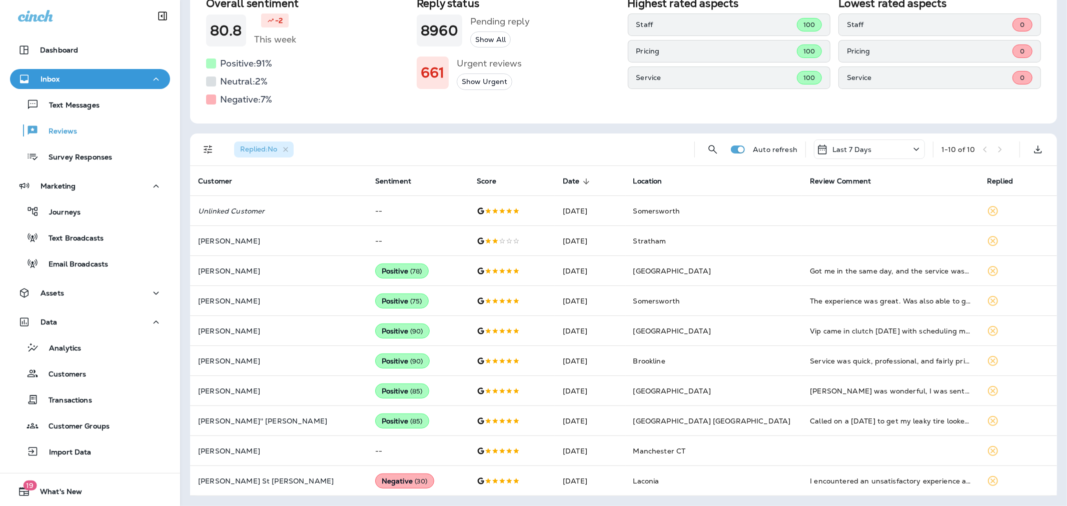
scroll to position [111, 0]
